Goal: Task Accomplishment & Management: Manage account settings

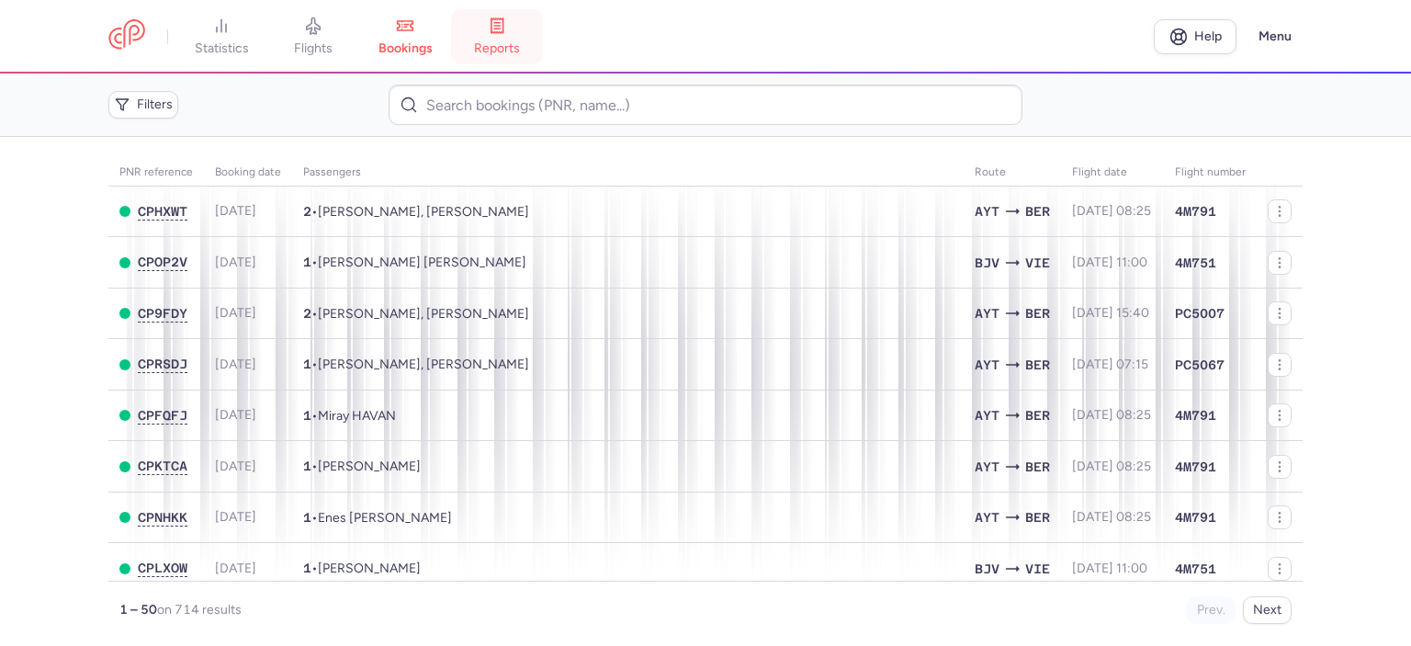
click at [501, 44] on span "reports" at bounding box center [497, 48] width 46 height 17
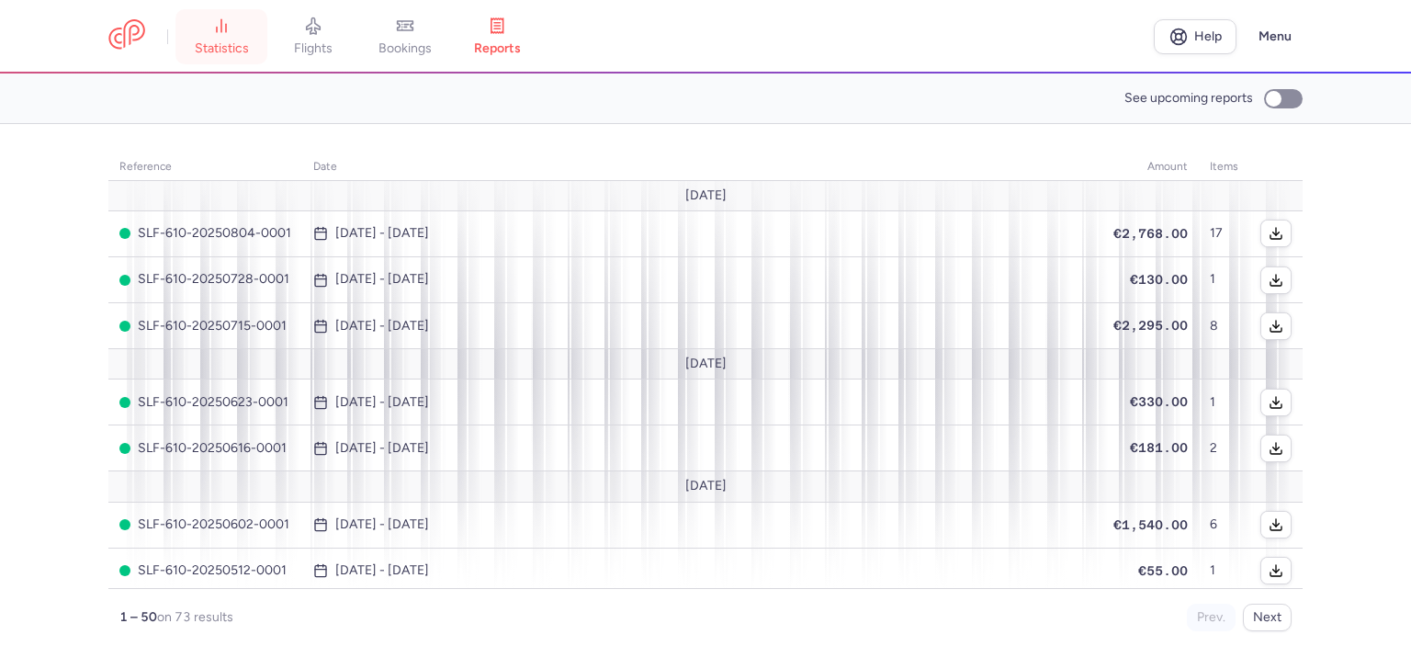
click at [227, 40] on link "statistics" at bounding box center [221, 37] width 92 height 40
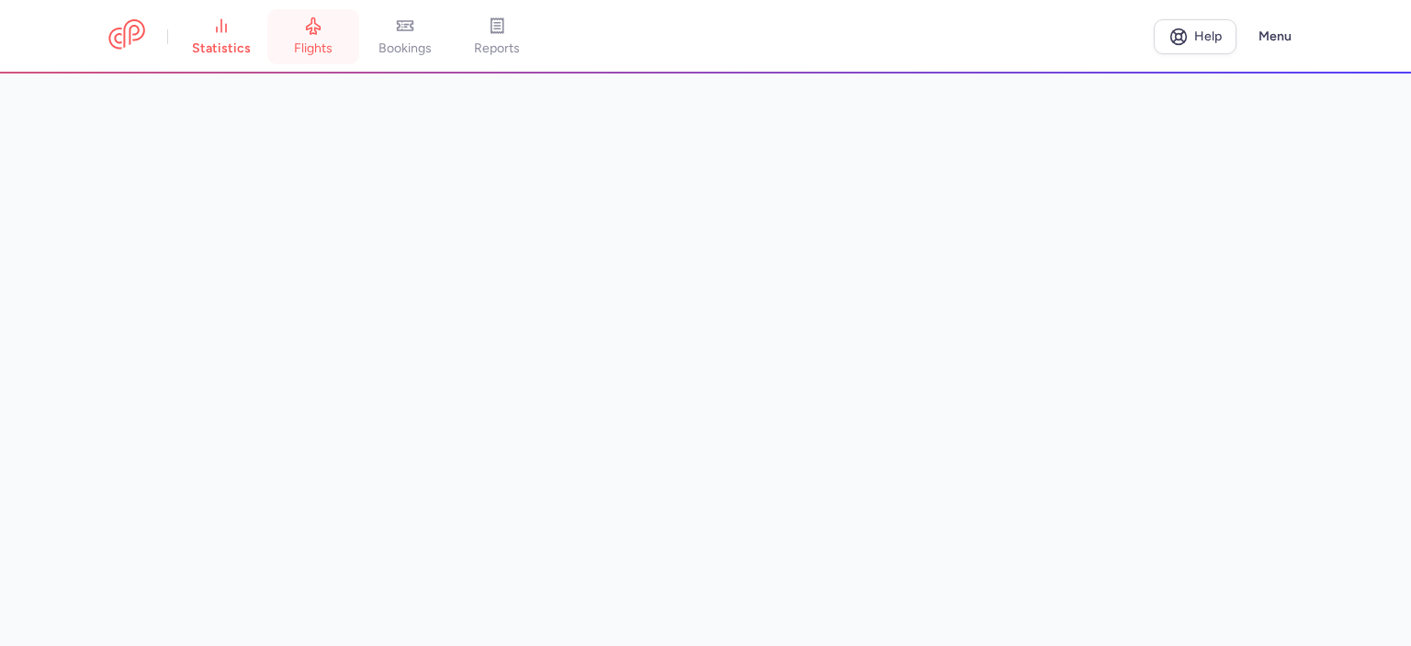
click at [313, 25] on icon at bounding box center [314, 26] width 14 height 17
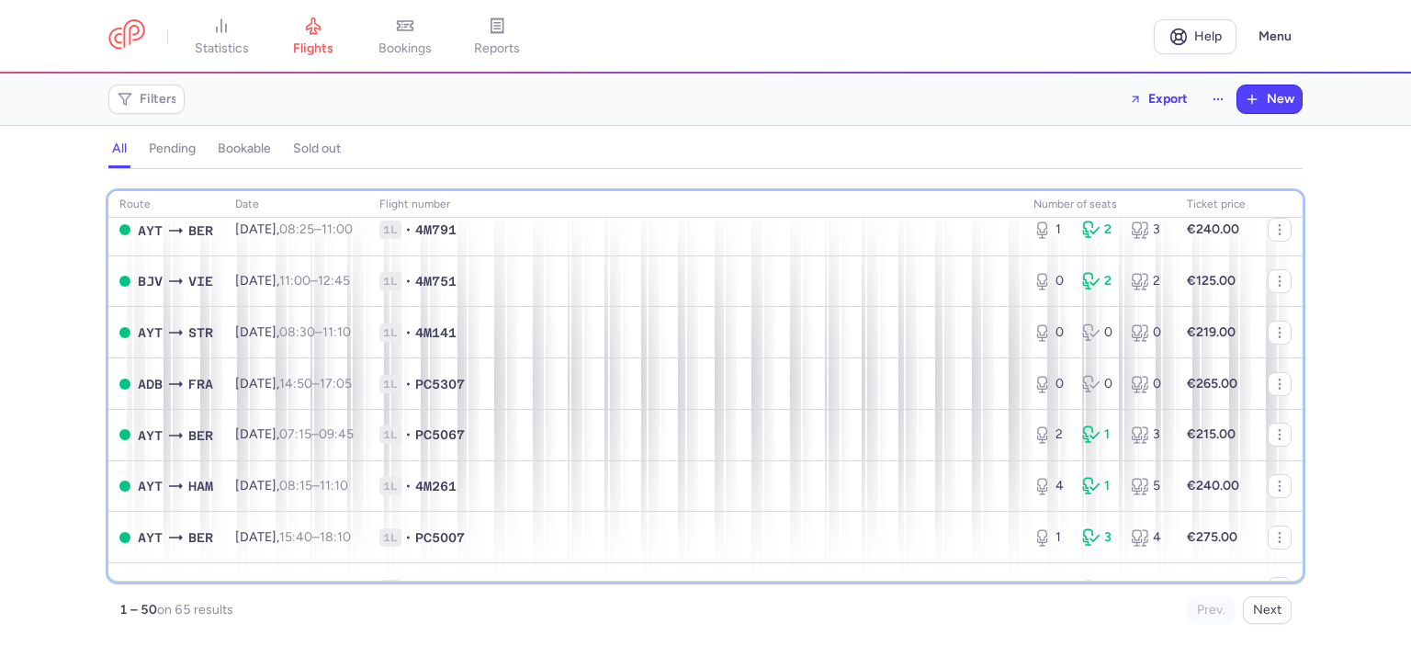
scroll to position [101, 0]
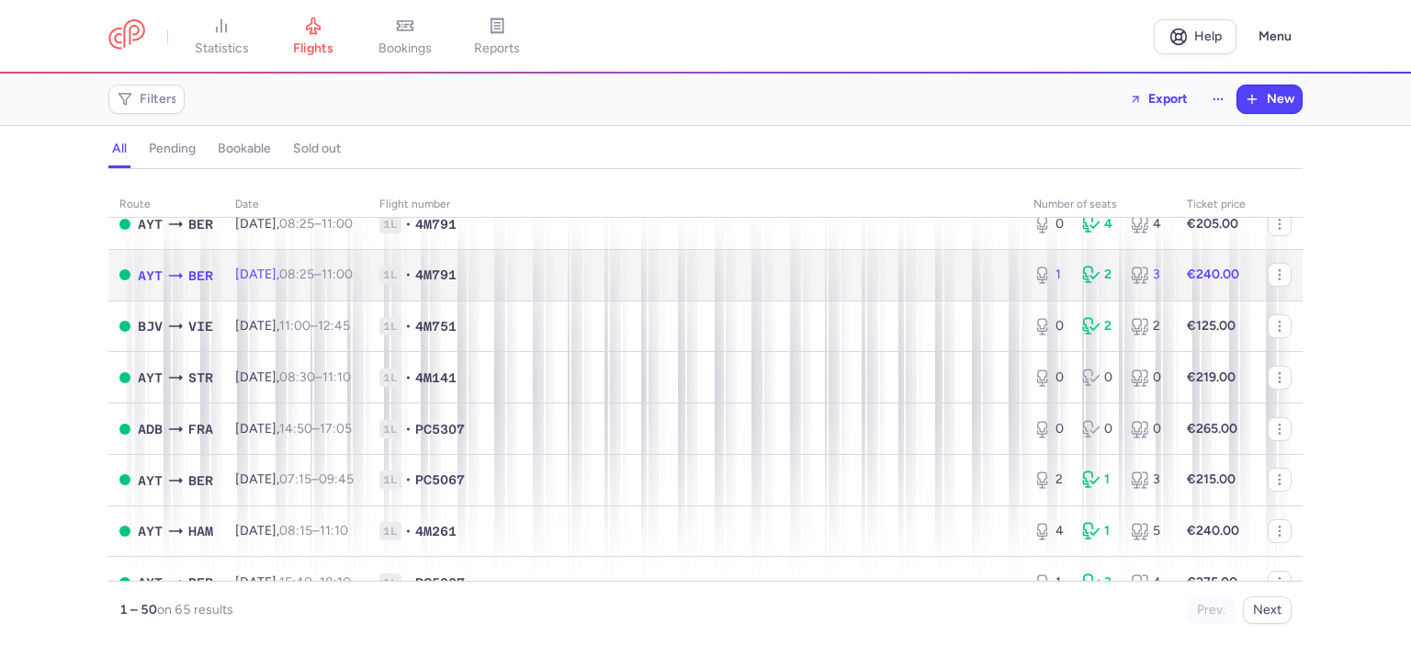
click at [899, 282] on span "1L • 4M791" at bounding box center [695, 274] width 632 height 18
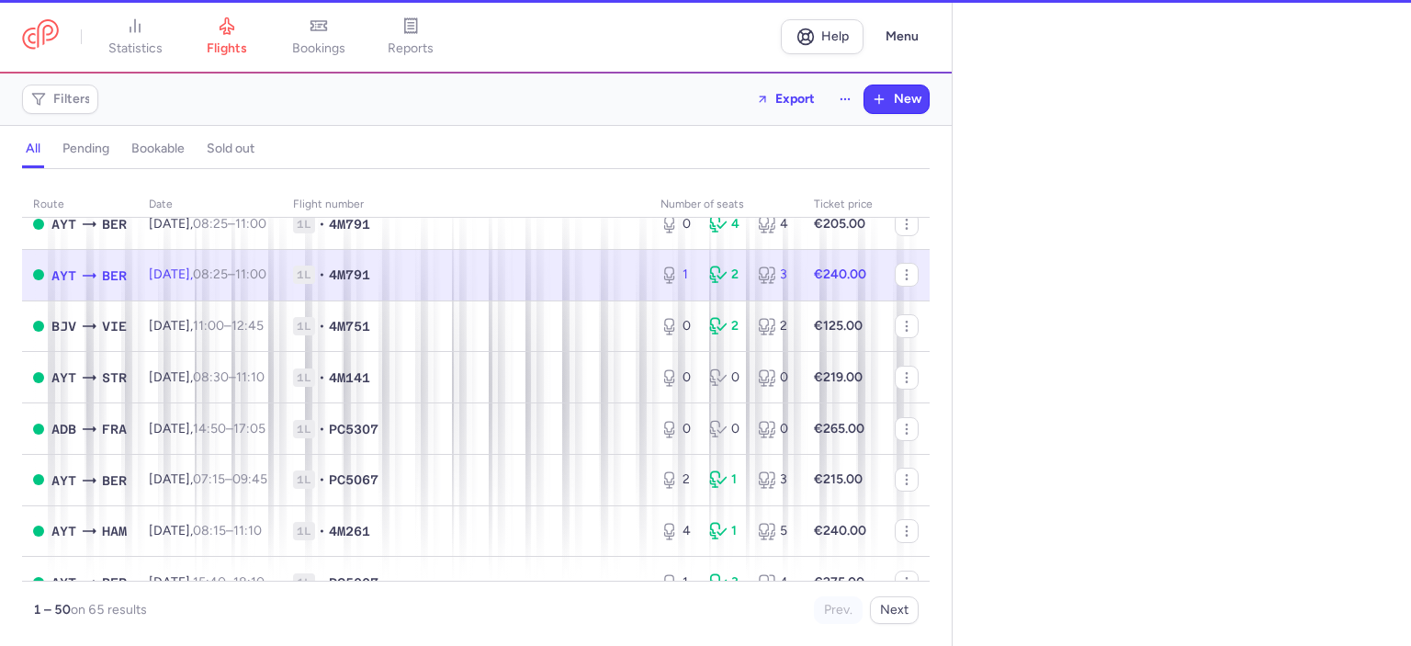
select select "days"
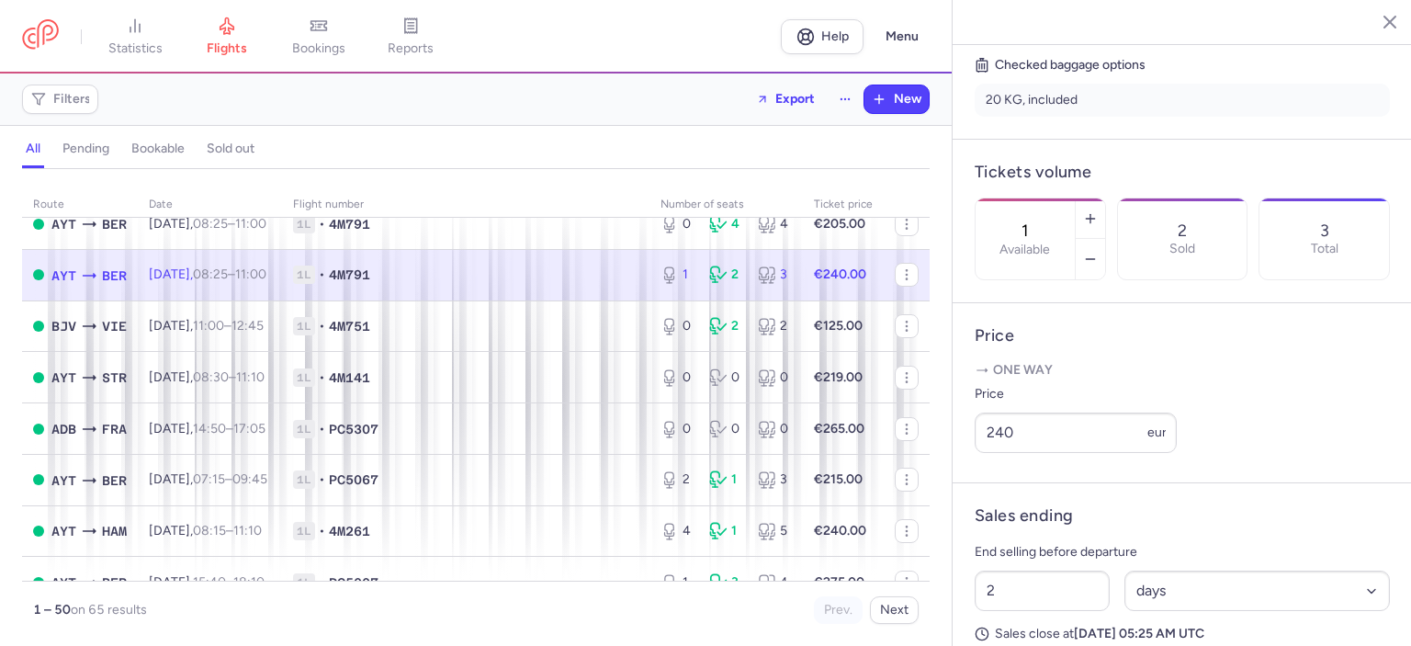
scroll to position [464, 0]
click at [1004, 455] on input "240" at bounding box center [1076, 434] width 202 height 40
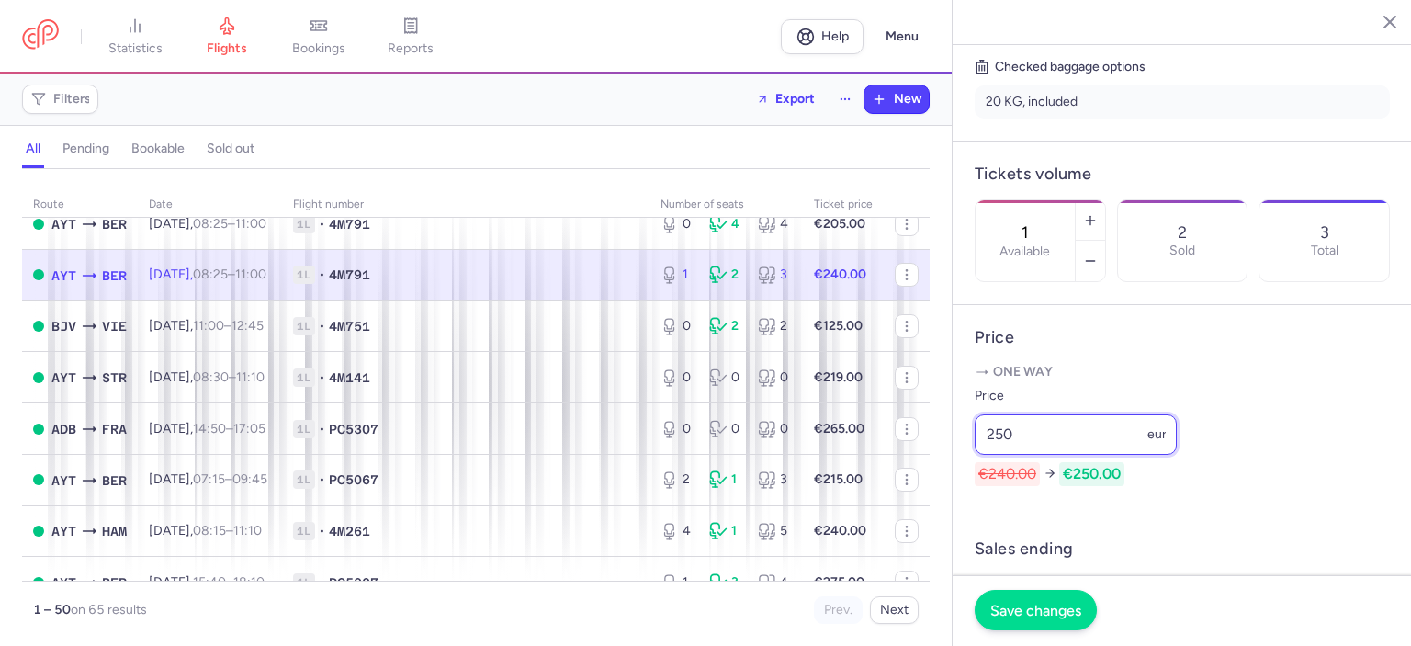
type input "250"
click at [1034, 615] on span "Save changes" at bounding box center [1035, 610] width 91 height 17
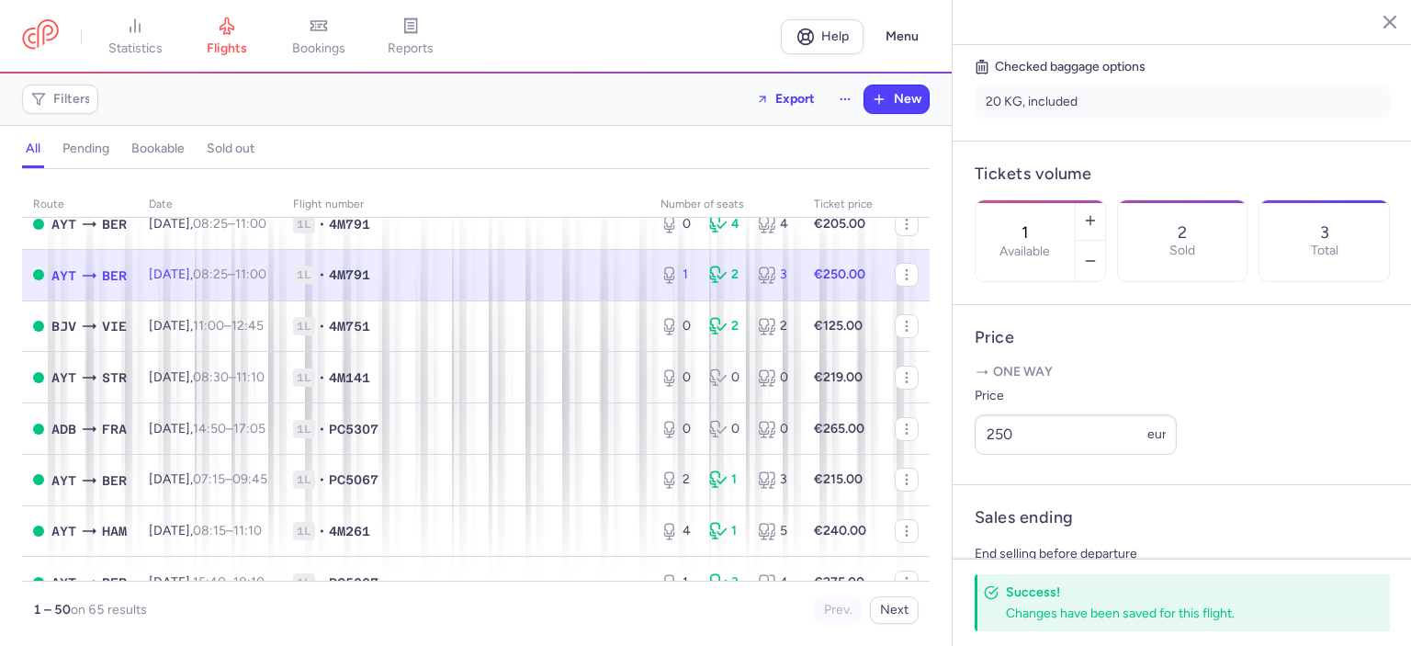
click at [1376, 24] on icon "button" at bounding box center [1376, 21] width 18 height 18
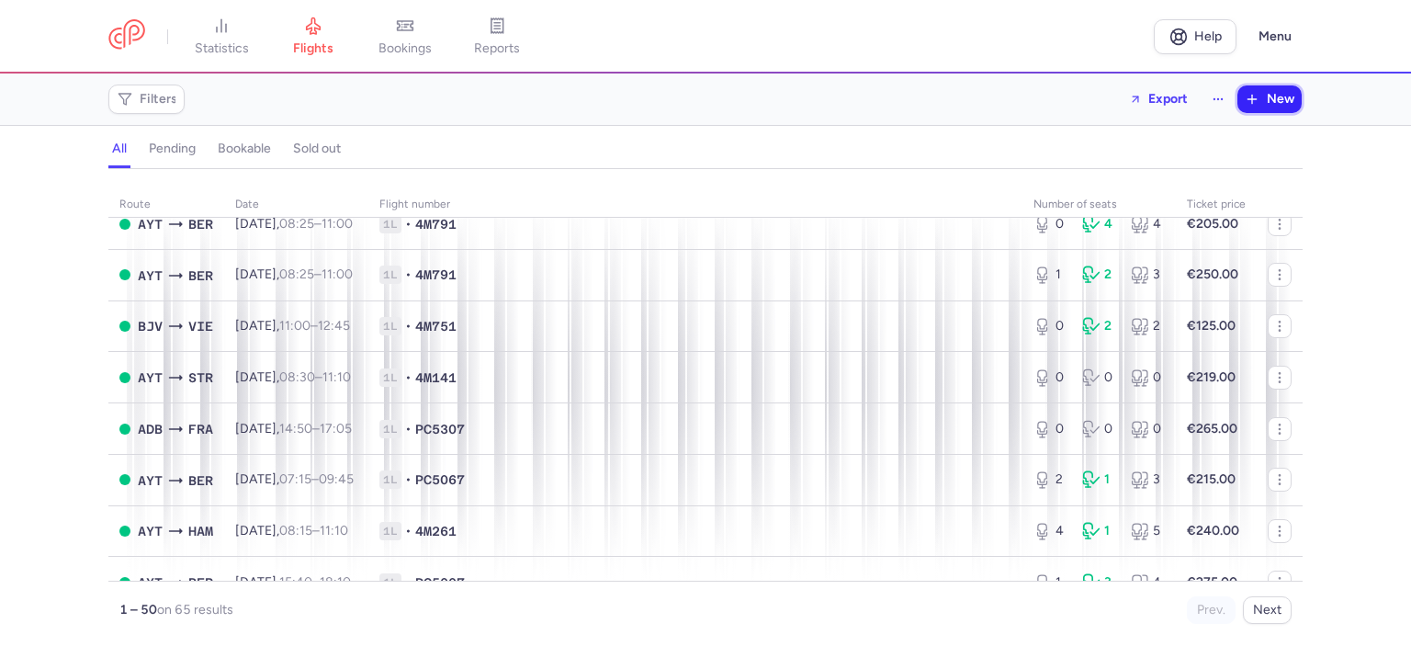
click at [1281, 98] on span "New" at bounding box center [1281, 99] width 28 height 15
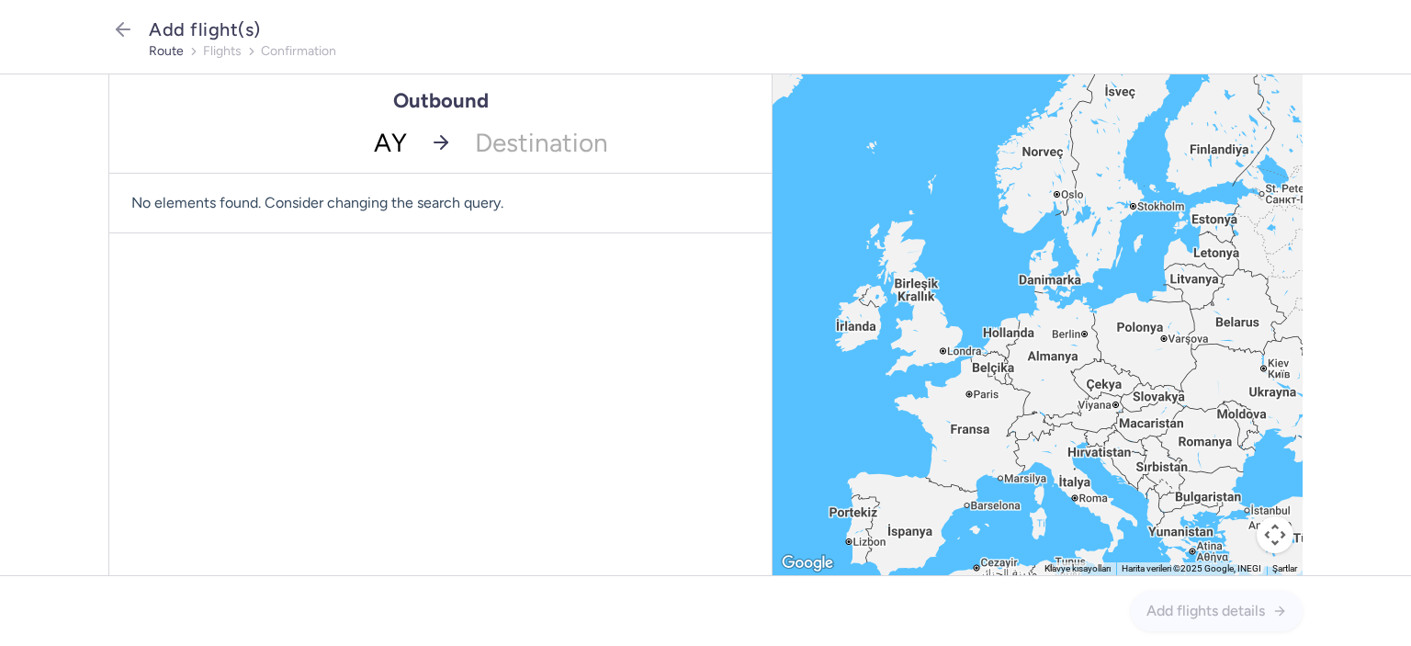
type input "AYT"
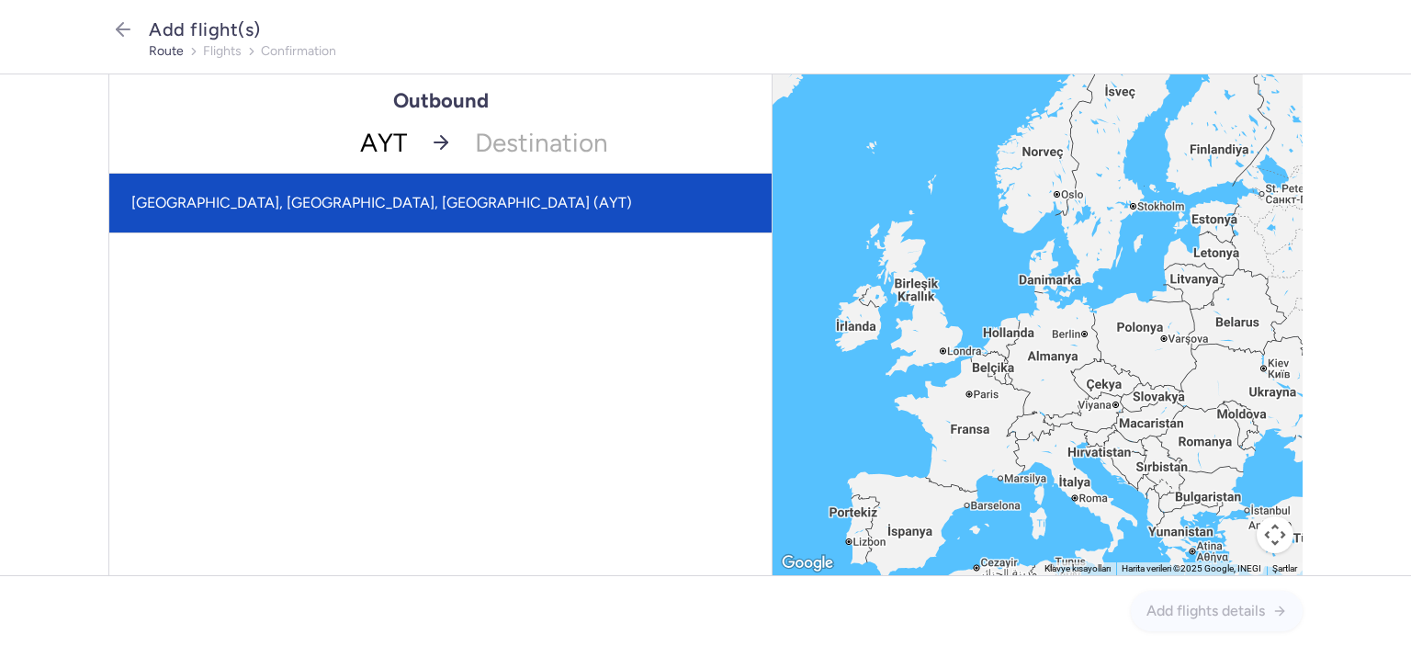
click at [268, 205] on span "[GEOGRAPHIC_DATA], [GEOGRAPHIC_DATA], [GEOGRAPHIC_DATA] (AYT)" at bounding box center [381, 202] width 501 height 17
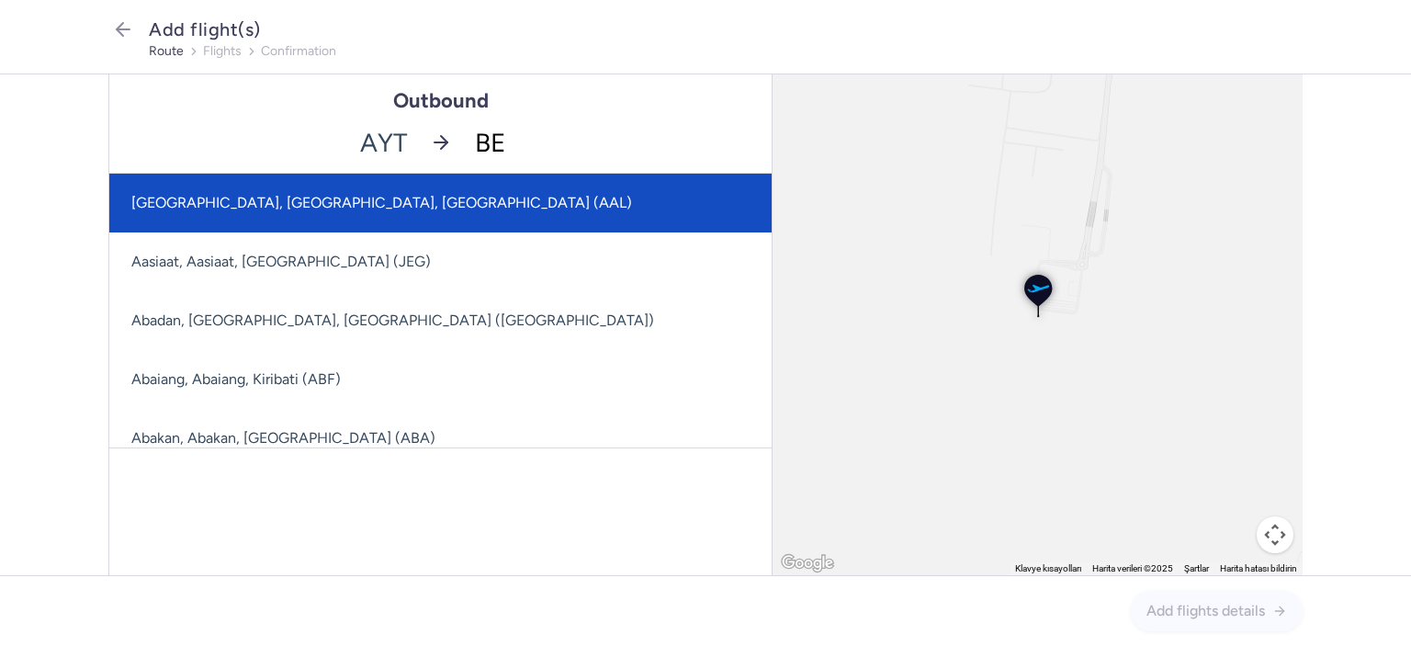
type input "BER"
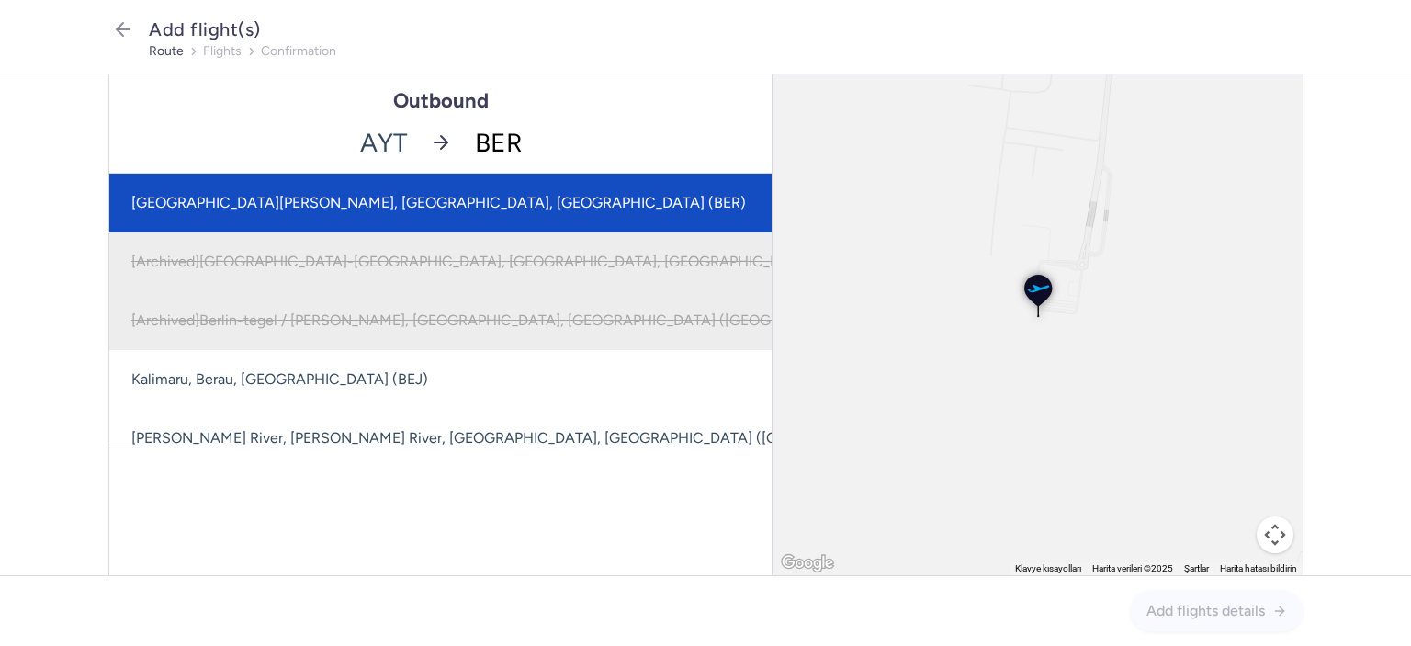
click at [386, 194] on span "[GEOGRAPHIC_DATA][PERSON_NAME], [GEOGRAPHIC_DATA], [GEOGRAPHIC_DATA] (BER)" at bounding box center [438, 202] width 615 height 17
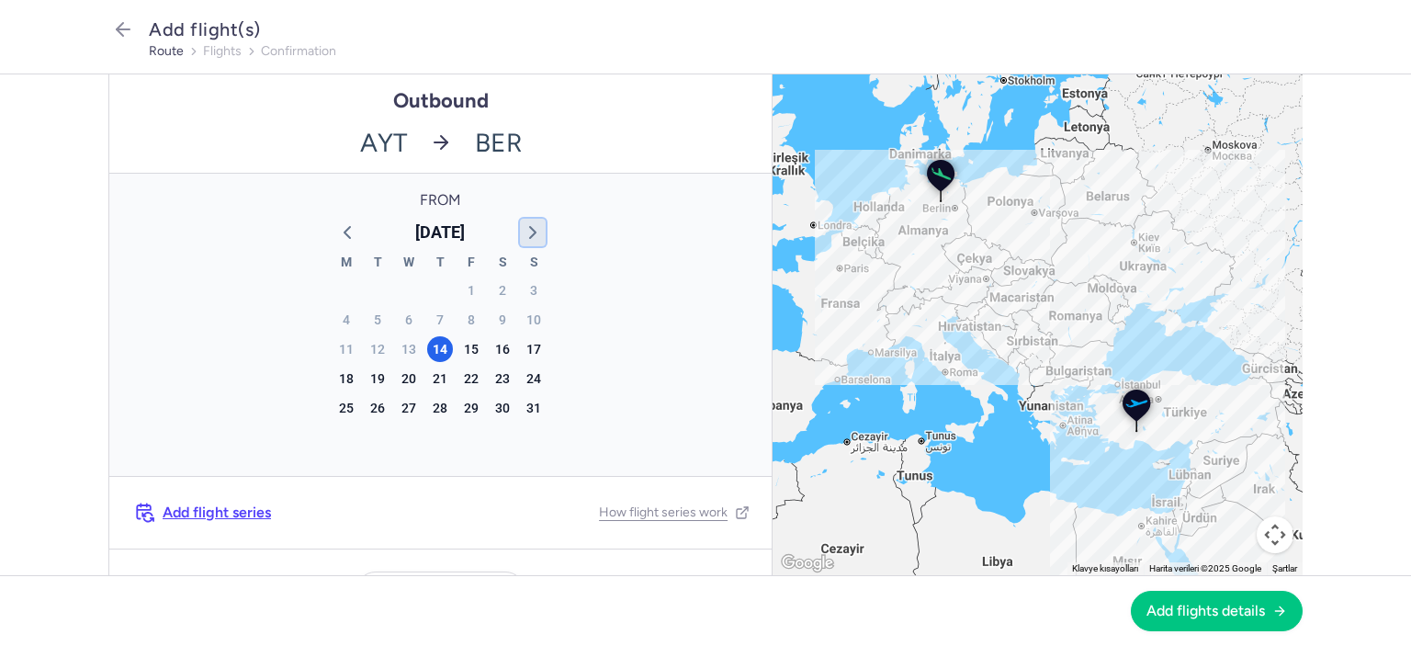
click at [522, 236] on icon "button" at bounding box center [533, 232] width 22 height 22
click at [529, 352] on div "19" at bounding box center [534, 349] width 26 height 26
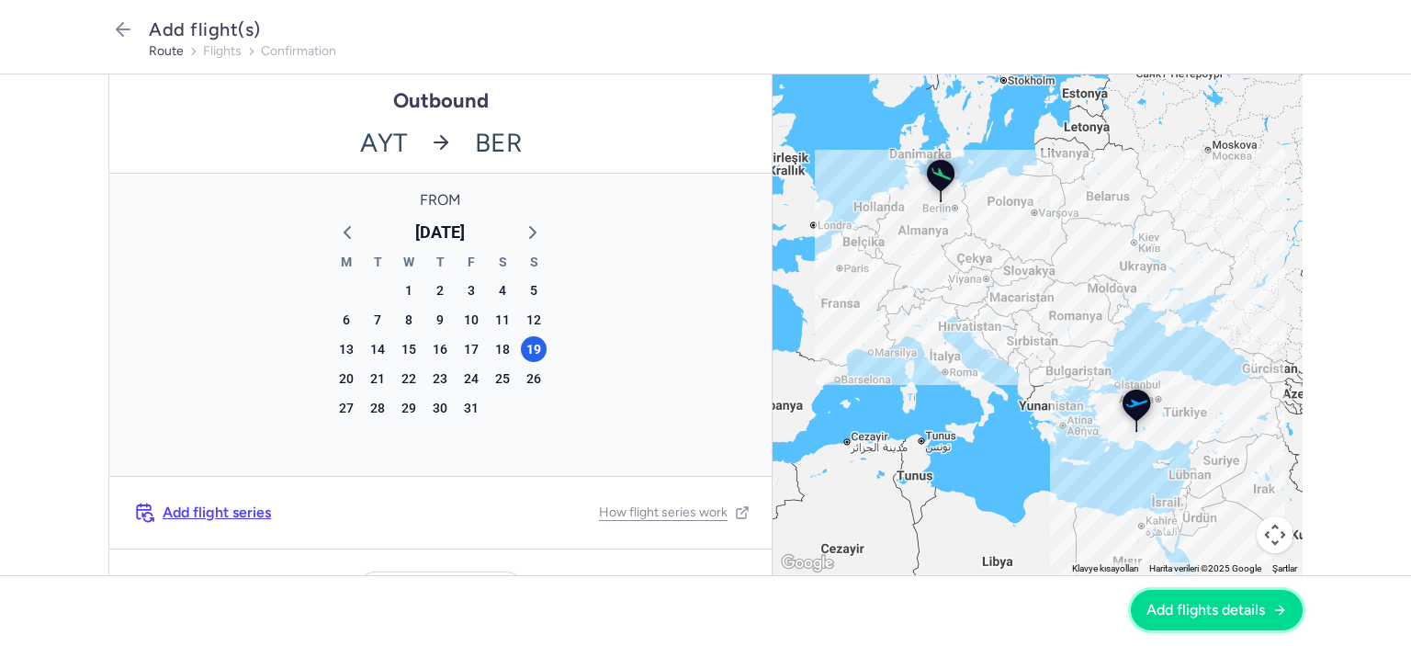
click at [1178, 604] on span "Add flights details" at bounding box center [1205, 610] width 119 height 17
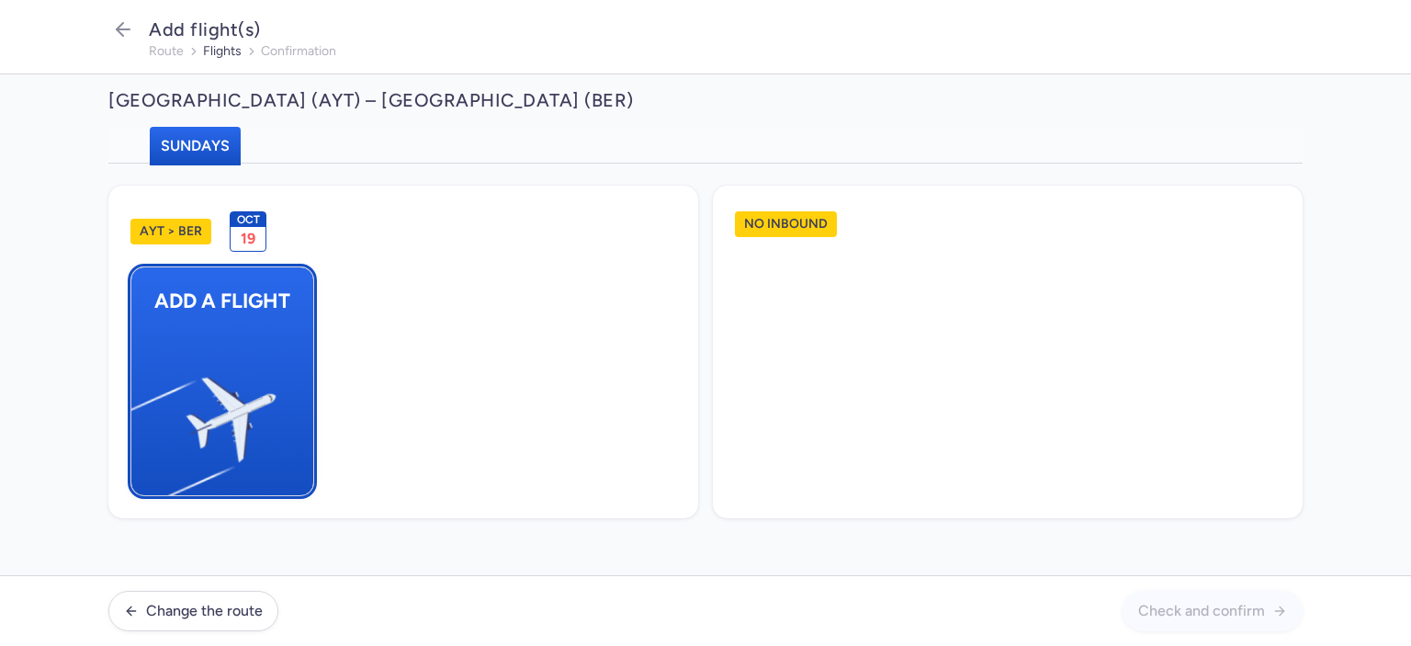
click at [224, 374] on img "button" at bounding box center [140, 411] width 311 height 285
select select "23"
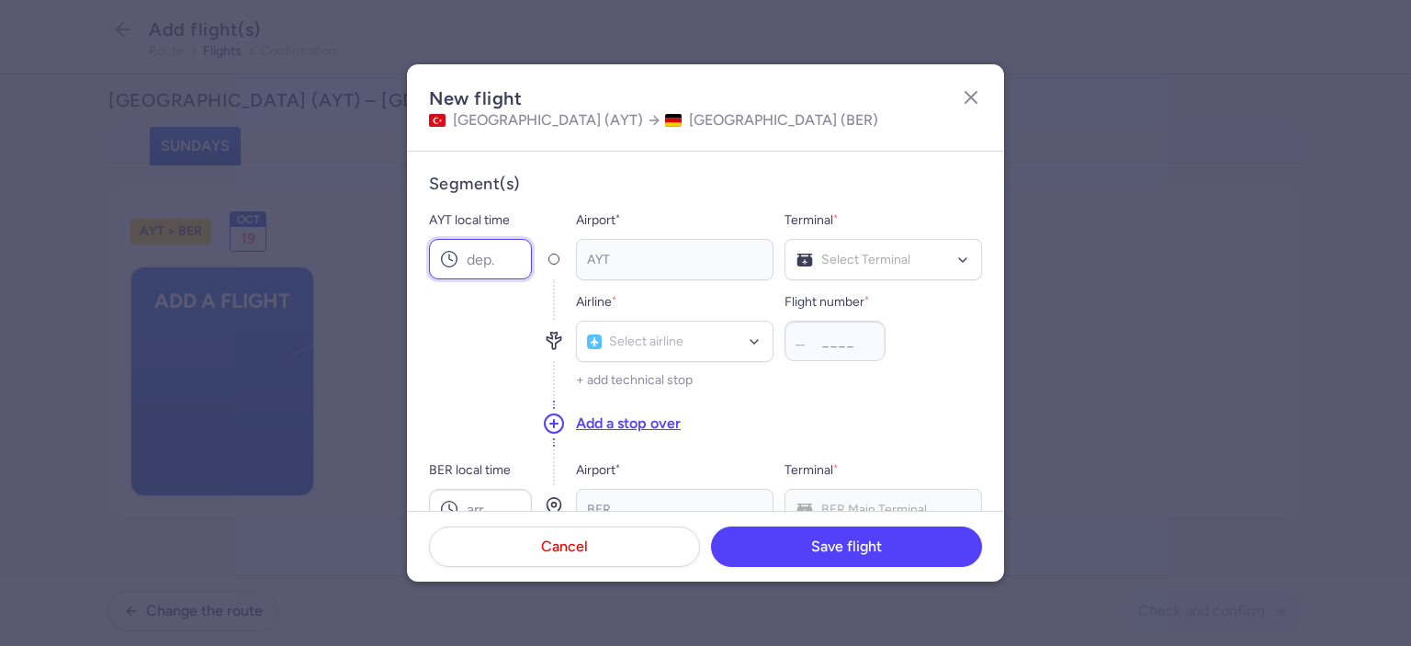
click at [503, 265] on input "AYT local time" at bounding box center [480, 259] width 103 height 40
type input "07:55"
click at [488, 495] on input "BER local time" at bounding box center [480, 509] width 103 height 40
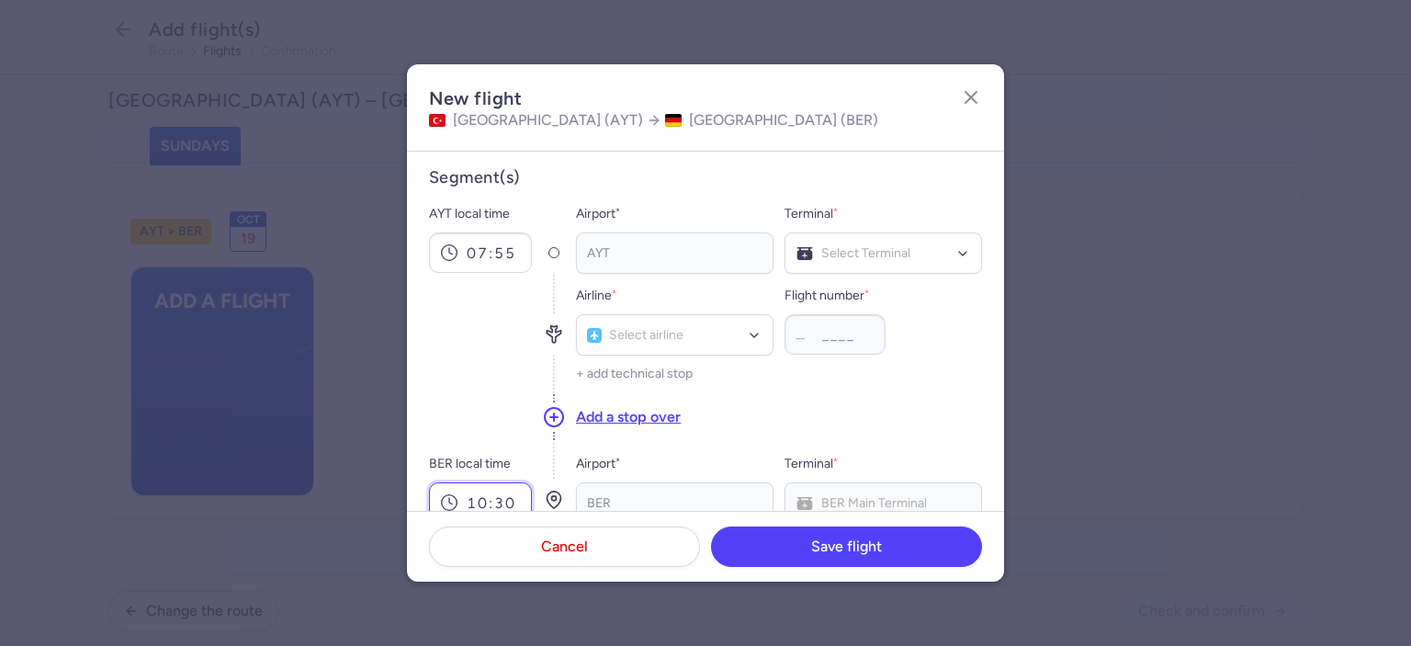
type input "10:30"
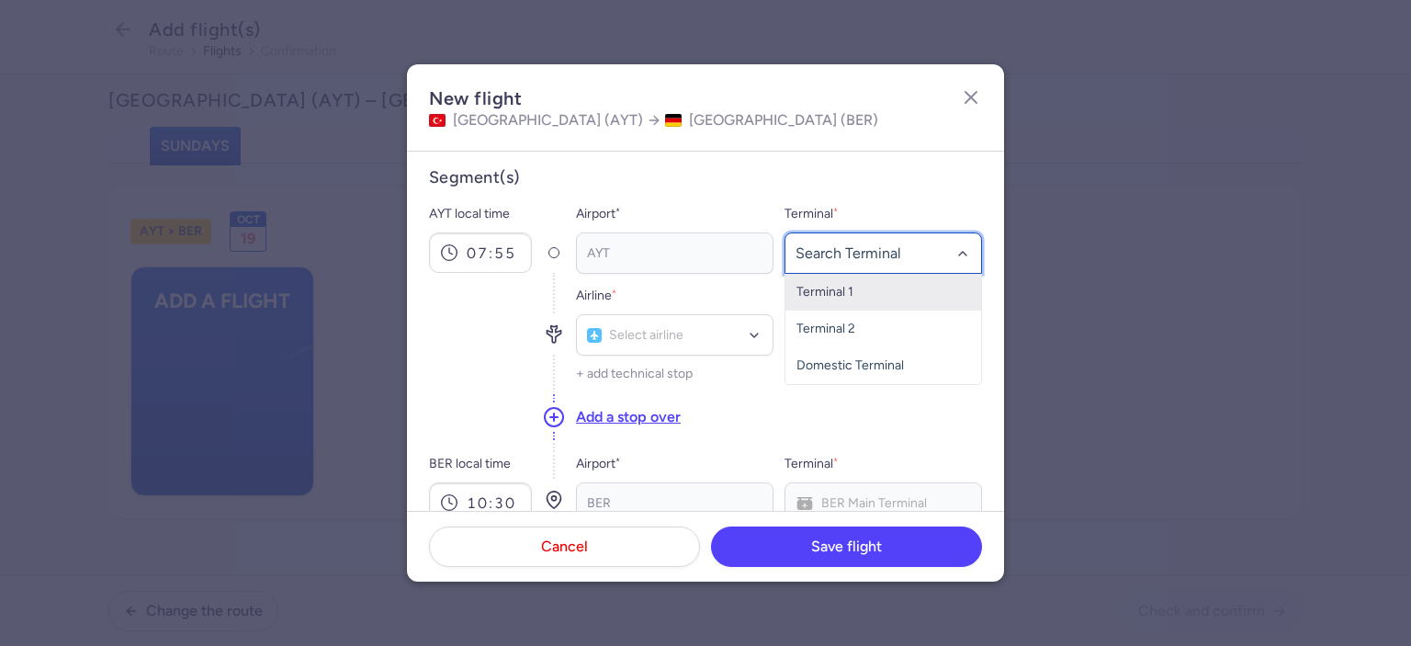
click at [846, 287] on span "Terminal 1" at bounding box center [883, 292] width 196 height 37
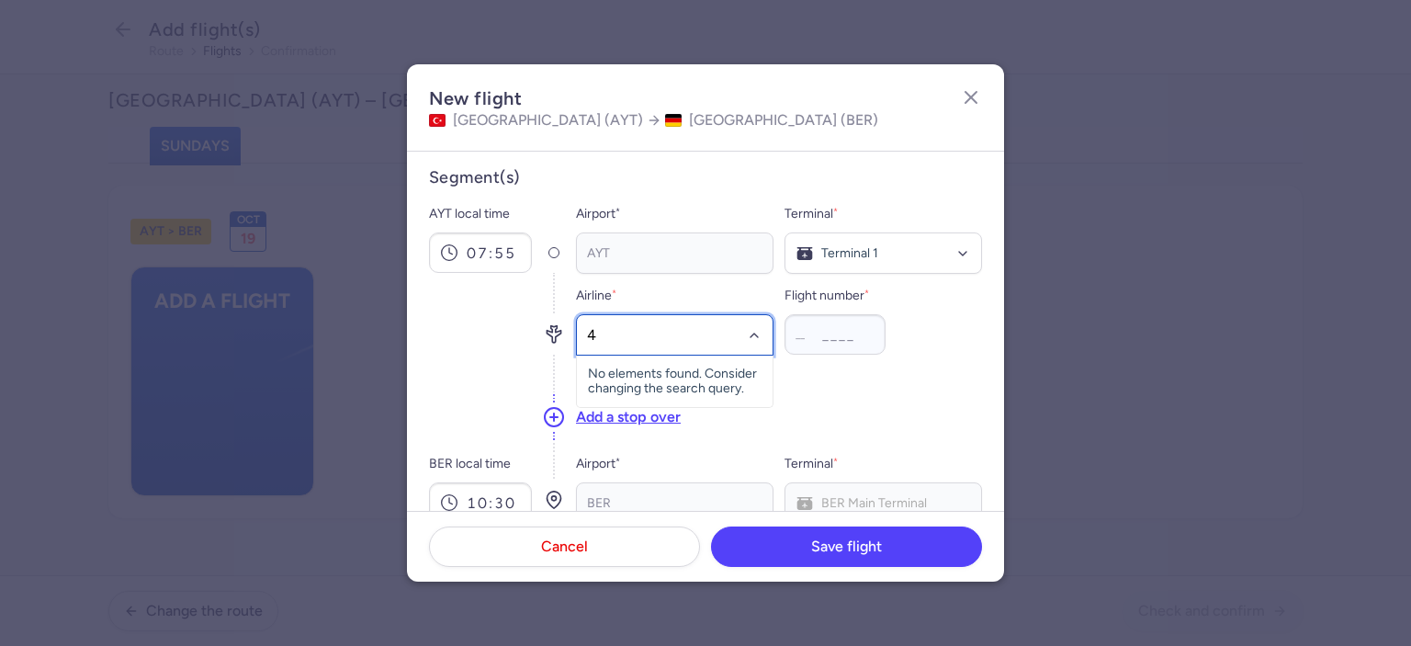
type input "4M"
click at [685, 379] on span "Mavi Gok Airlines" at bounding box center [663, 375] width 98 height 15
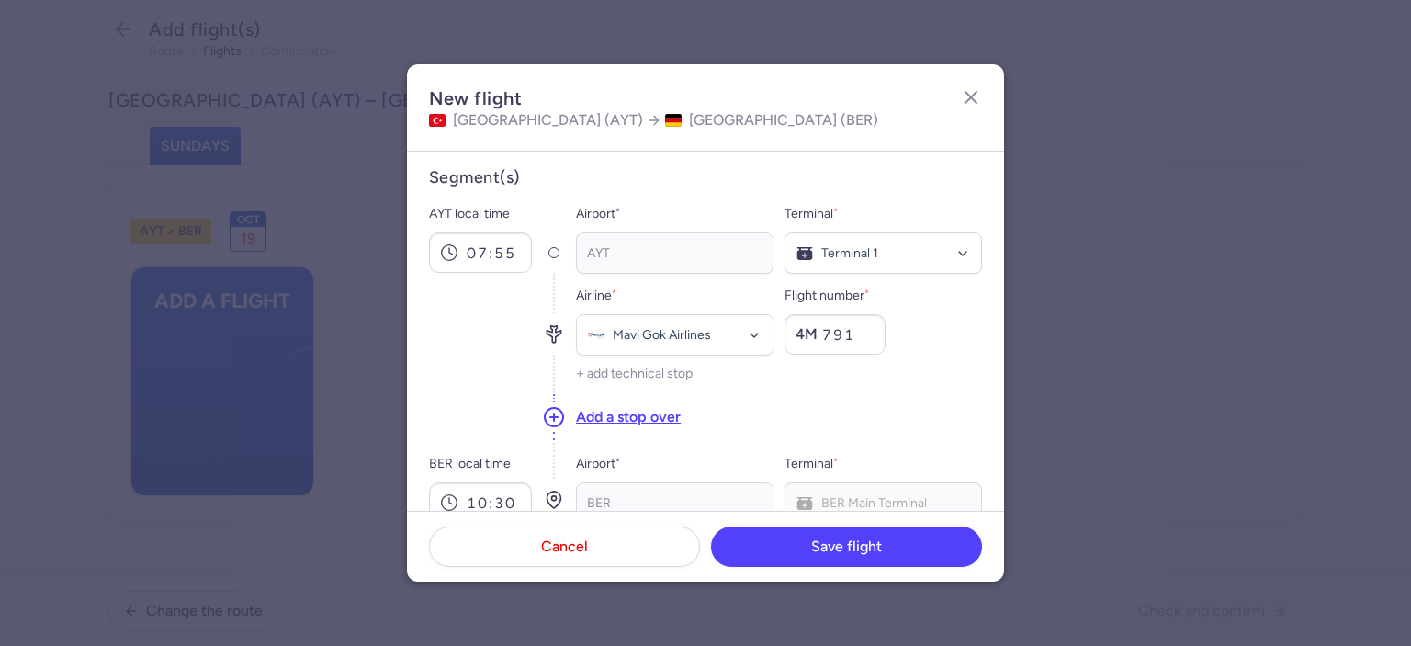
type input "791"
click at [963, 344] on div "Flight number * 4M 791" at bounding box center [884, 320] width 198 height 70
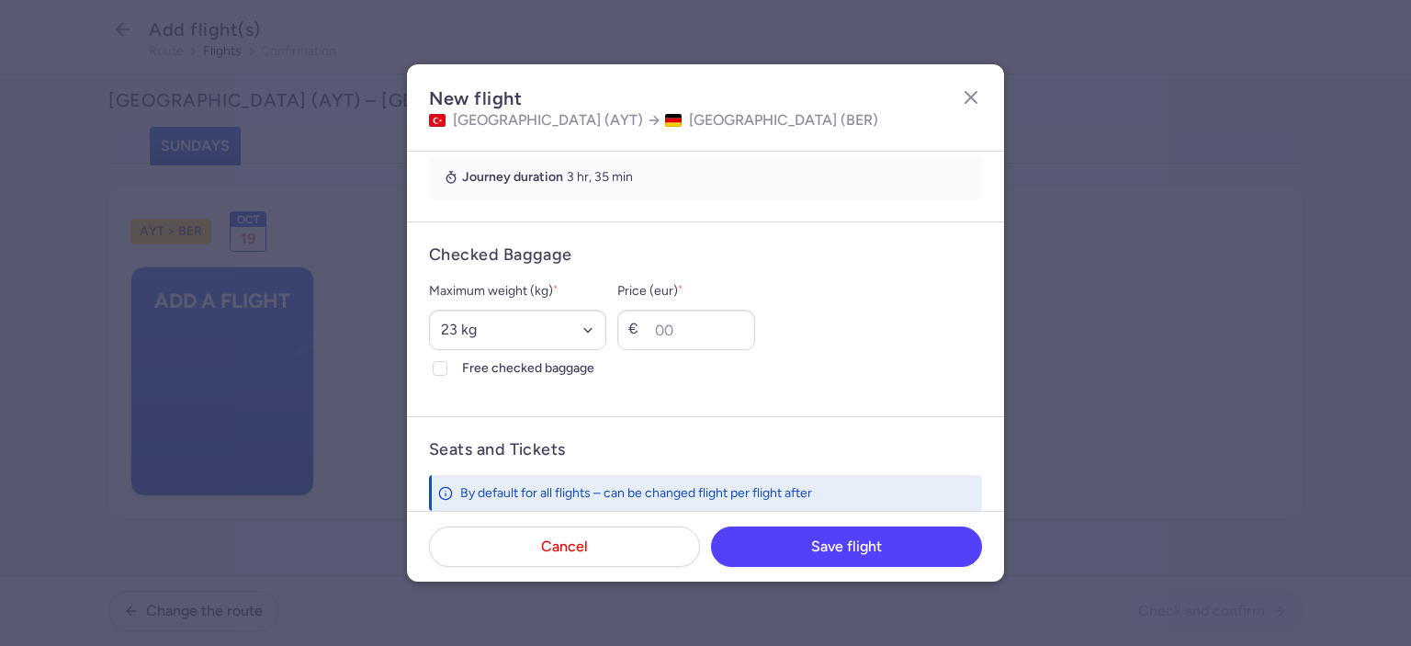
scroll to position [456, 0]
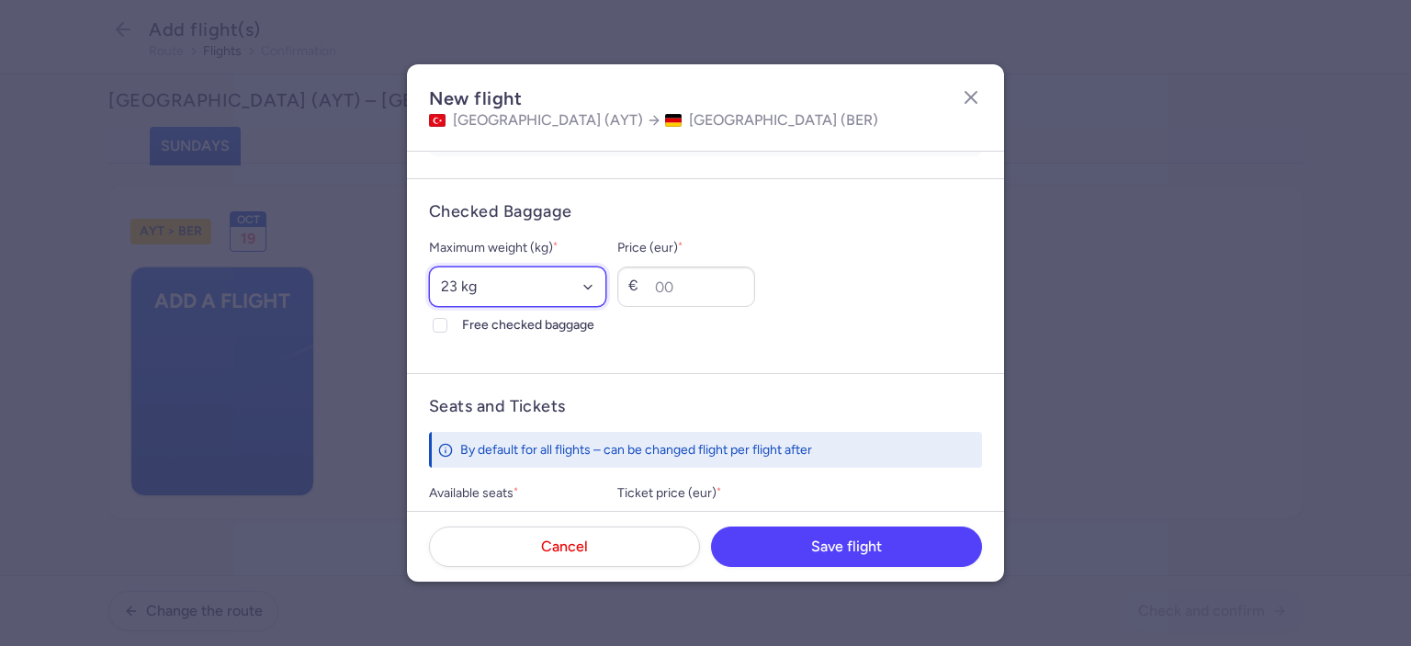
click at [566, 291] on select "Select an option 15 kg 16 kg 17 kg 18 kg 19 kg 20 kg 21 kg 22 kg 23 kg 24 kg 25…" at bounding box center [517, 286] width 177 height 40
select select "20"
click at [429, 266] on select "Select an option 15 kg 16 kg 17 kg 18 kg 19 kg 20 kg 21 kg 22 kg 23 kg 24 kg 25…" at bounding box center [517, 286] width 177 height 40
click at [436, 323] on polyline at bounding box center [439, 325] width 7 height 6
click at [436, 323] on input "Free checked baggage" at bounding box center [440, 325] width 15 height 15
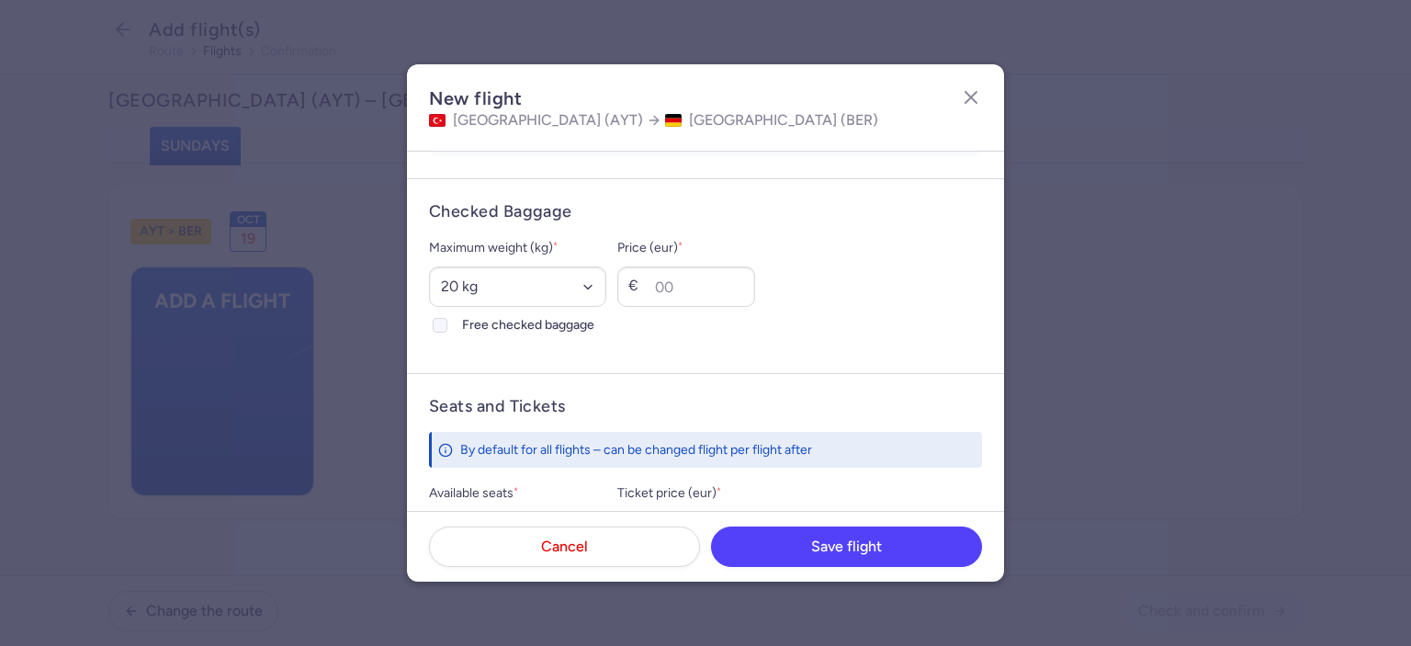
checkbox input "true"
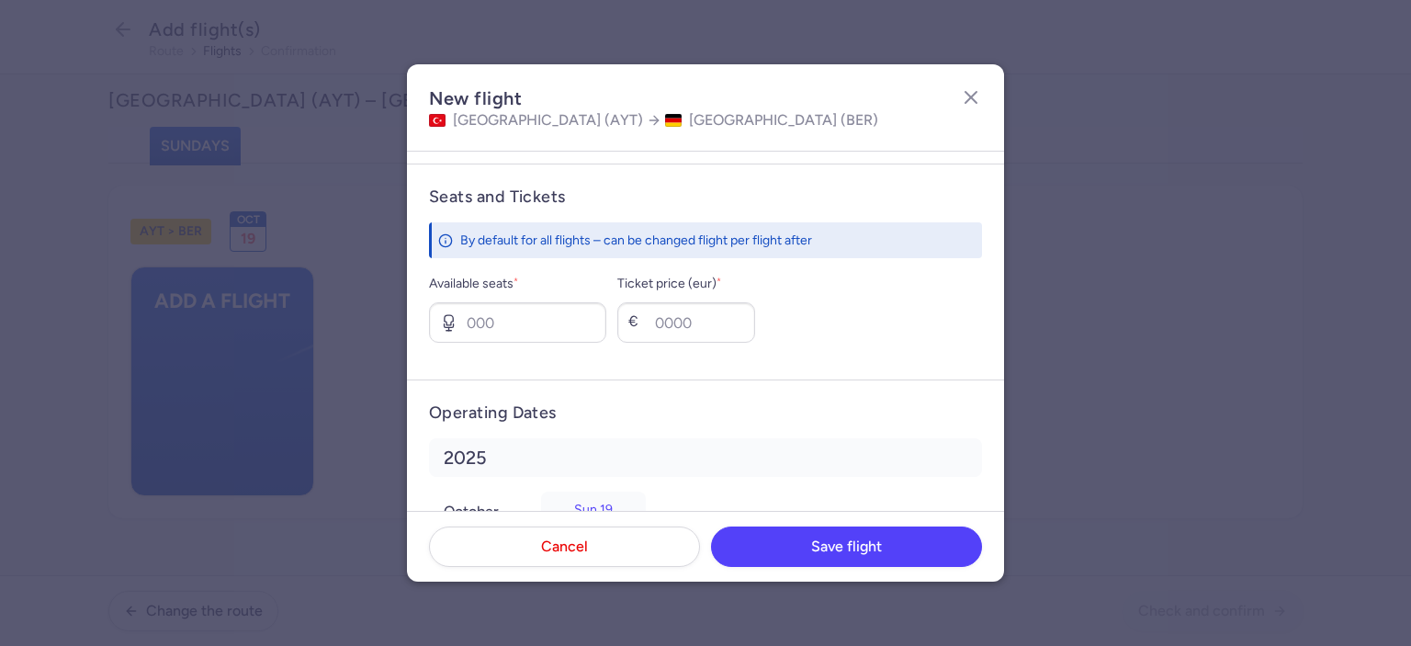
scroll to position [668, 0]
click at [507, 326] on input "Available seats *" at bounding box center [517, 319] width 177 height 40
type input "3"
type input "185"
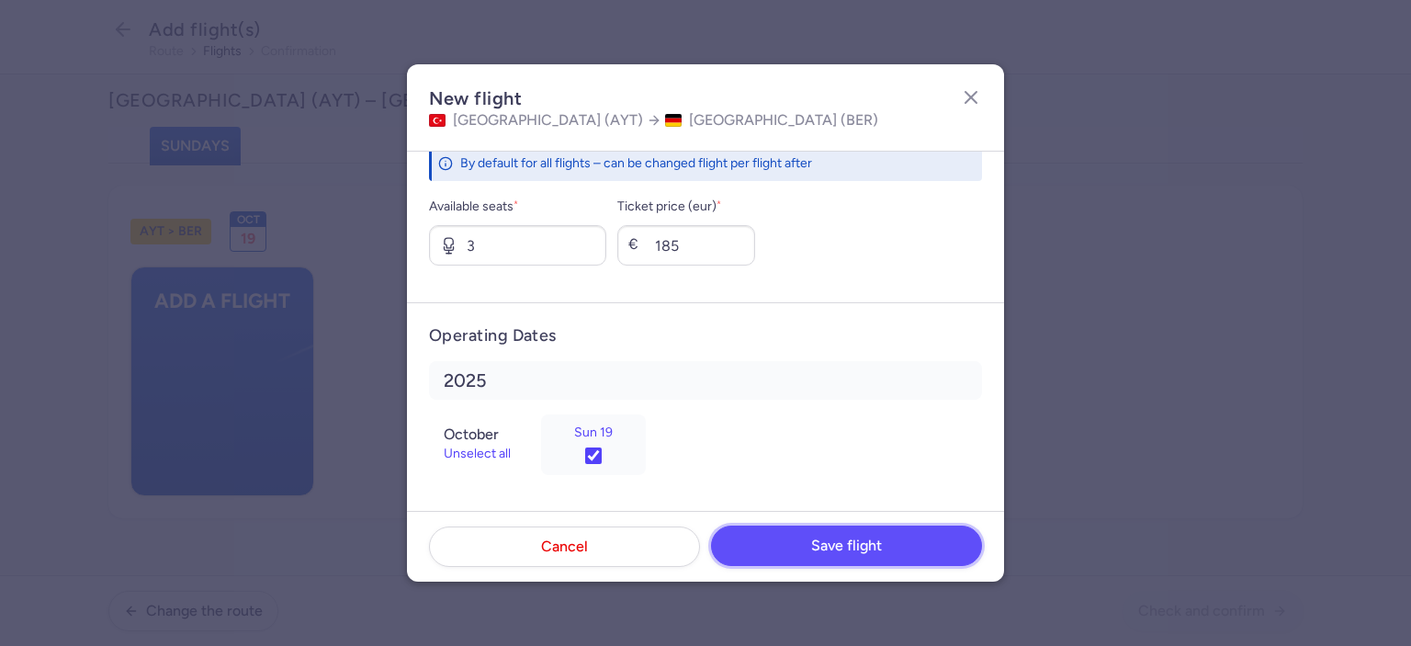
click at [836, 548] on span "Save flight" at bounding box center [846, 545] width 71 height 17
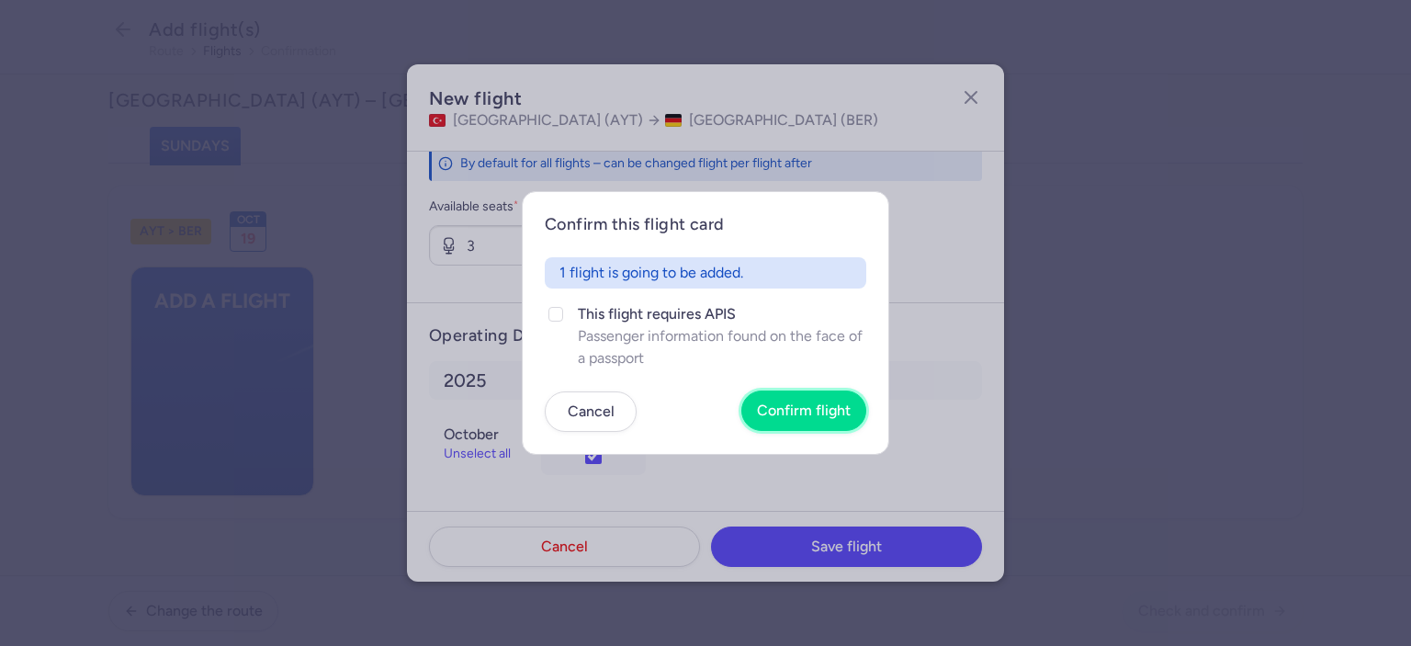
click at [799, 411] on span "Confirm flight" at bounding box center [804, 410] width 94 height 17
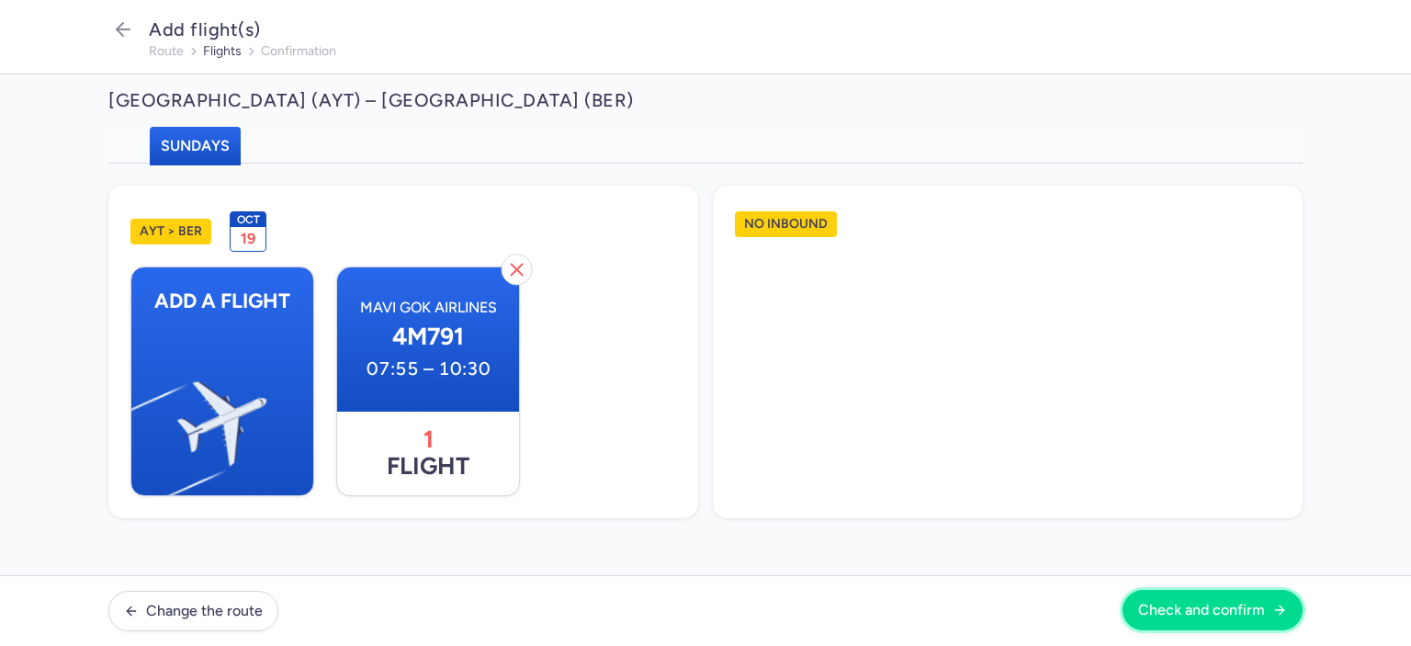
click at [1191, 614] on span "Check and confirm" at bounding box center [1201, 610] width 127 height 17
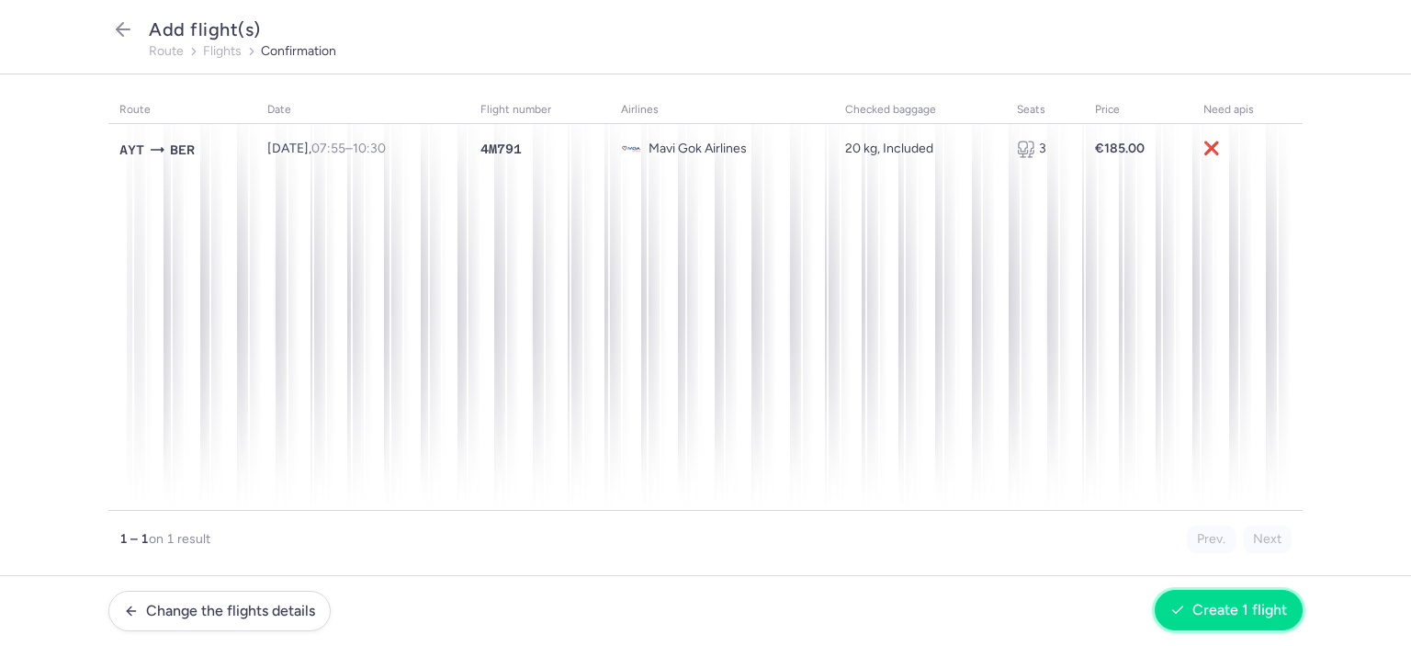
click at [1225, 605] on span "Create 1 flight" at bounding box center [1239, 610] width 95 height 17
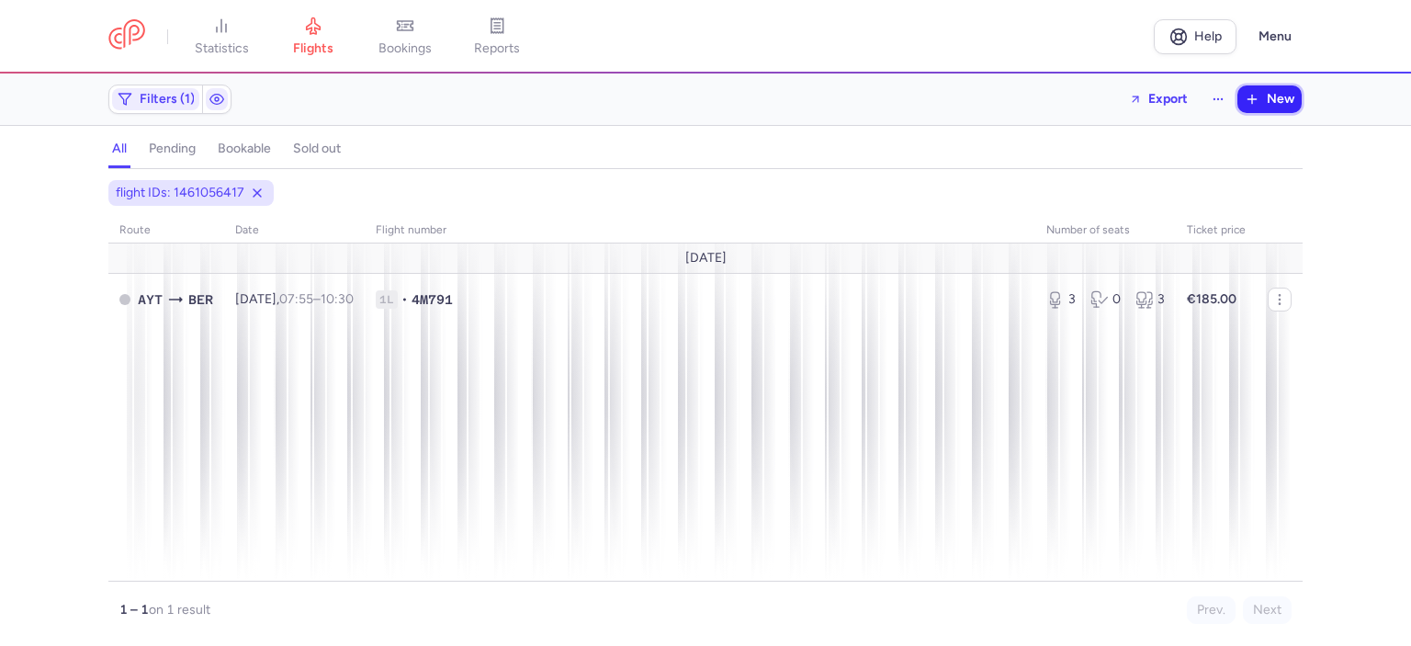
click at [1274, 96] on span "New" at bounding box center [1281, 99] width 28 height 15
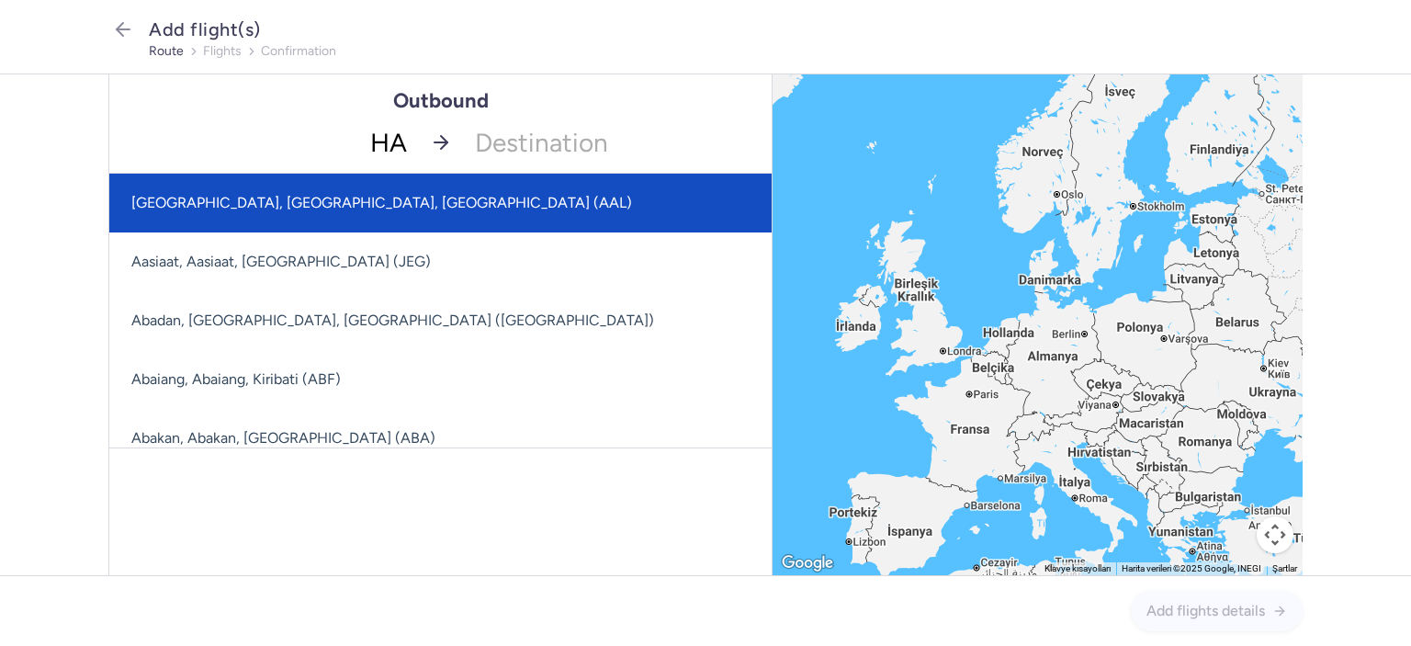
type input "HAM"
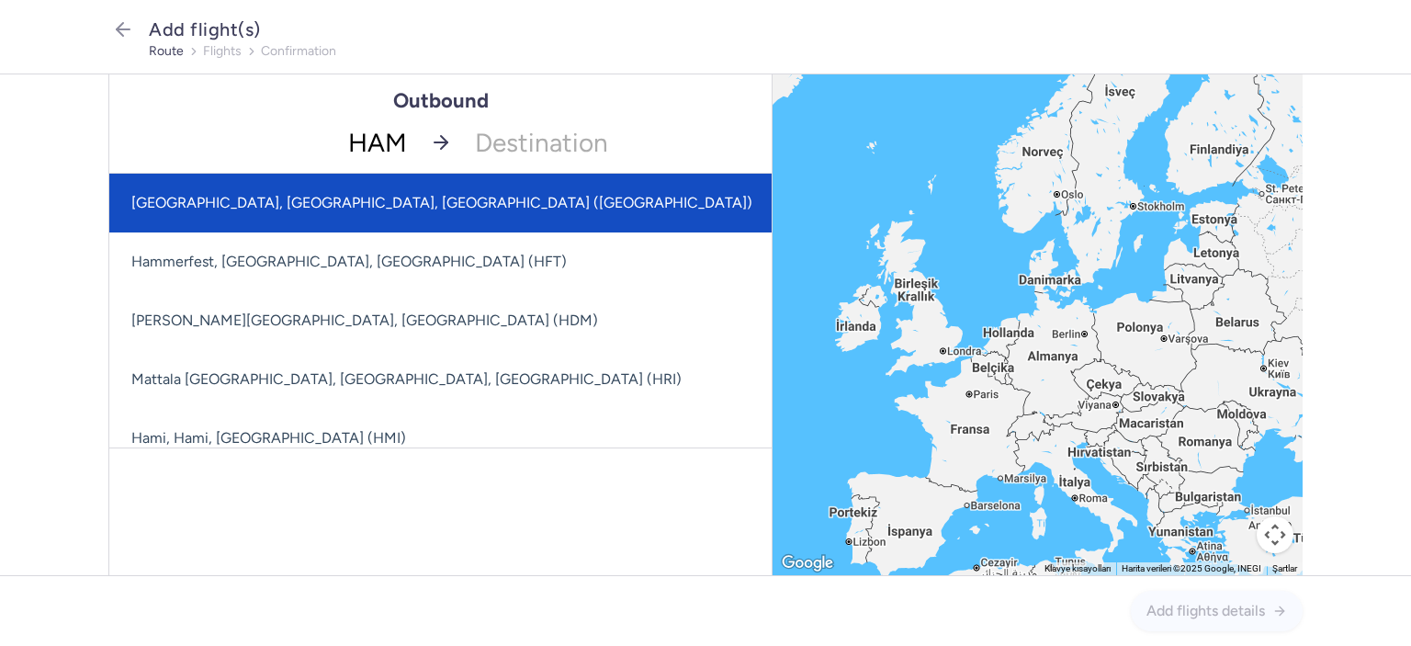
click at [282, 188] on span "[GEOGRAPHIC_DATA], [GEOGRAPHIC_DATA], [GEOGRAPHIC_DATA] ([GEOGRAPHIC_DATA])" at bounding box center [571, 203] width 925 height 59
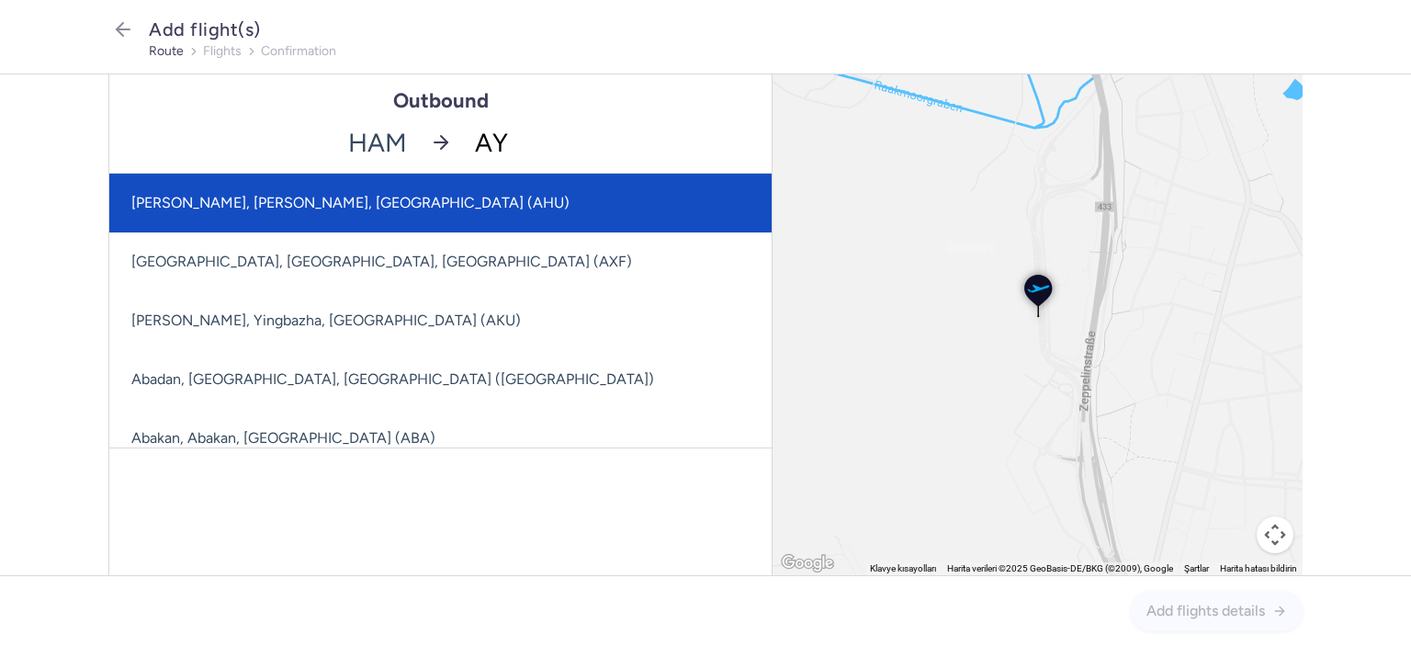
type input "AYT"
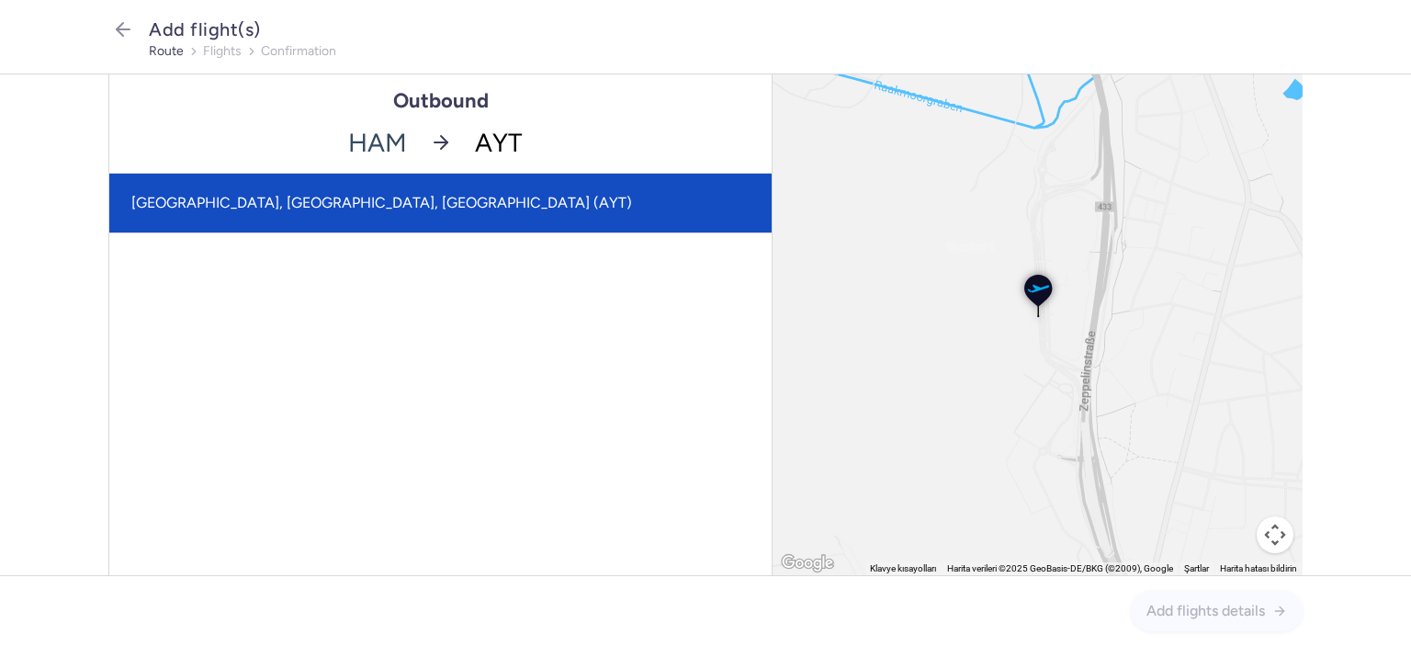
click at [281, 197] on span "[GEOGRAPHIC_DATA], [GEOGRAPHIC_DATA], [GEOGRAPHIC_DATA] (AYT)" at bounding box center [381, 202] width 501 height 17
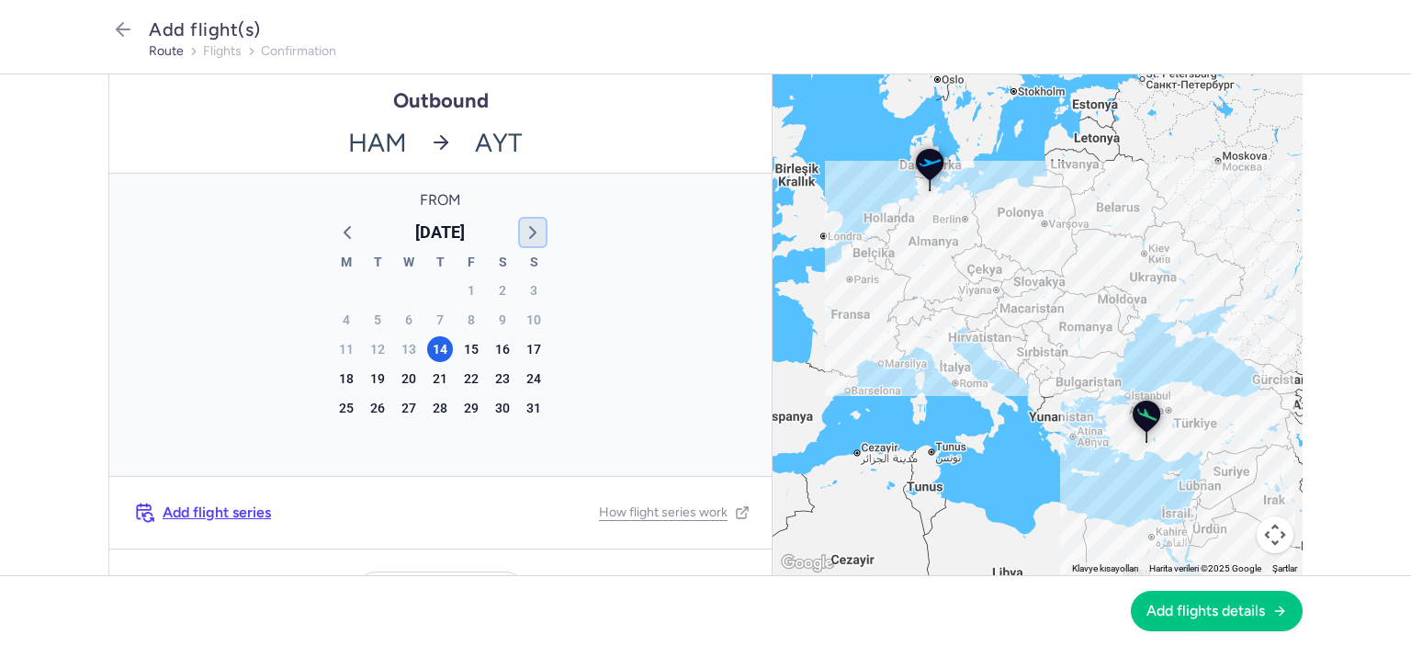
click at [522, 225] on icon "button" at bounding box center [533, 232] width 22 height 22
click at [522, 227] on icon "button" at bounding box center [533, 232] width 22 height 22
click at [431, 411] on div "30" at bounding box center [440, 408] width 26 height 26
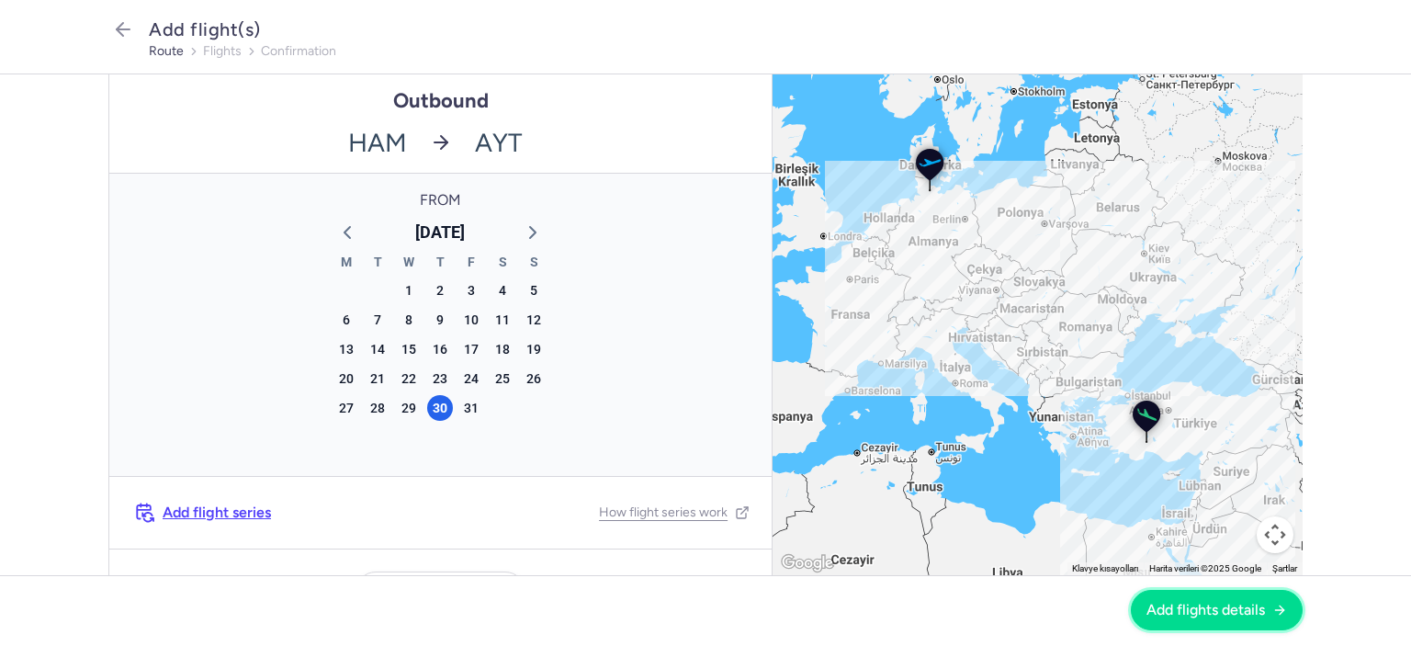
click at [1186, 609] on span "Add flights details" at bounding box center [1205, 610] width 119 height 17
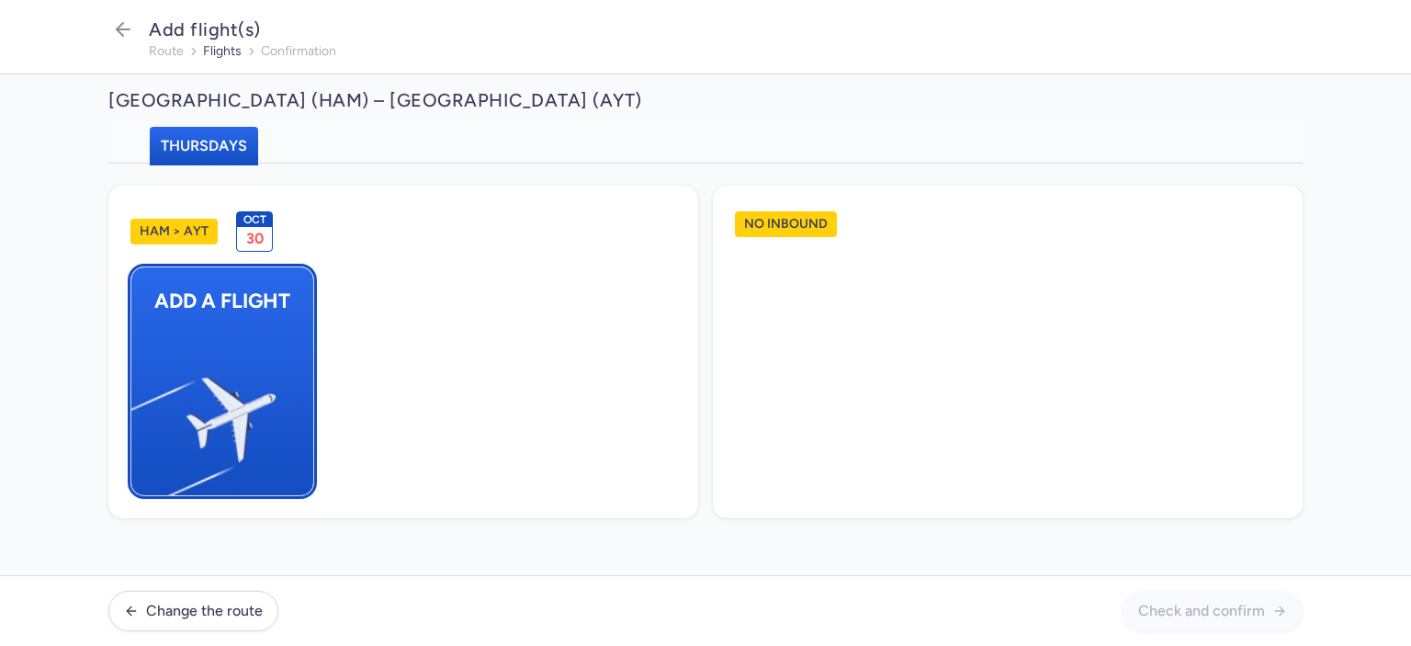
click at [239, 342] on img "button" at bounding box center [140, 411] width 311 height 285
select select "23"
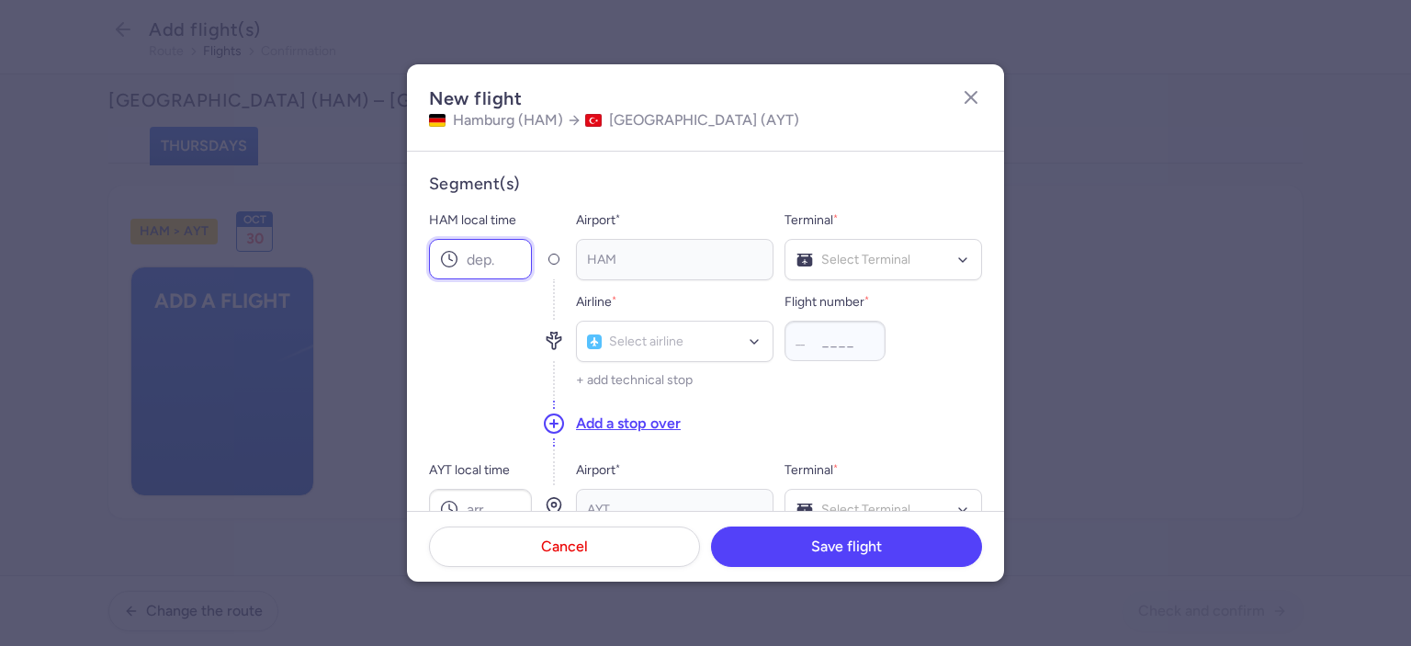
click at [500, 255] on input "HAM local time" at bounding box center [480, 259] width 103 height 40
type input "11:10"
click at [487, 504] on input "AYT local time" at bounding box center [480, 509] width 103 height 40
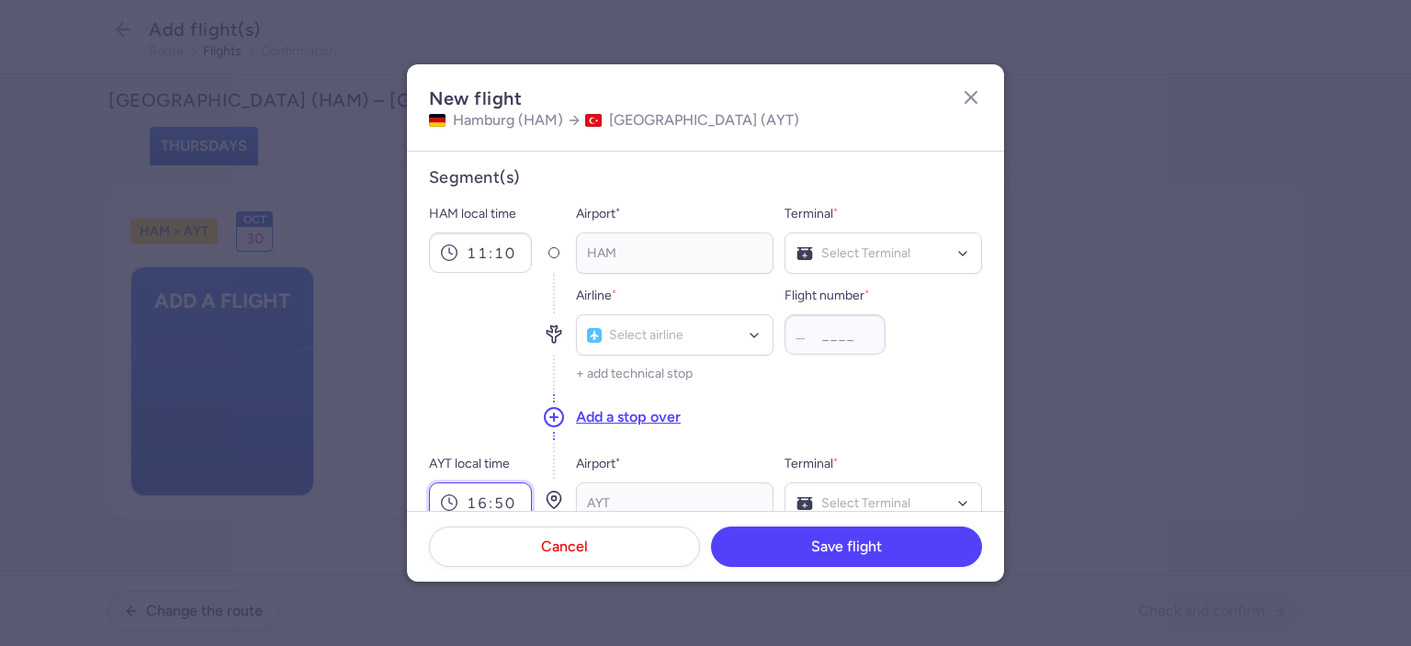
type input "16:50"
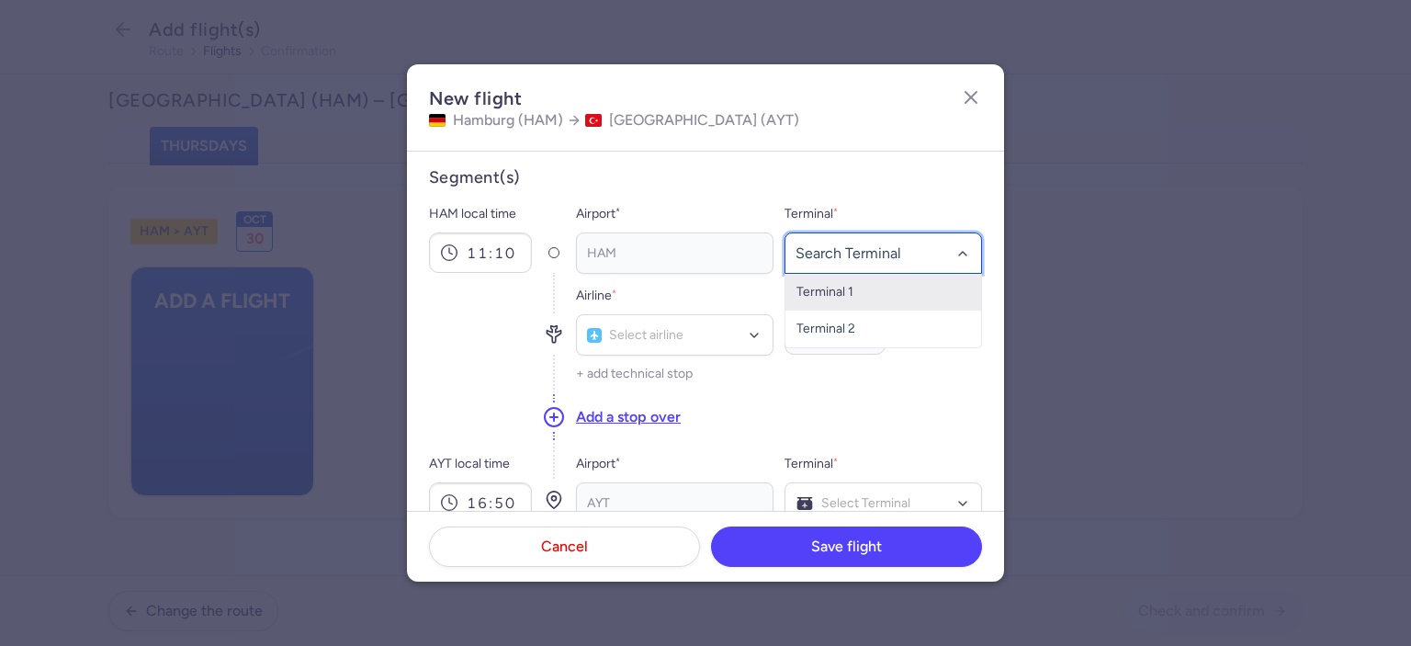
click at [886, 291] on span "Terminal 1" at bounding box center [883, 292] width 196 height 37
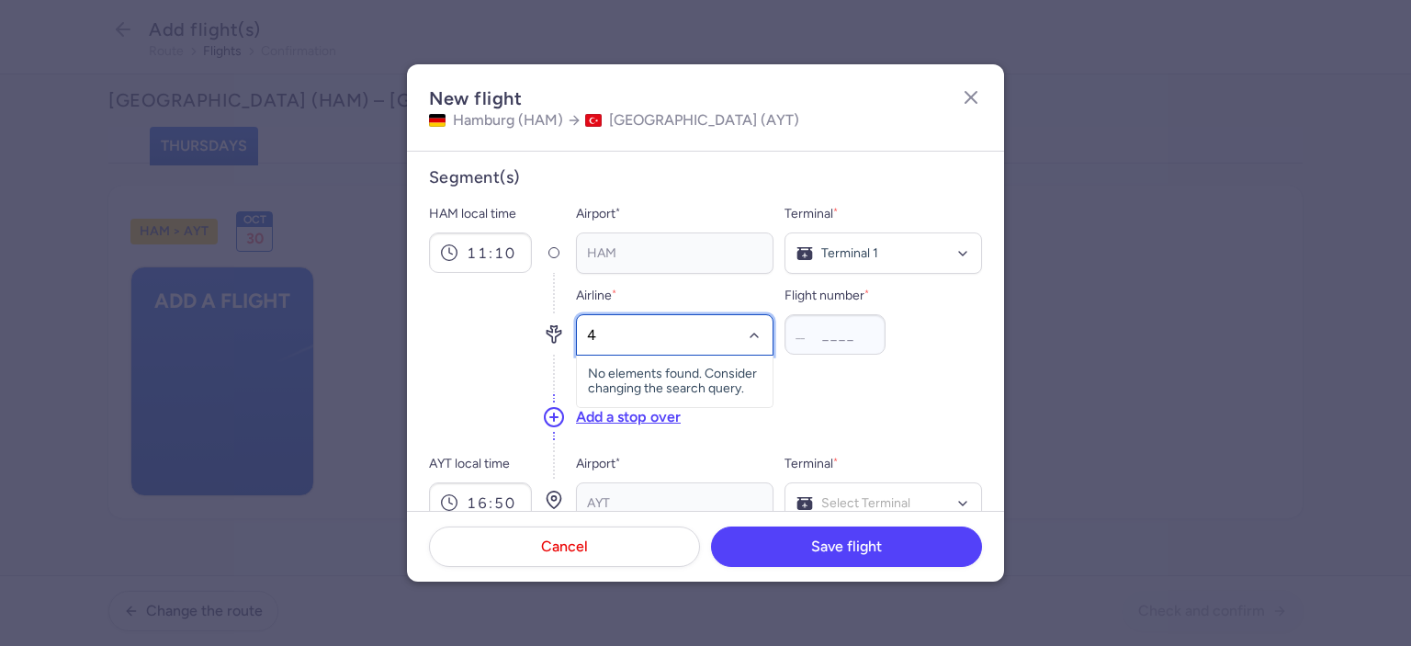
type input "4M"
click at [700, 376] on span "Mavi Gok Airlines" at bounding box center [663, 375] width 98 height 15
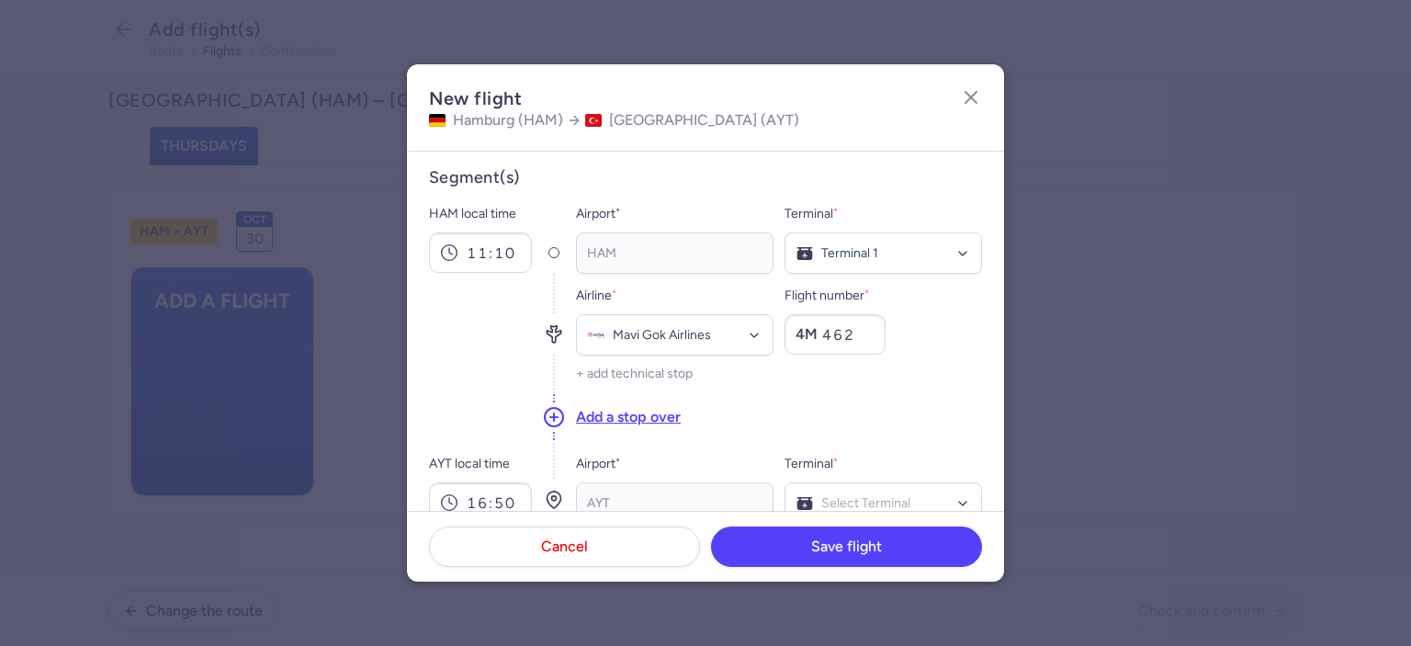
type input "462"
click at [943, 352] on div "Flight number * 4M 462" at bounding box center [884, 320] width 198 height 70
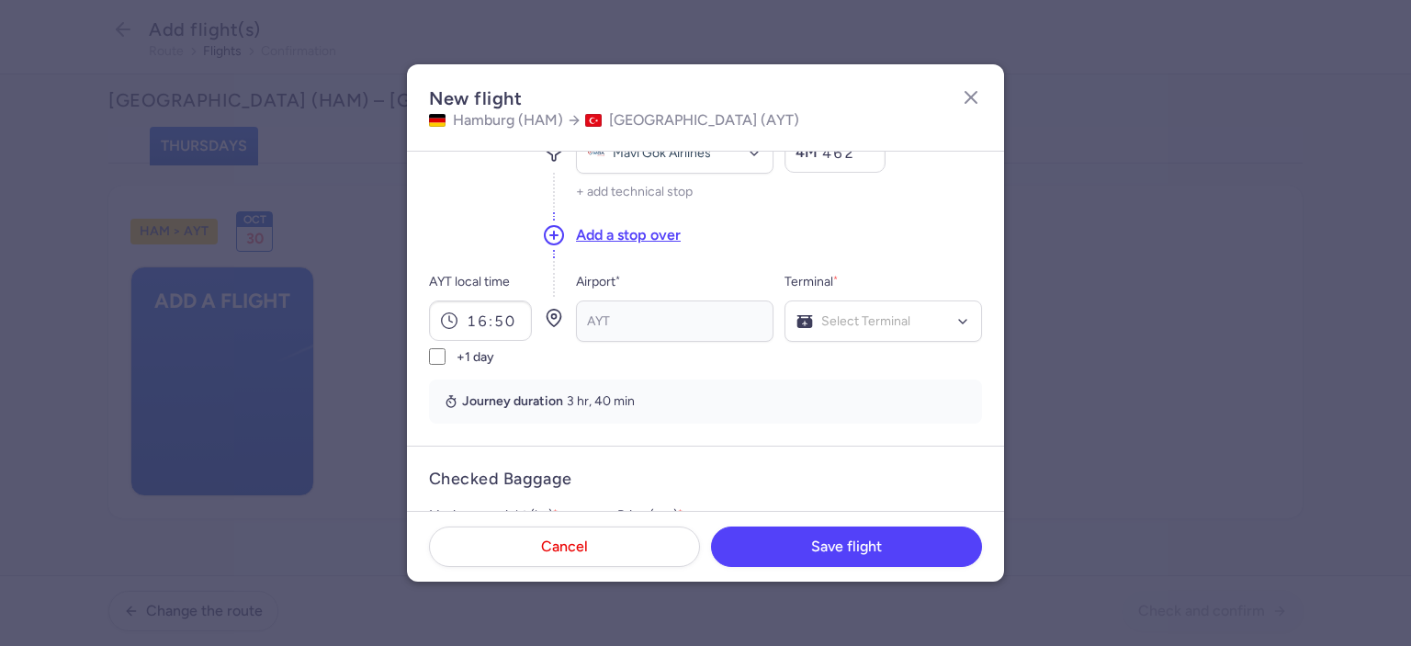
scroll to position [198, 0]
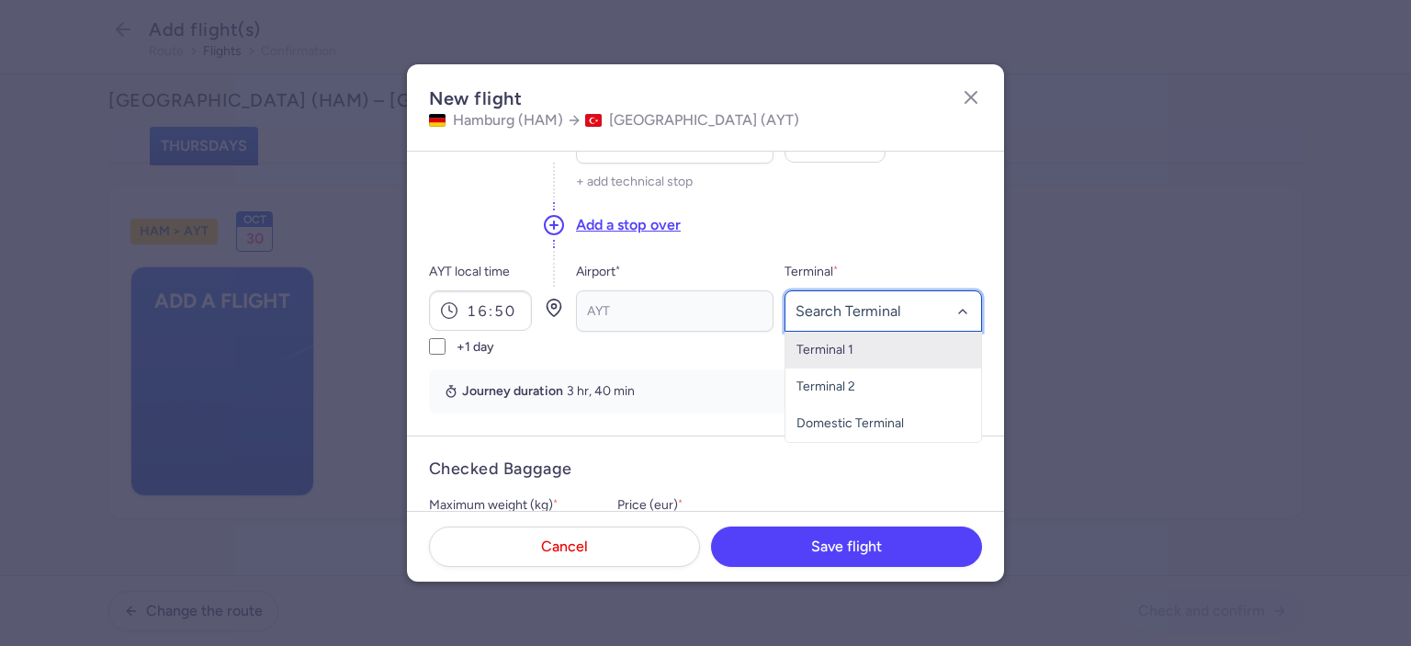
click at [842, 353] on span "Terminal 1" at bounding box center [824, 350] width 57 height 16
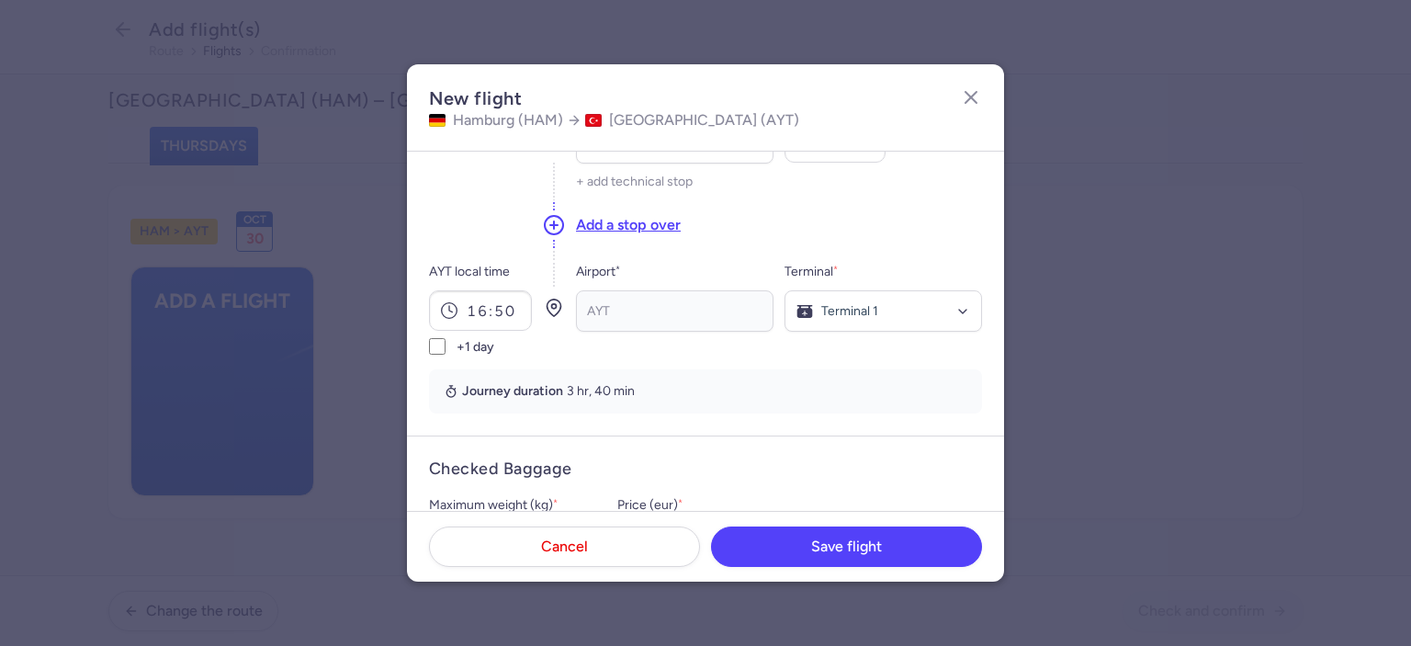
click at [904, 230] on div "Add a stop over" at bounding box center [779, 225] width 406 height 50
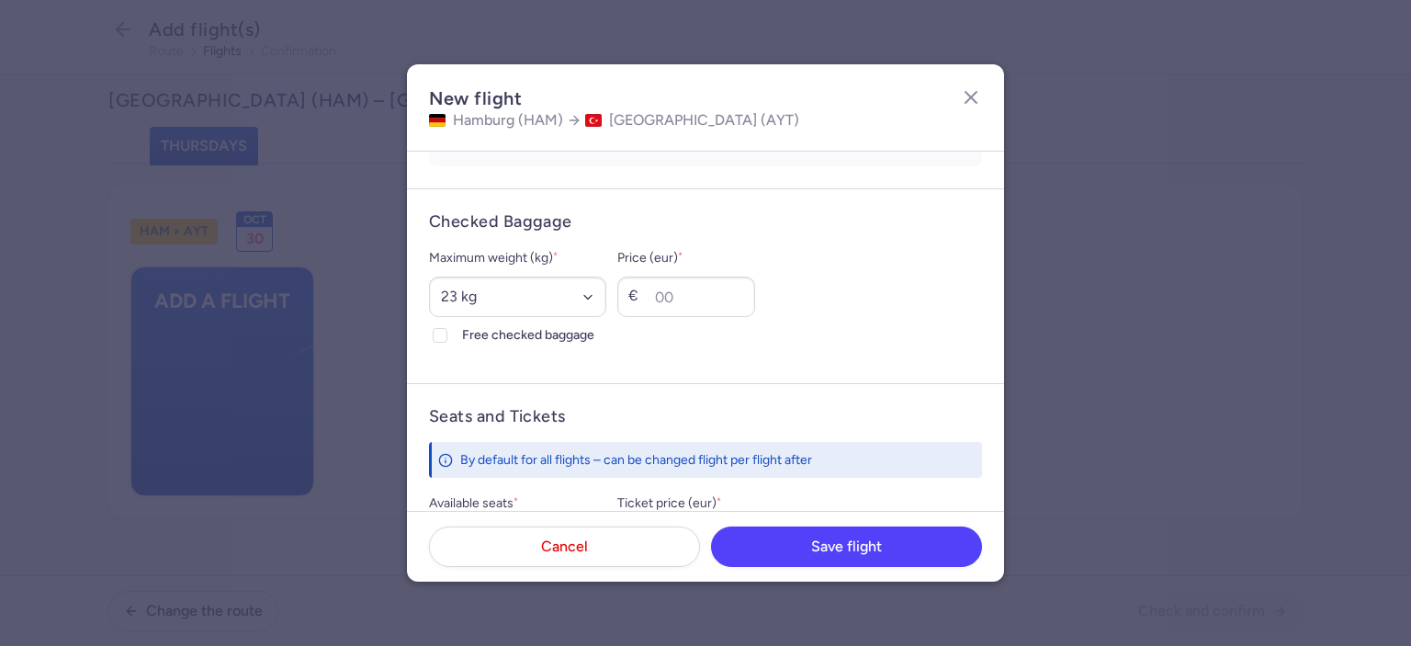
scroll to position [451, 0]
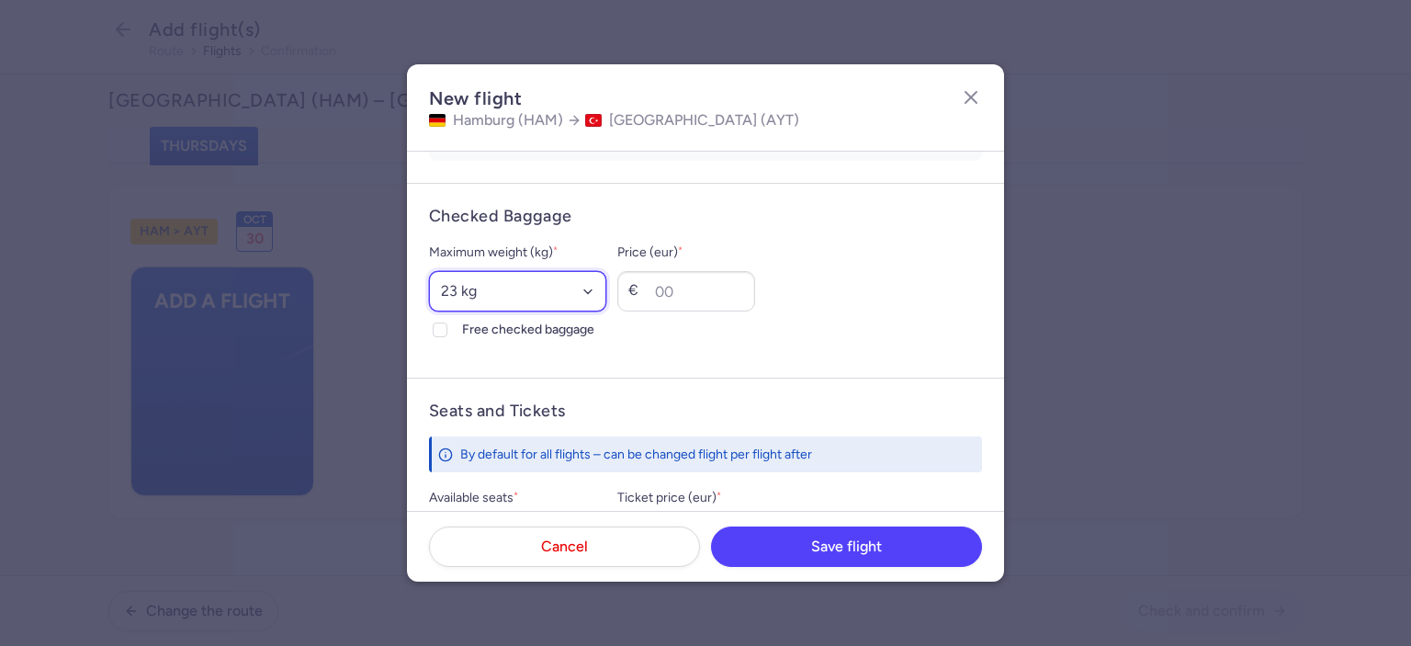
click at [525, 298] on select "Select an option 15 kg 16 kg 17 kg 18 kg 19 kg 20 kg 21 kg 22 kg 23 kg 24 kg 25…" at bounding box center [517, 291] width 177 height 40
select select "20"
click at [429, 271] on select "Select an option 15 kg 16 kg 17 kg 18 kg 19 kg 20 kg 21 kg 22 kg 23 kg 24 kg 25…" at bounding box center [517, 291] width 177 height 40
click at [437, 326] on icon at bounding box center [440, 329] width 11 height 11
click at [437, 326] on input "Free checked baggage" at bounding box center [440, 329] width 15 height 15
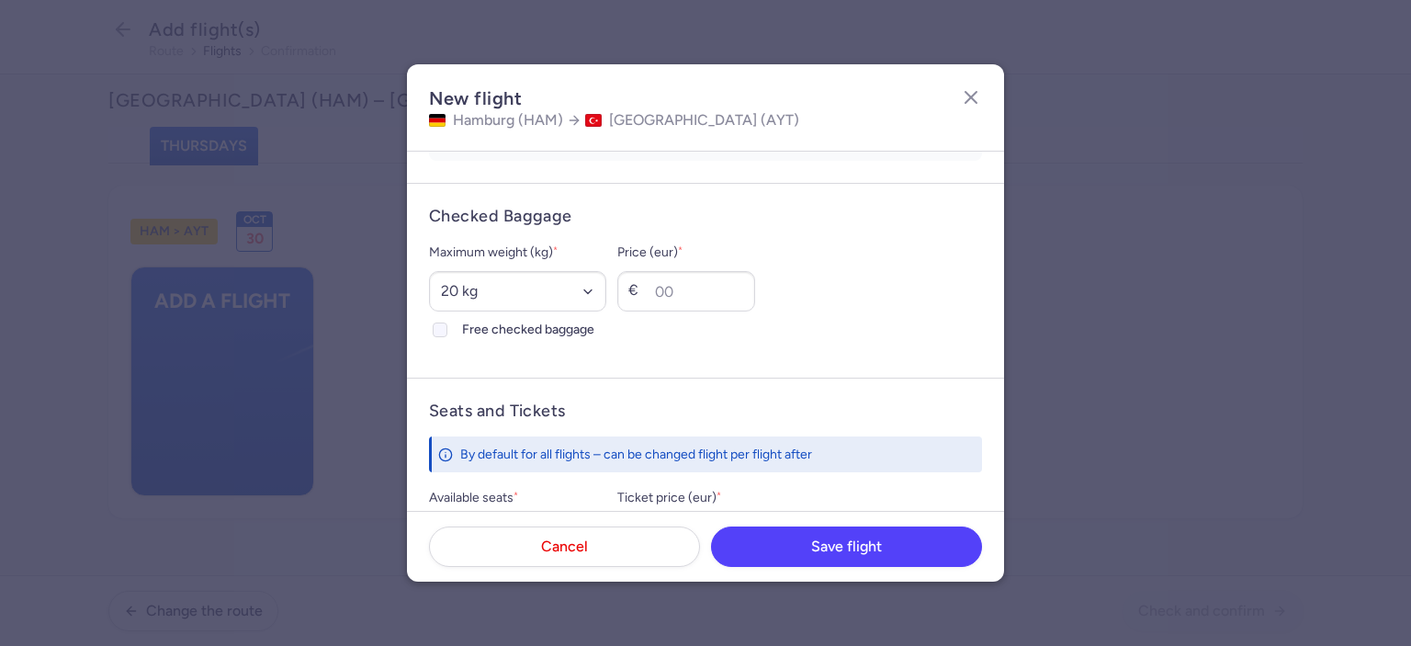
checkbox input "true"
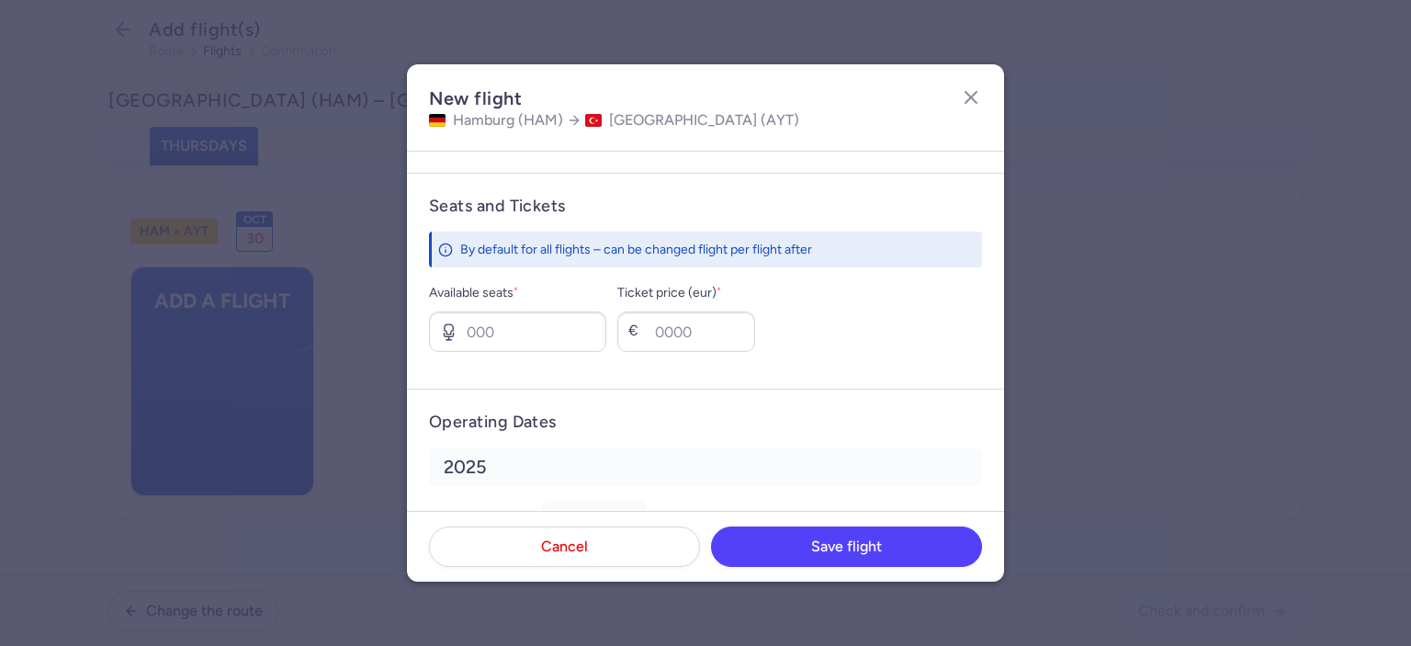
scroll to position [669, 0]
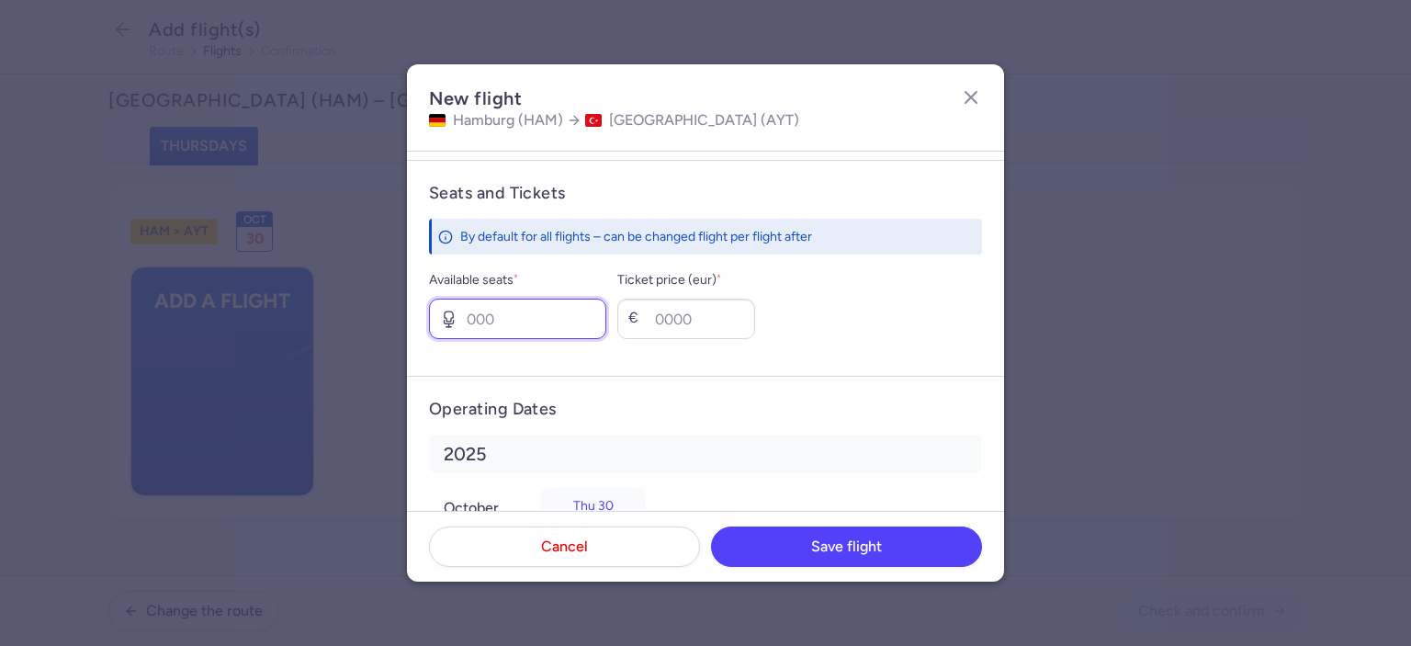
click at [501, 317] on input "Available seats *" at bounding box center [517, 319] width 177 height 40
type input "2"
type input "50"
click at [889, 301] on div "Available seats * 2 Ticket price (eur) * € 50" at bounding box center [705, 304] width 553 height 70
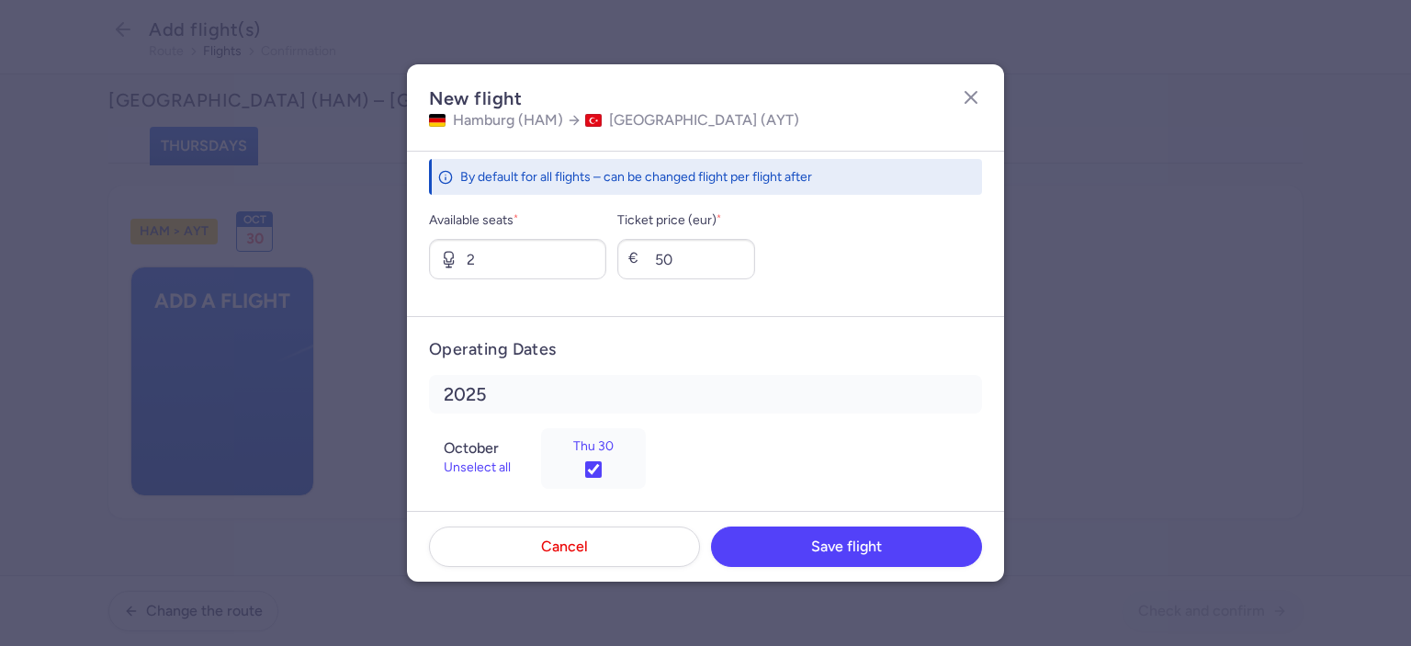
scroll to position [742, 0]
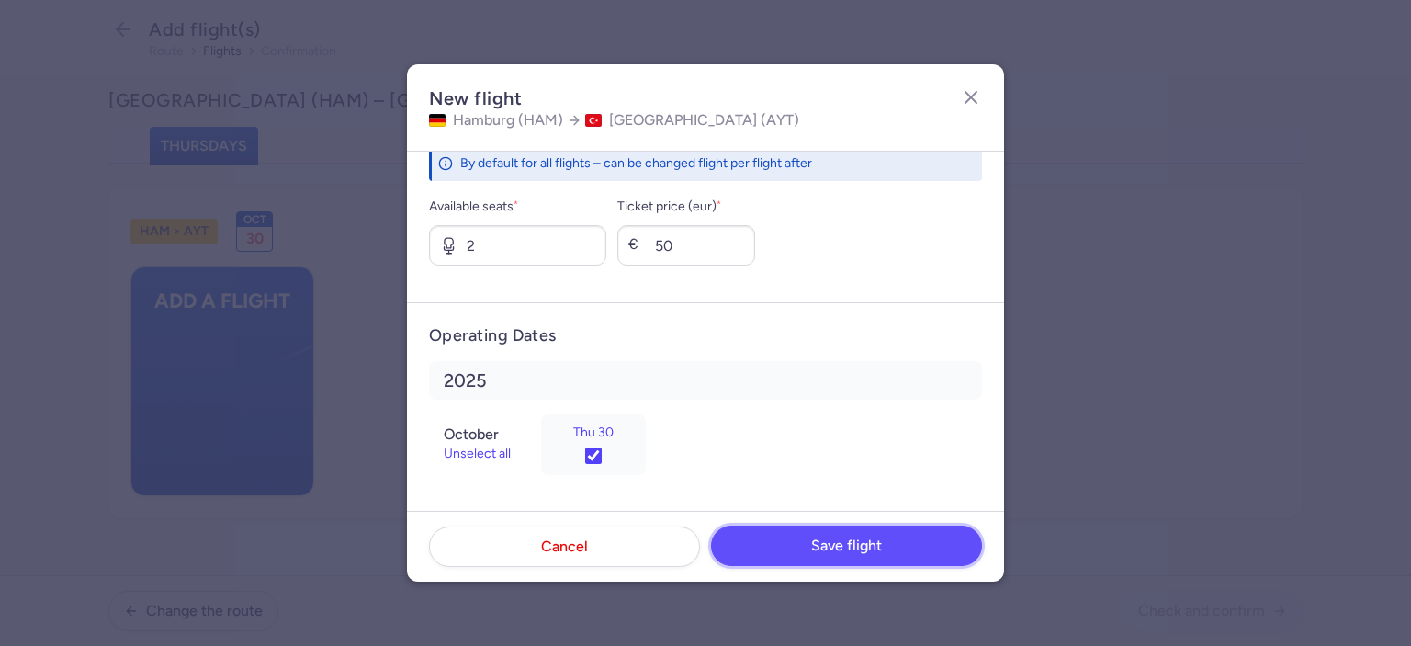
click at [841, 543] on span "Save flight" at bounding box center [846, 545] width 71 height 17
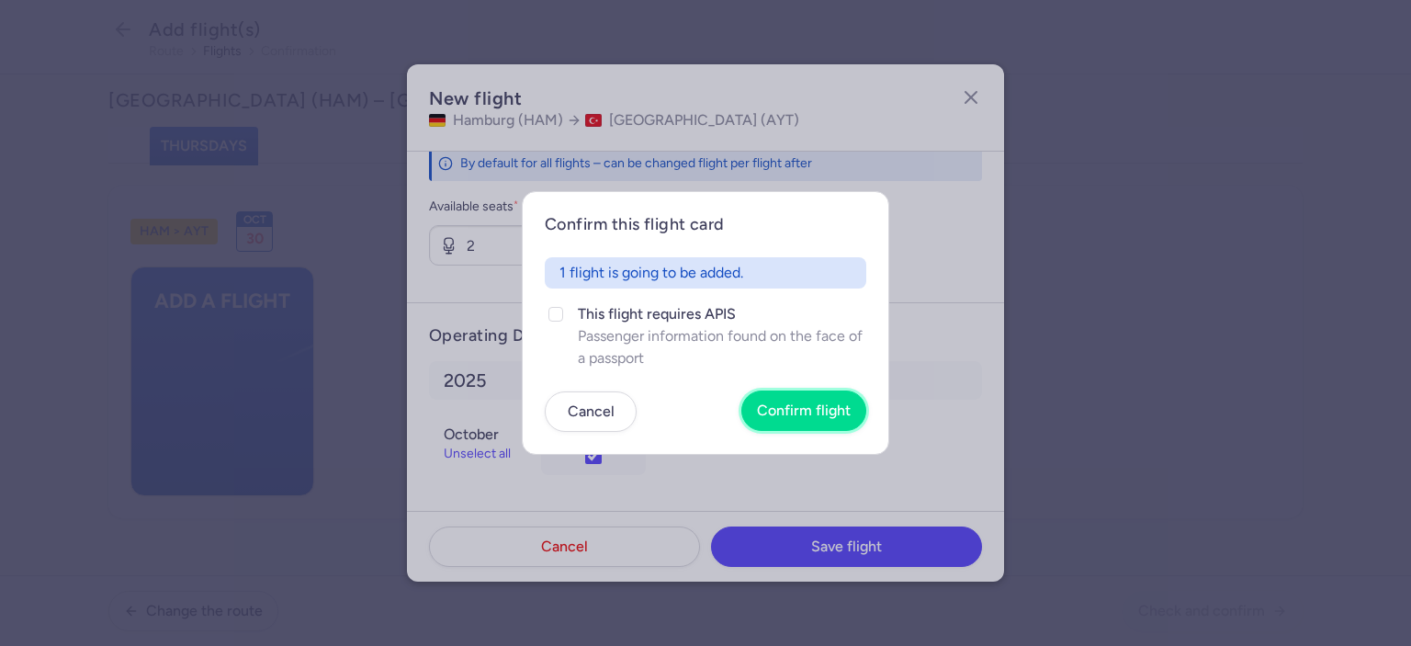
click at [801, 412] on span "Confirm flight" at bounding box center [804, 410] width 94 height 17
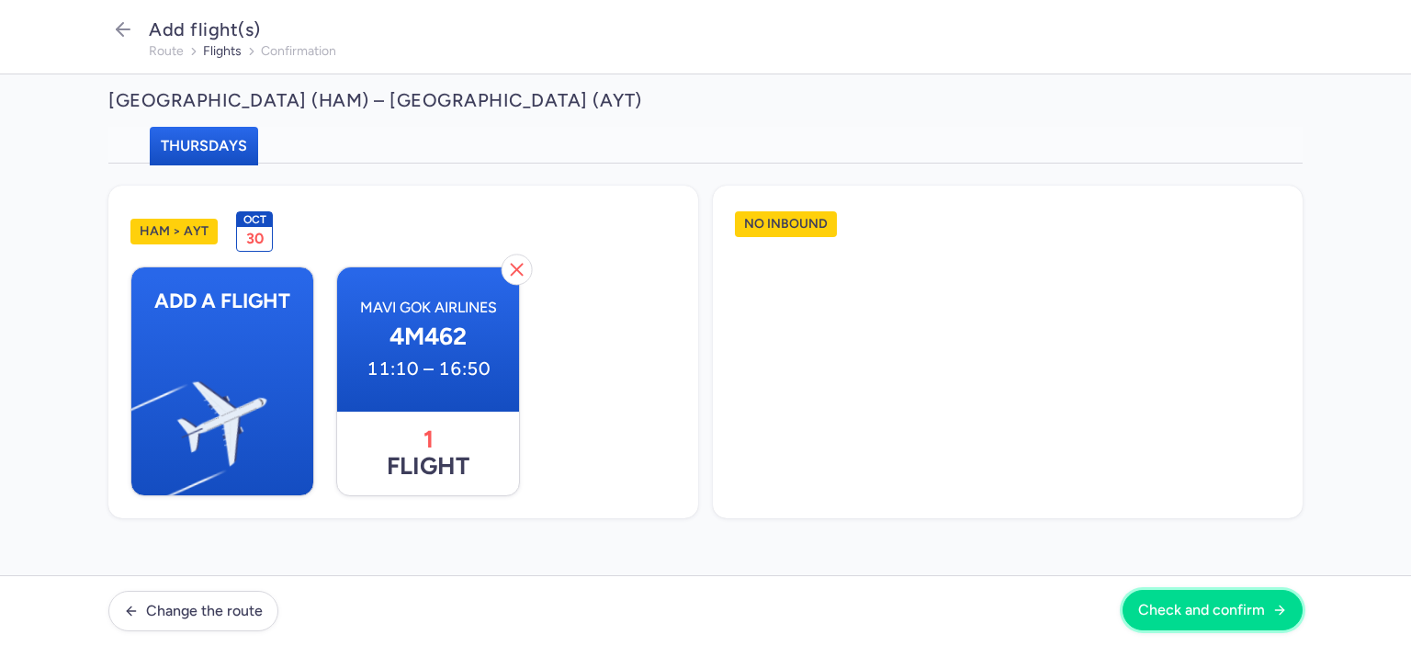
click at [1209, 607] on span "Check and confirm" at bounding box center [1201, 610] width 127 height 17
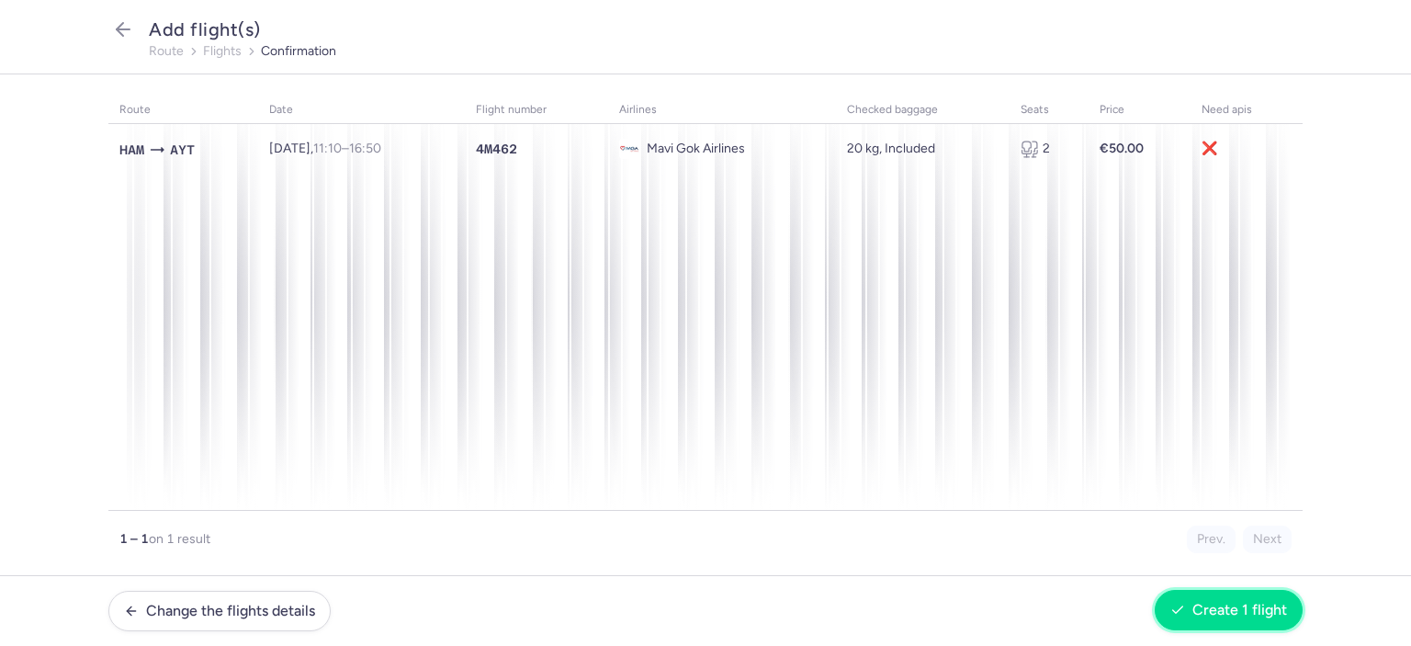
click at [1223, 608] on span "Create 1 flight" at bounding box center [1239, 610] width 95 height 17
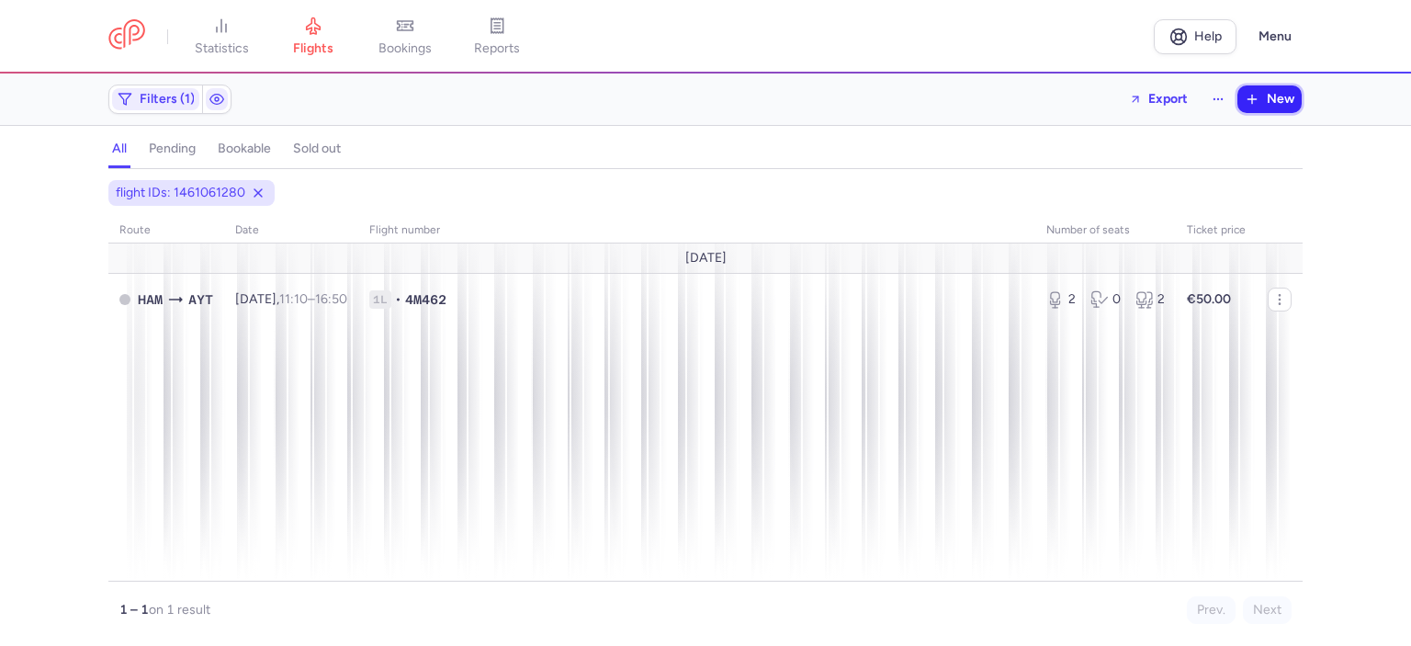
click at [1275, 106] on button "New" at bounding box center [1269, 99] width 64 height 28
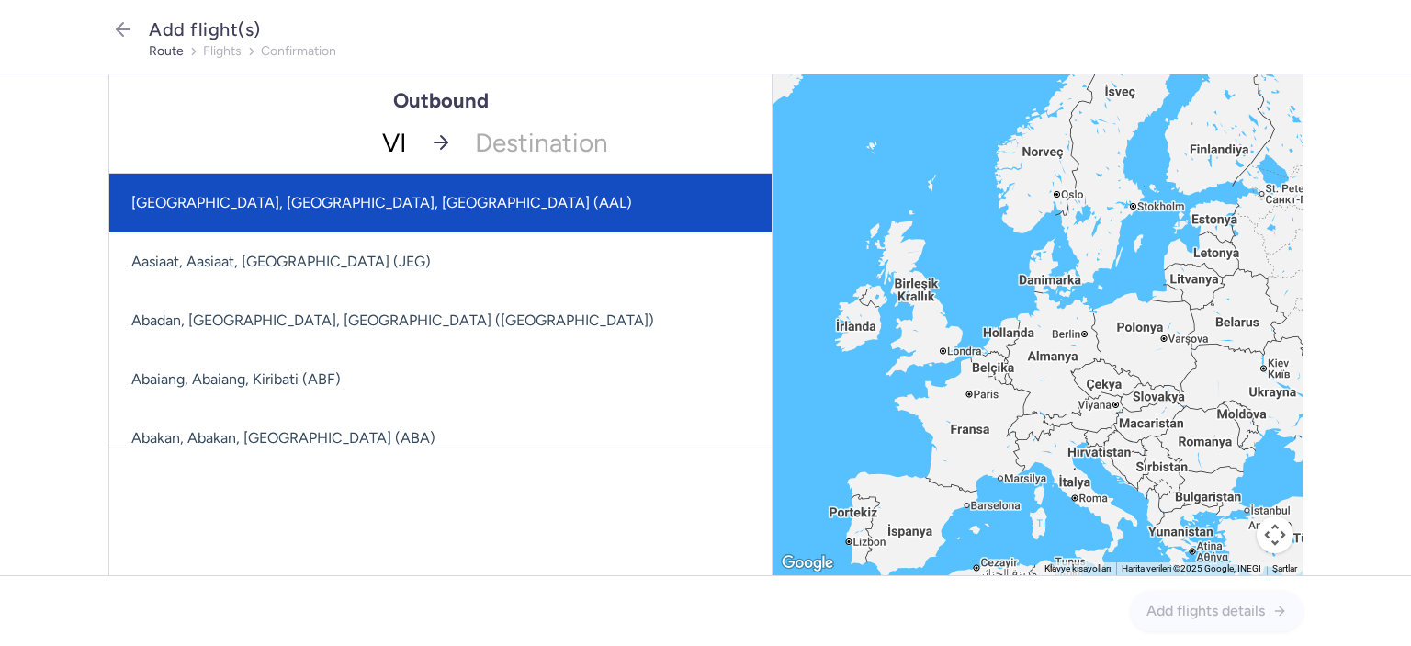
type input "VIE"
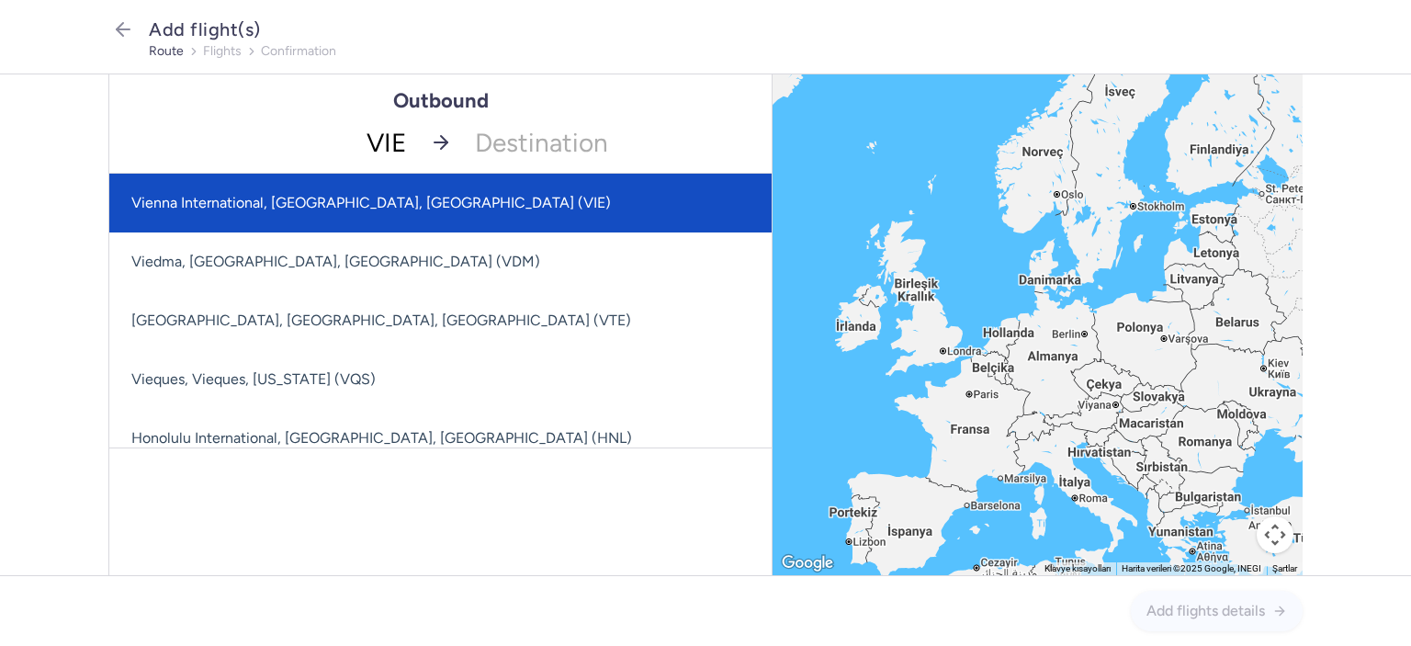
click at [316, 198] on span "Vienna International, [GEOGRAPHIC_DATA], [GEOGRAPHIC_DATA] (VIE)" at bounding box center [371, 202] width 480 height 17
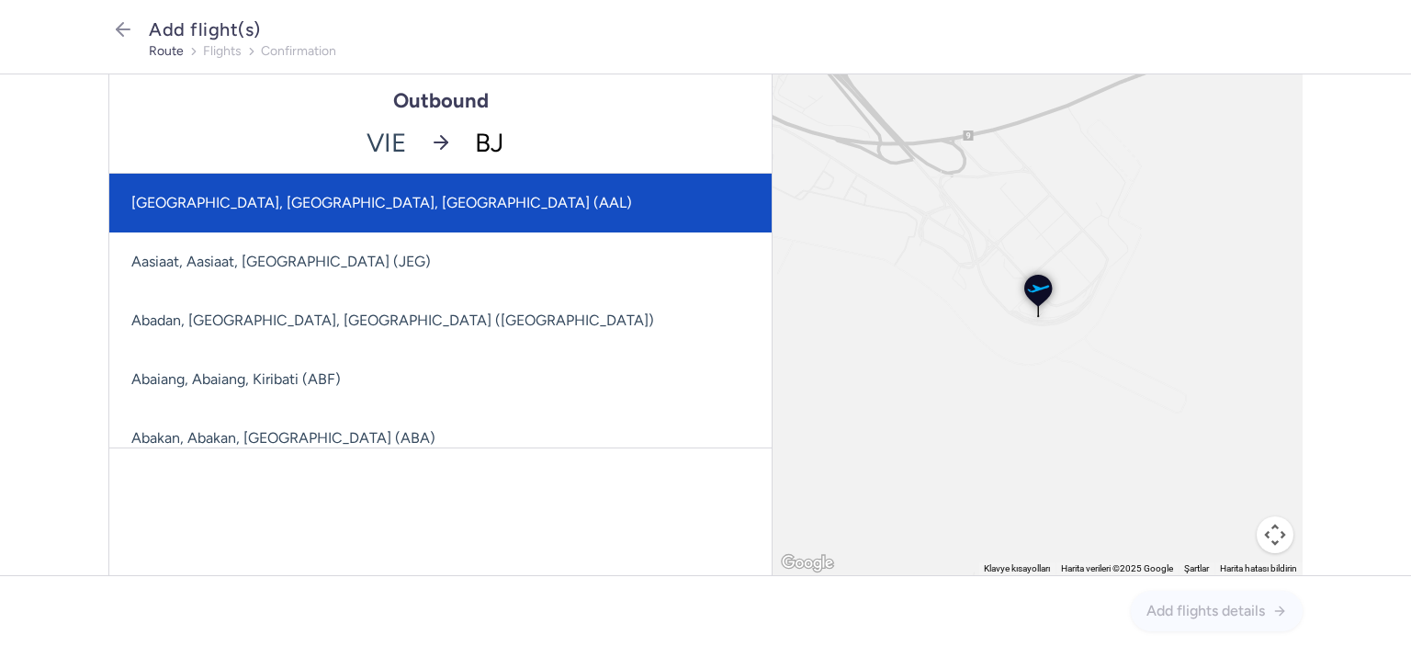
type input "BJV"
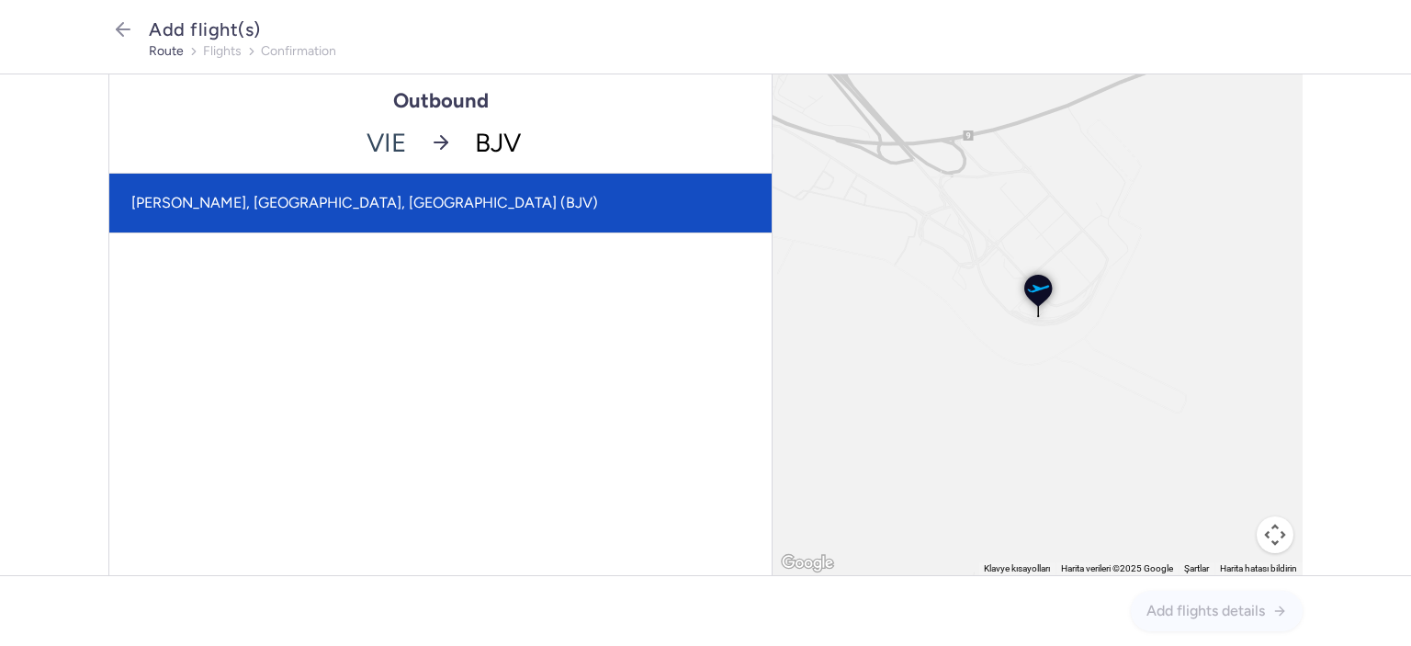
click at [299, 198] on span "[PERSON_NAME], [GEOGRAPHIC_DATA], [GEOGRAPHIC_DATA] (BJV)" at bounding box center [364, 202] width 467 height 17
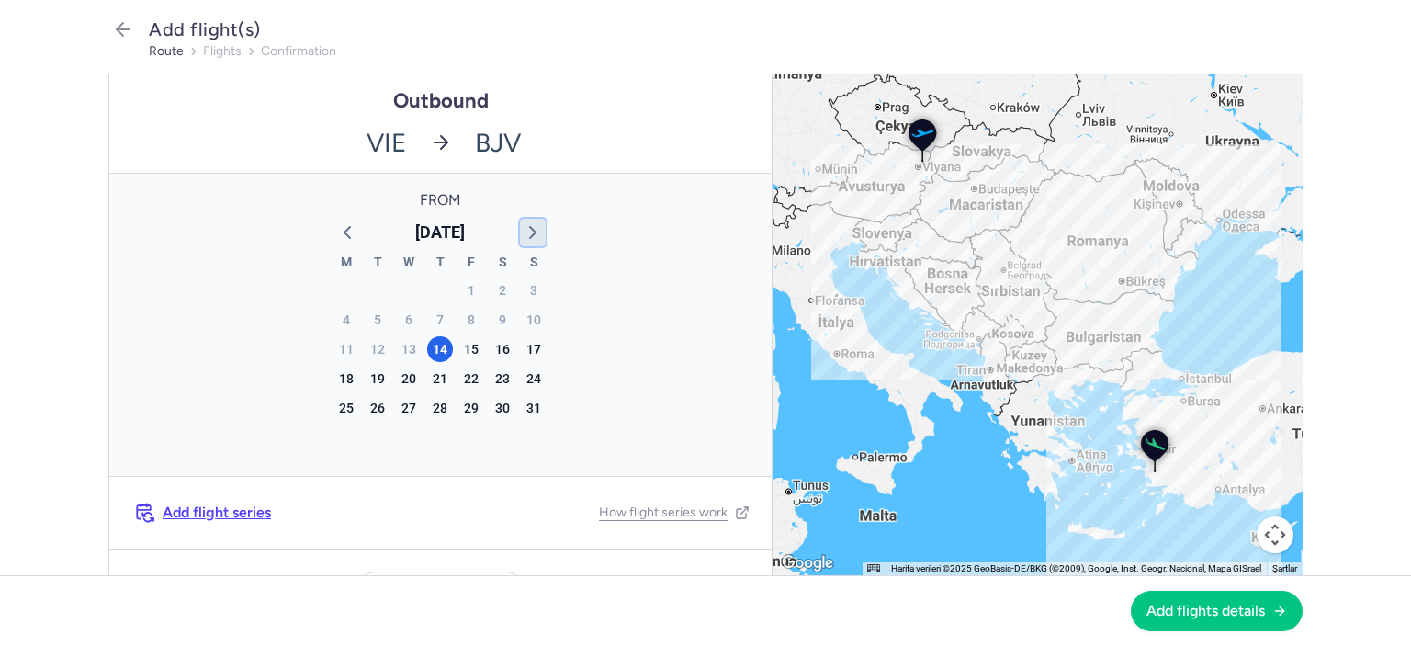
click at [522, 233] on icon "button" at bounding box center [533, 232] width 22 height 22
click at [525, 284] on div "7" at bounding box center [534, 290] width 26 height 26
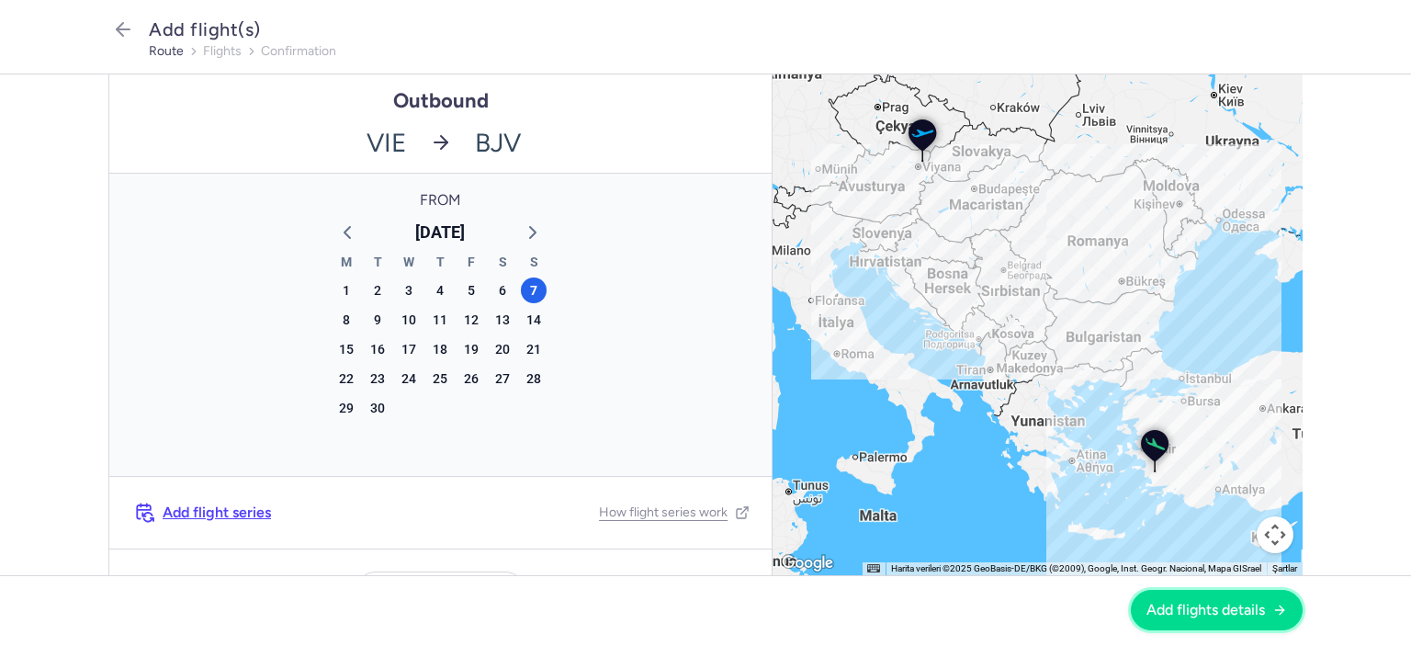
click at [1193, 615] on span "Add flights details" at bounding box center [1205, 610] width 119 height 17
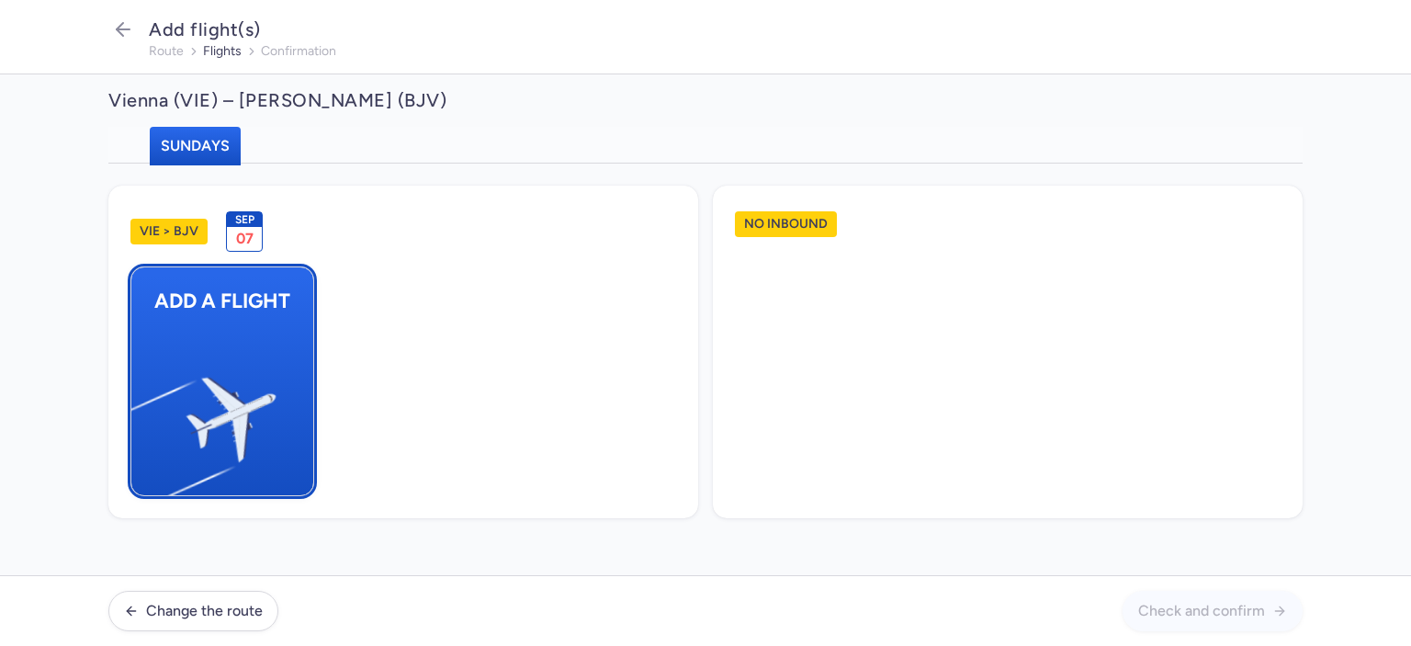
click at [223, 323] on img "button" at bounding box center [140, 411] width 311 height 285
select select "23"
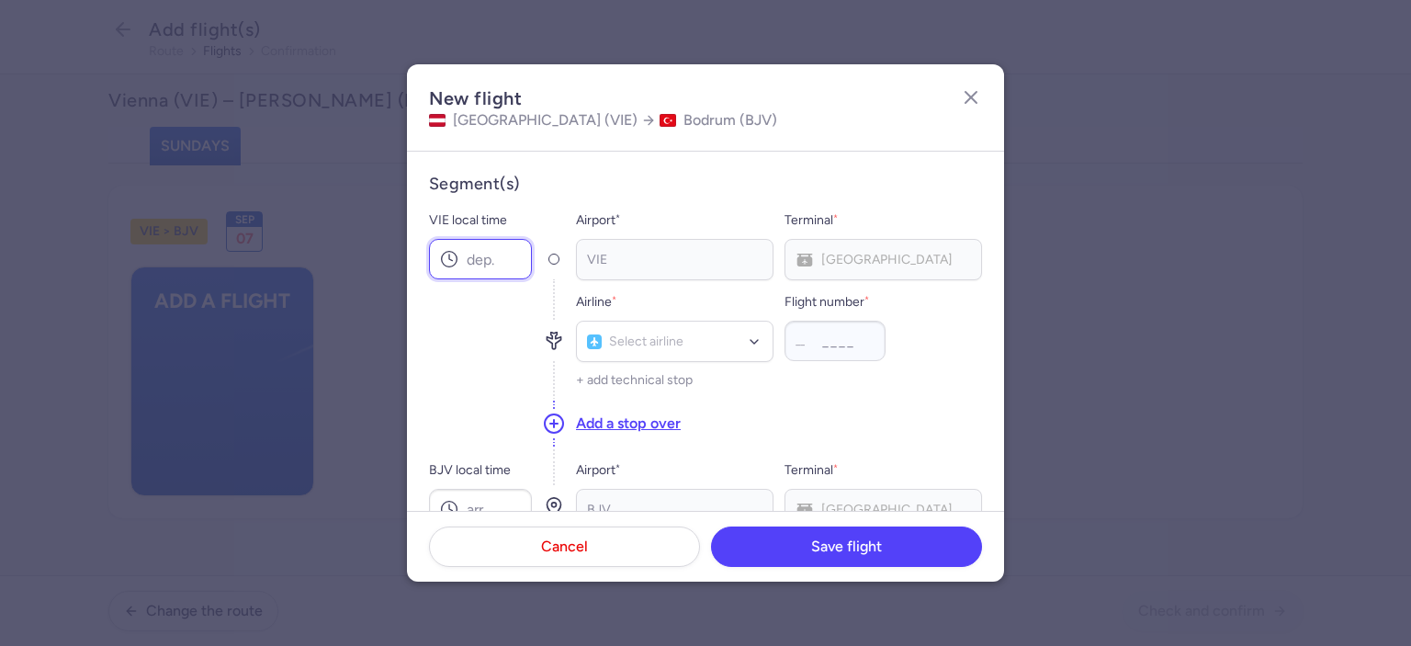
click at [474, 260] on input "VIE local time" at bounding box center [480, 259] width 103 height 40
type input "13:45"
click at [473, 501] on input "BJV local time" at bounding box center [480, 509] width 103 height 40
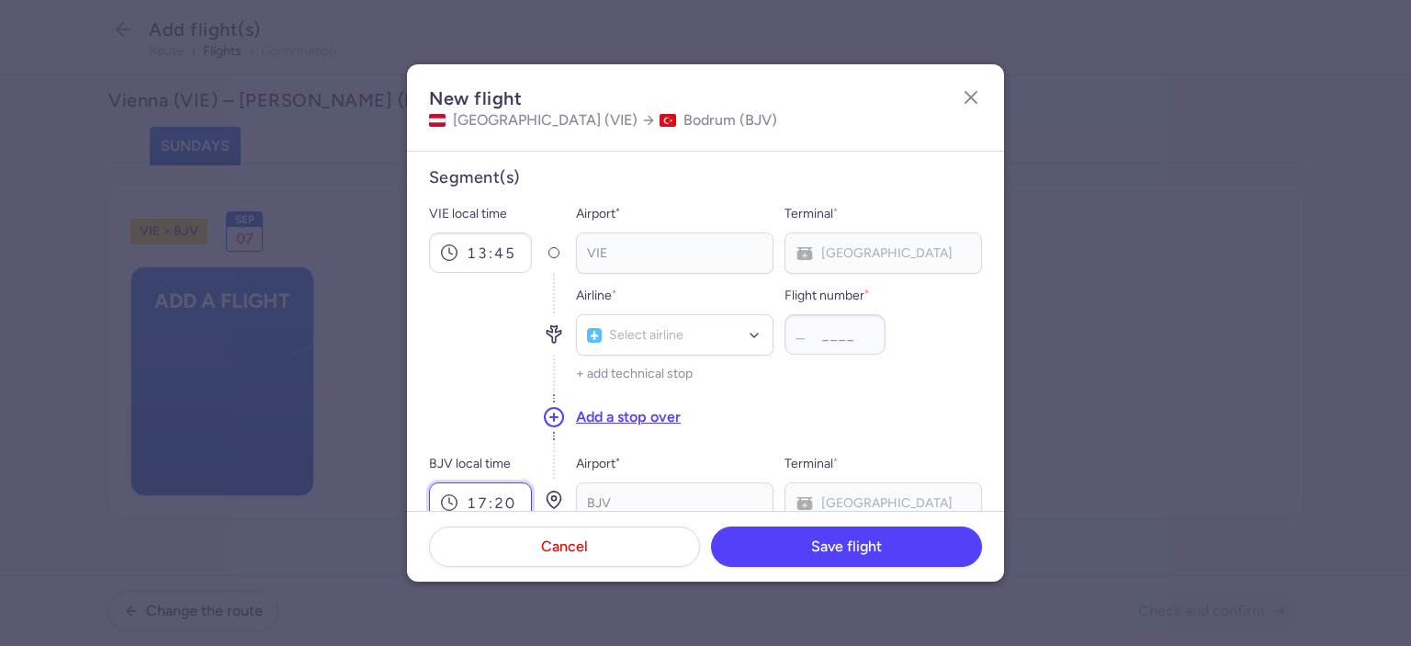
type input "17:20"
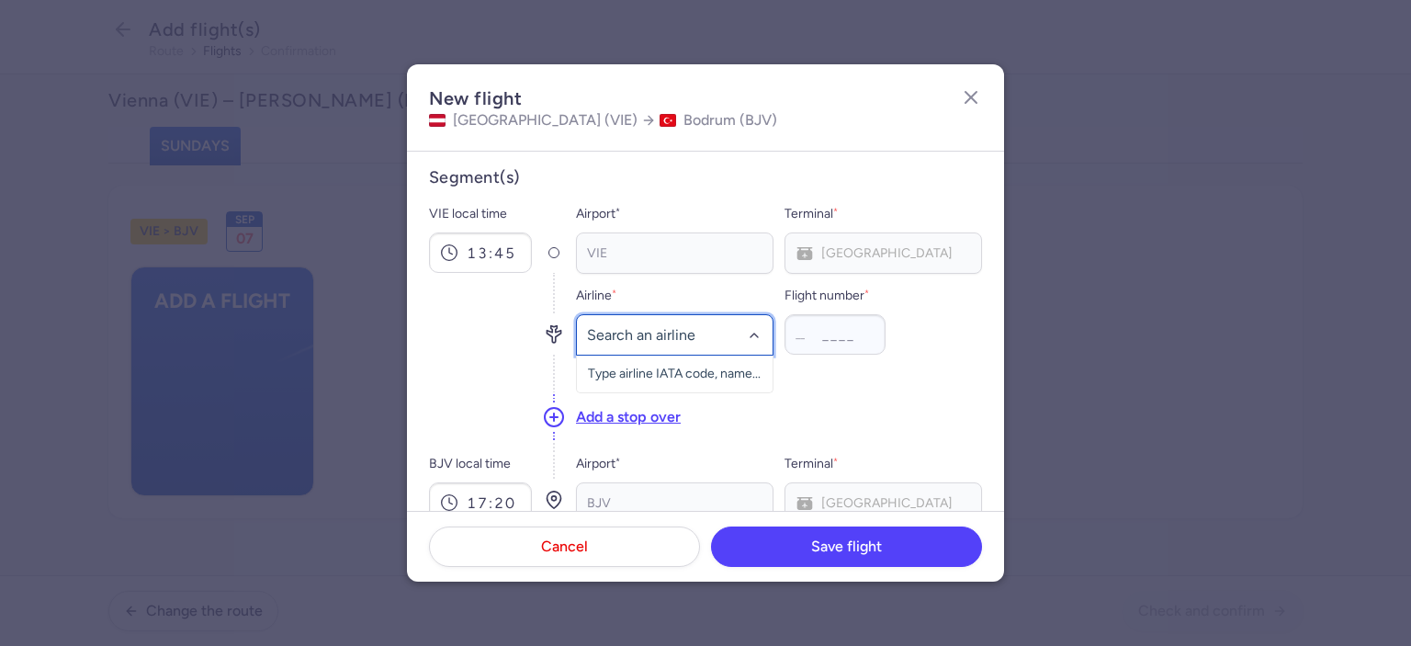
click at [747, 337] on div at bounding box center [754, 335] width 15 height 15
type input "4M"
click at [677, 376] on span "Mavi Gok Airlines" at bounding box center [663, 375] width 98 height 15
type input "752"
click at [953, 357] on div "Airline * Mavi Gok Airlines Flight number * 4M 752 + add technical stop" at bounding box center [779, 333] width 406 height 119
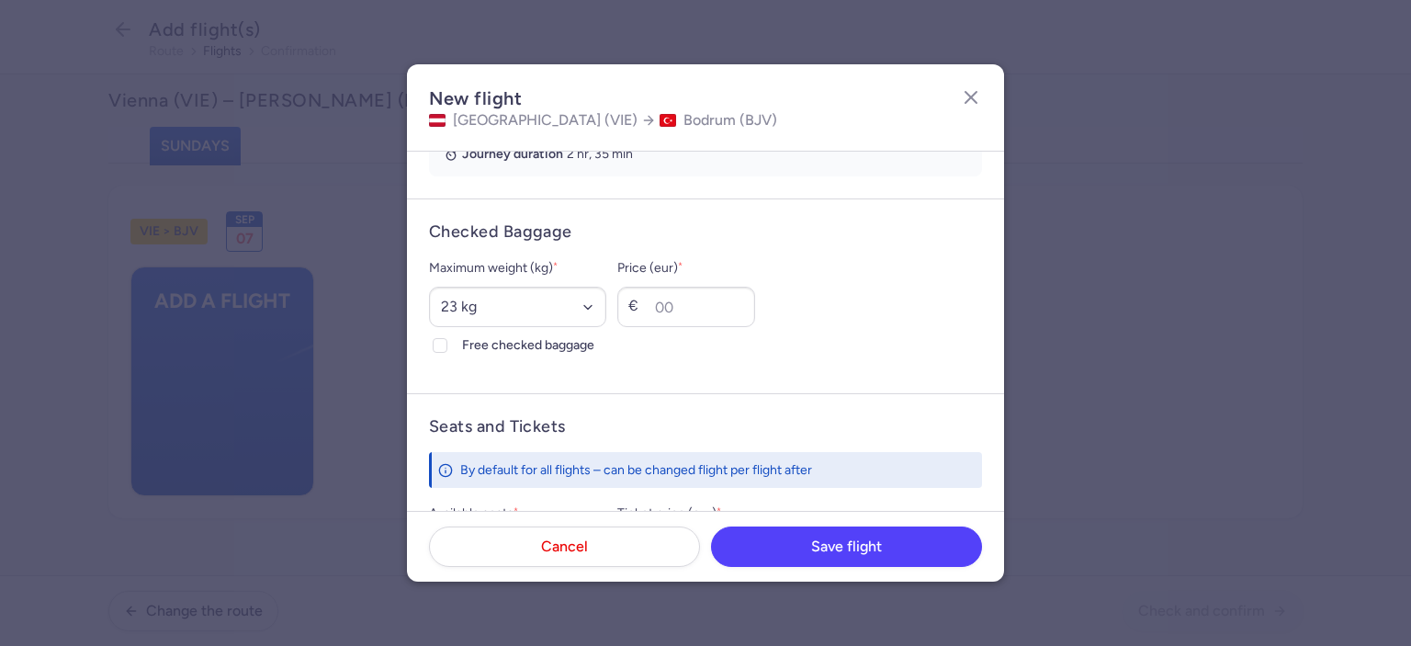
scroll to position [443, 0]
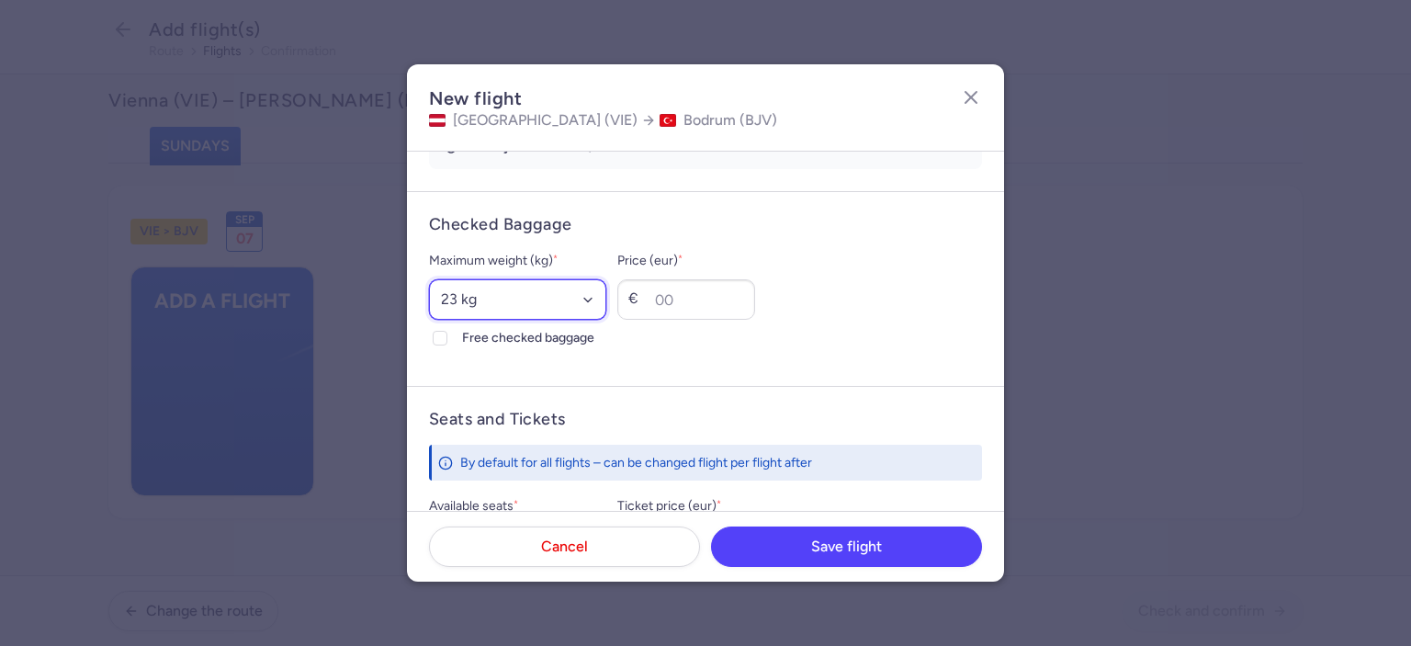
click at [545, 297] on select "Select an option 15 kg 16 kg 17 kg 18 kg 19 kg 20 kg 21 kg 22 kg 23 kg 24 kg 25…" at bounding box center [517, 299] width 177 height 40
select select "20"
click at [429, 279] on select "Select an option 15 kg 16 kg 17 kg 18 kg 19 kg 20 kg 21 kg 22 kg 23 kg 24 kg 25…" at bounding box center [517, 299] width 177 height 40
click at [441, 341] on icon at bounding box center [440, 338] width 11 height 11
click at [441, 341] on input "Free checked baggage" at bounding box center [440, 338] width 15 height 15
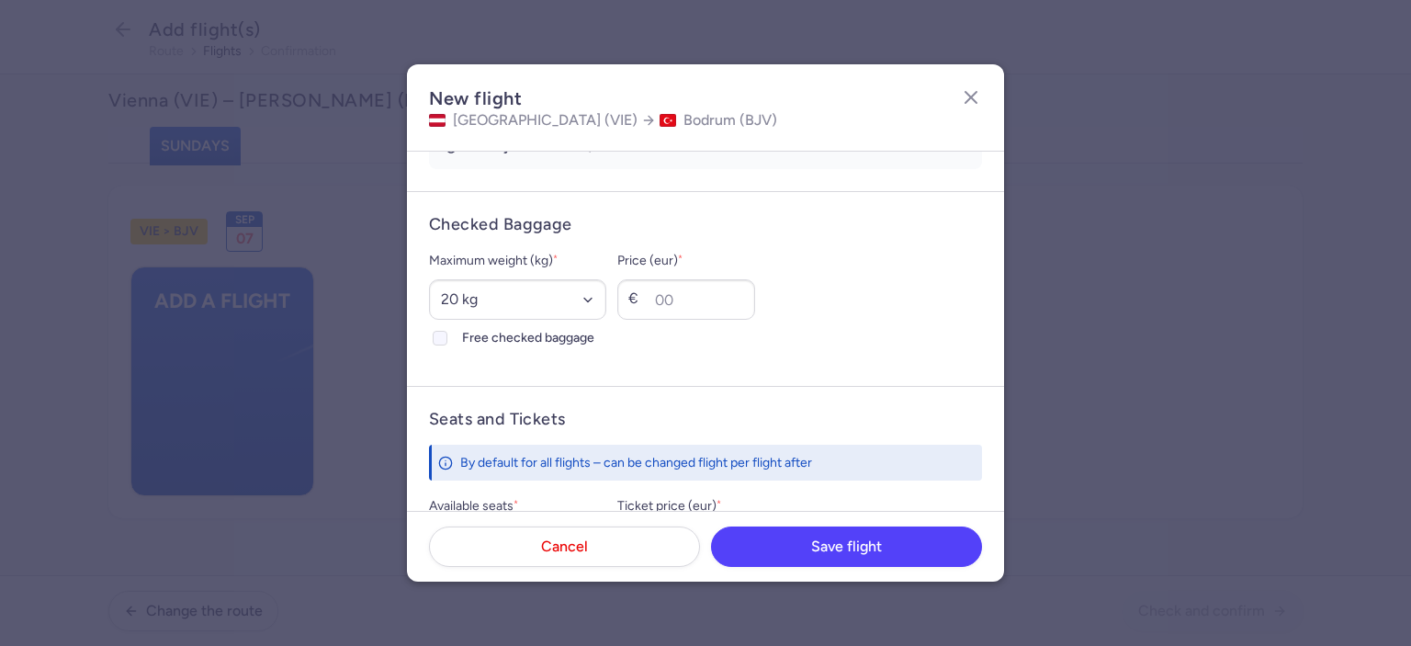
checkbox input "true"
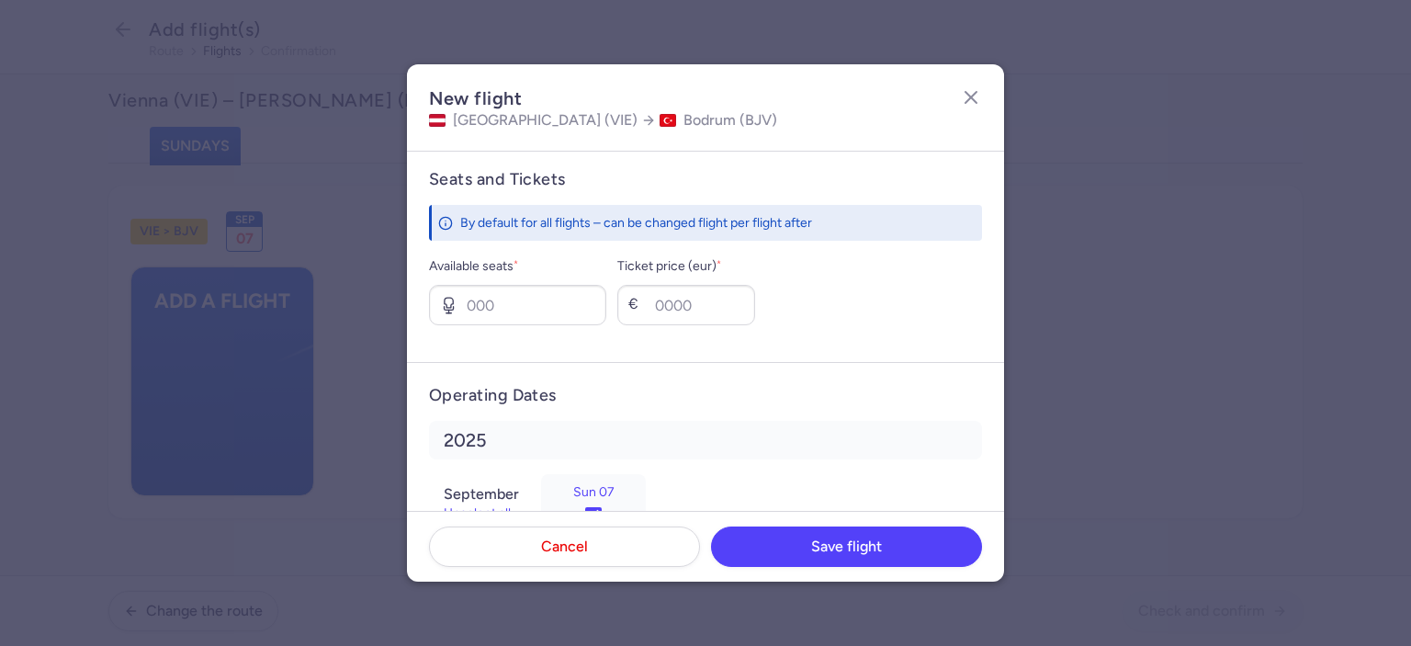
scroll to position [687, 0]
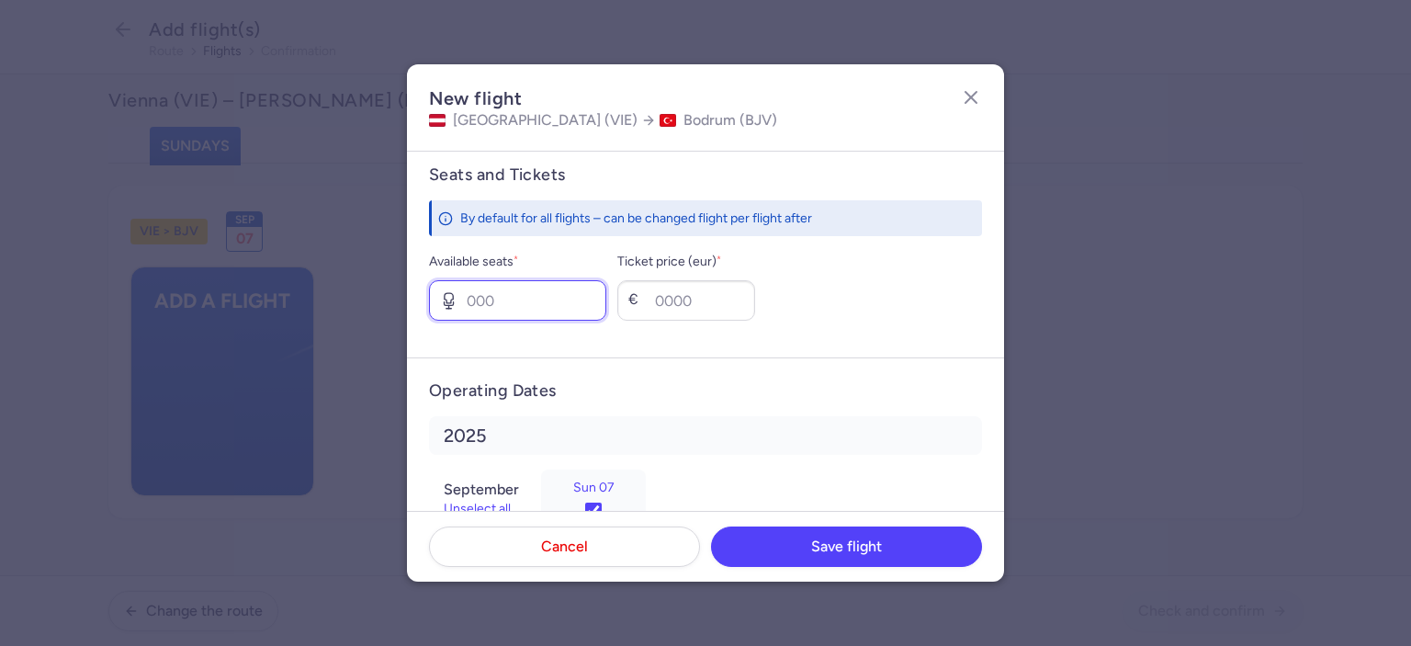
click at [503, 294] on input "Available seats *" at bounding box center [517, 300] width 177 height 40
type input "2"
type input "55"
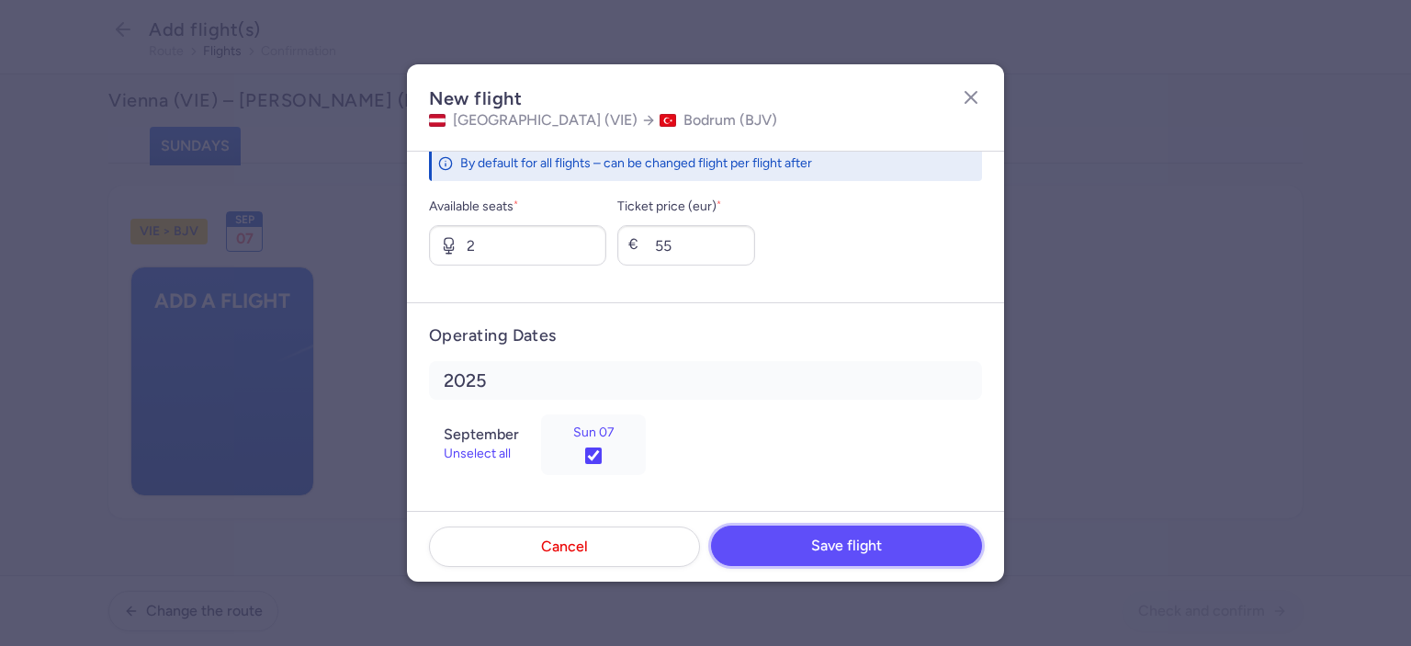
click at [829, 541] on span "Save flight" at bounding box center [846, 545] width 71 height 17
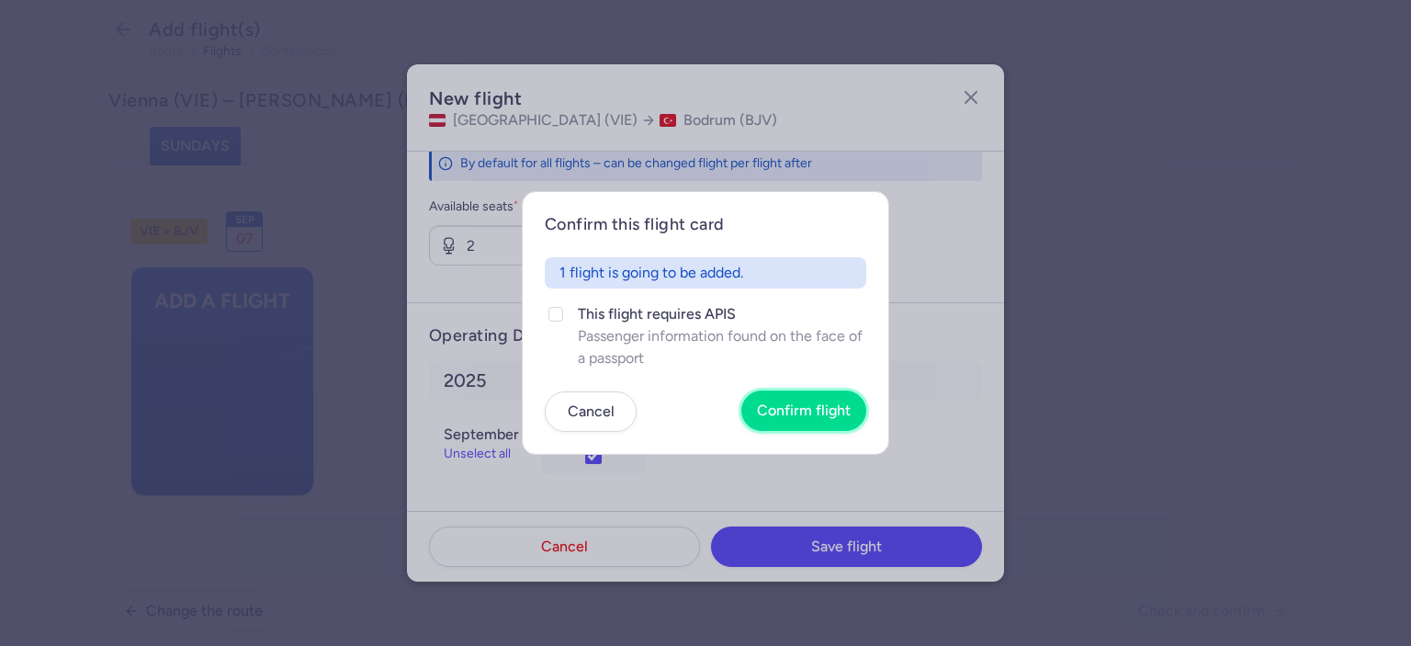
click at [814, 402] on button "Confirm flight" at bounding box center [803, 410] width 125 height 40
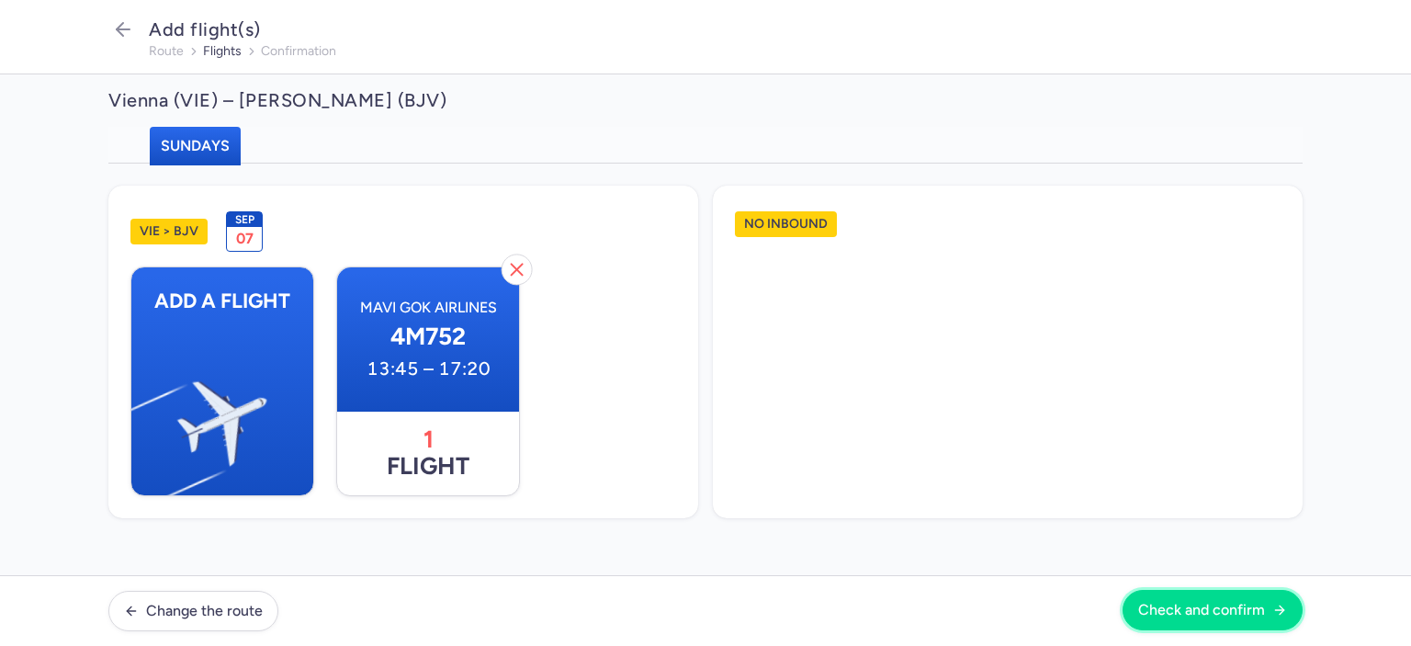
click at [1205, 613] on span "Check and confirm" at bounding box center [1201, 610] width 127 height 17
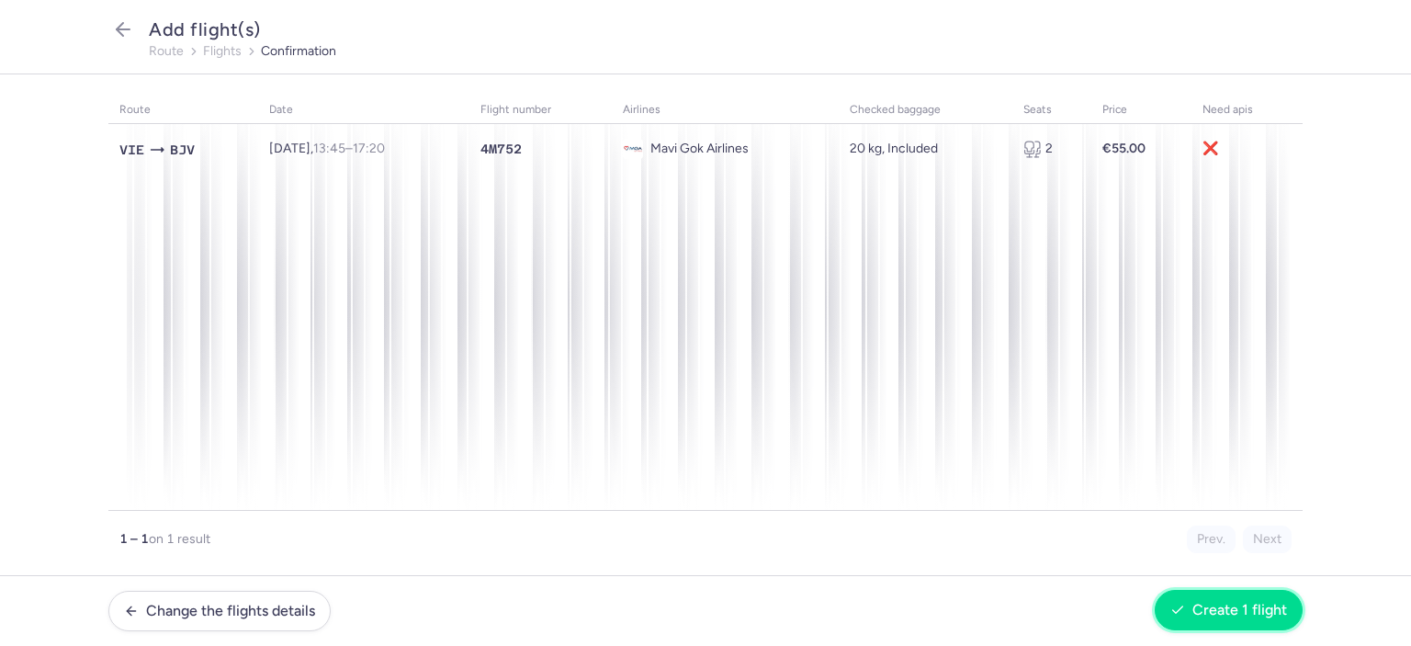
click at [1225, 609] on span "Create 1 flight" at bounding box center [1239, 610] width 95 height 17
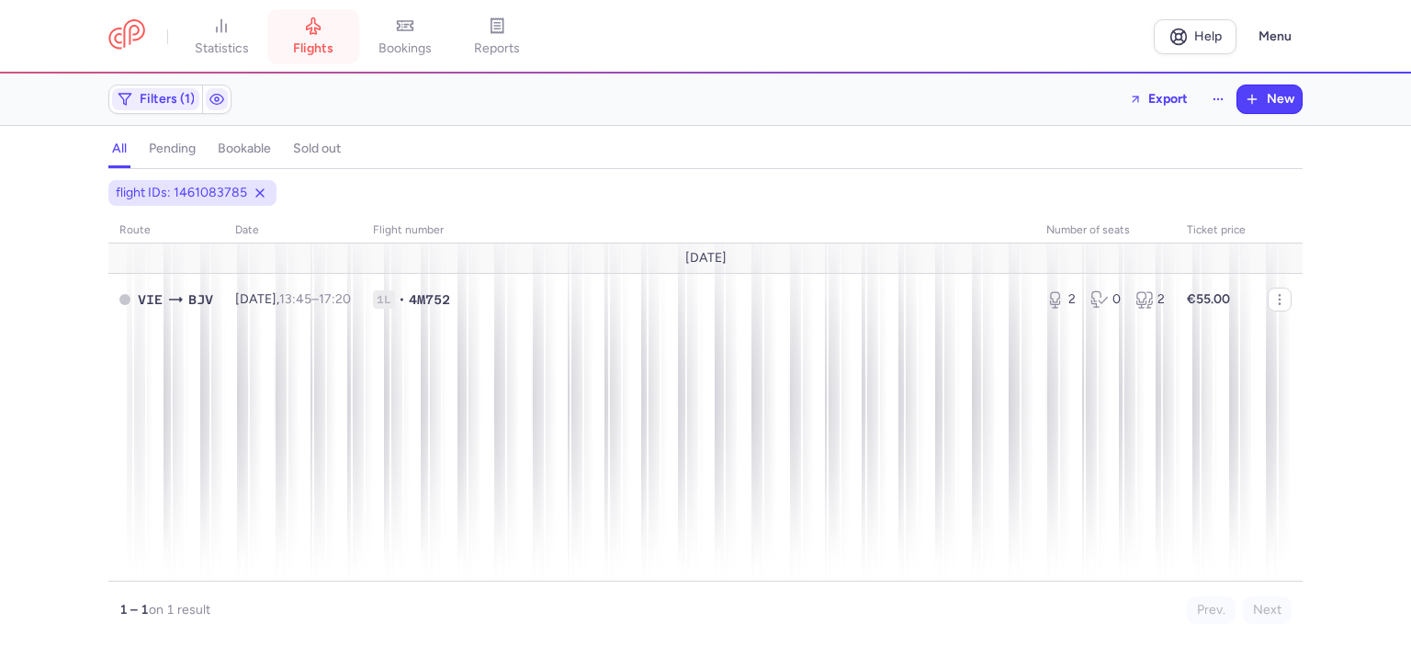
click at [311, 43] on span "flights" at bounding box center [313, 48] width 40 height 17
